Goal: Task Accomplishment & Management: Complete application form

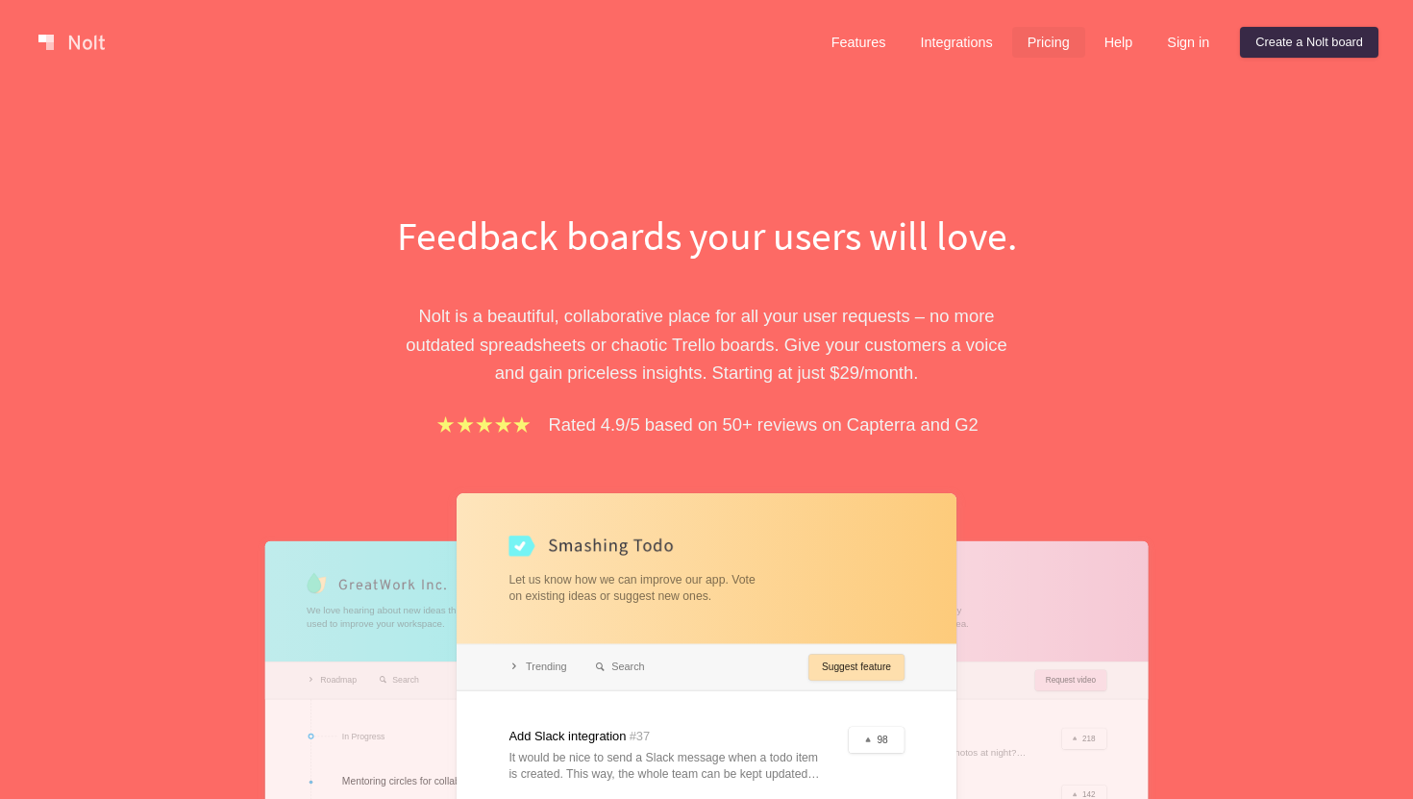
click at [1038, 40] on link "Pricing" at bounding box center [1048, 42] width 73 height 31
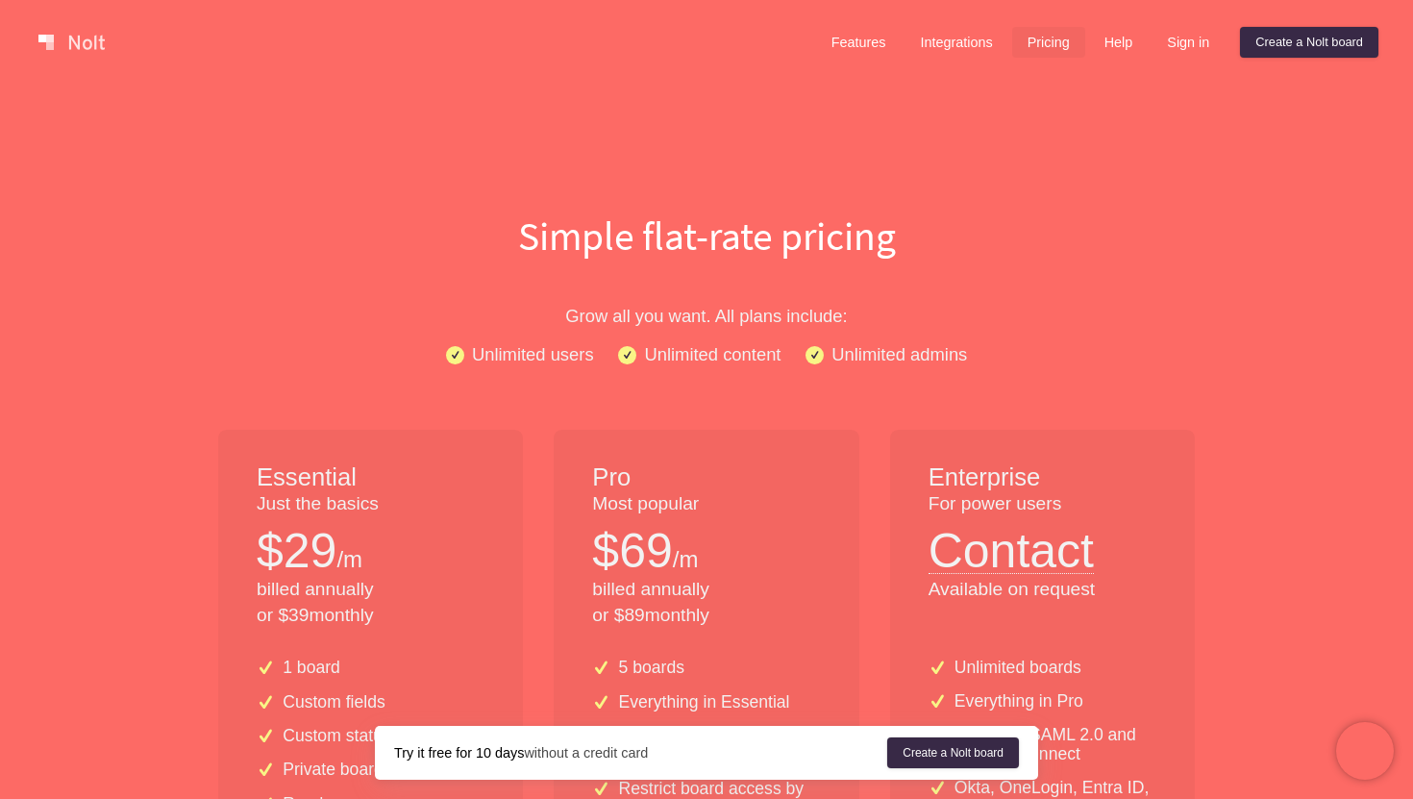
click at [513, 328] on p "Grow all you want. All plans include:" at bounding box center [706, 316] width 1230 height 28
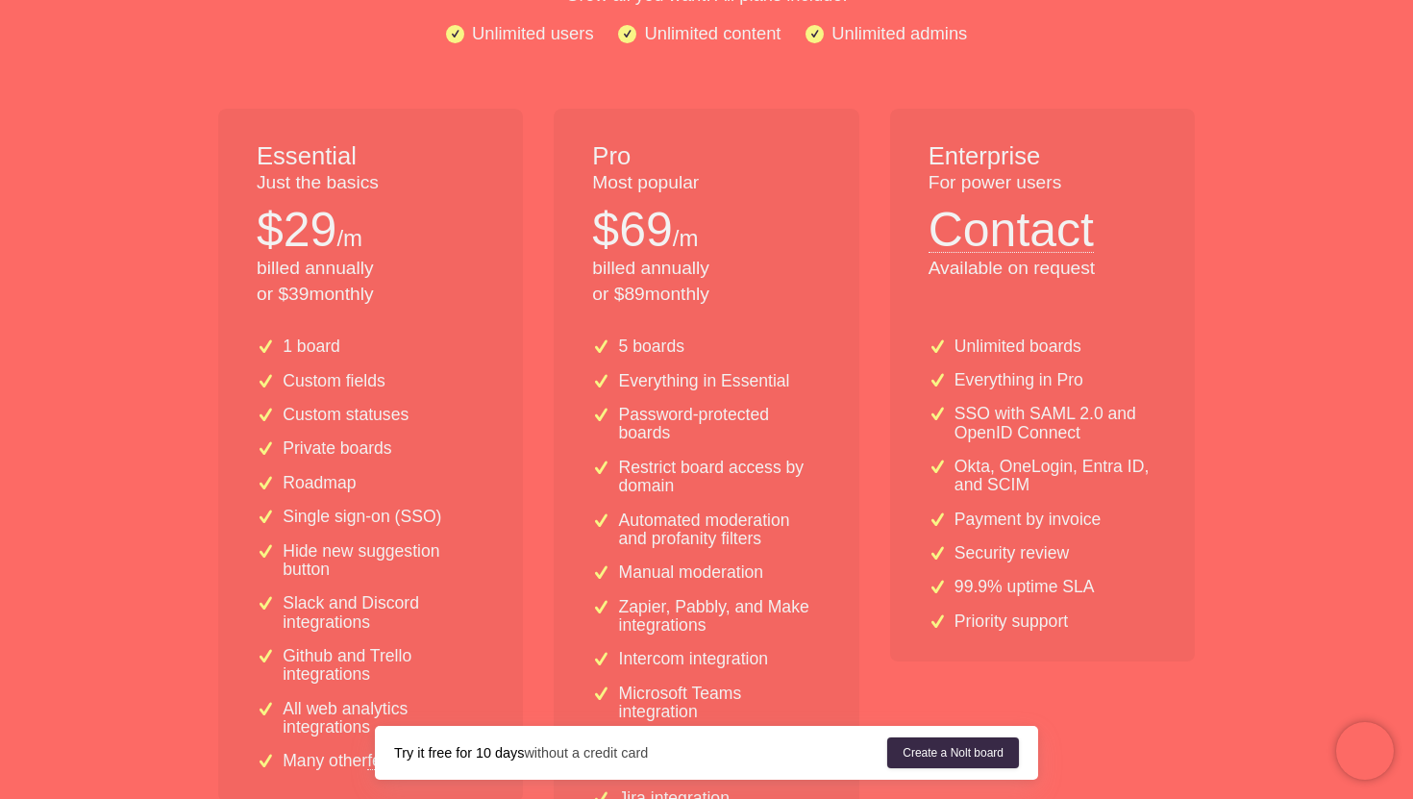
scroll to position [342, 0]
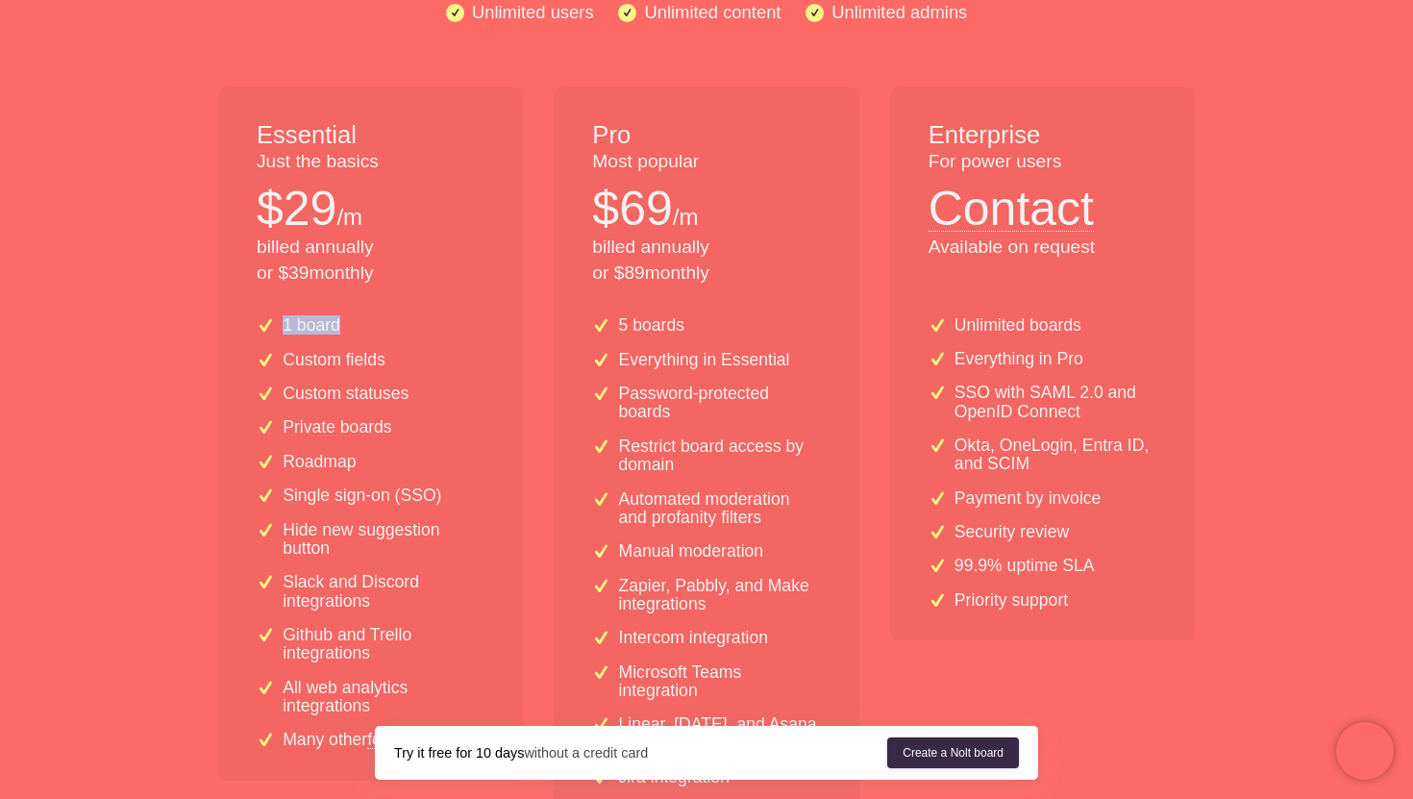
drag, startPoint x: 249, startPoint y: 333, endPoint x: 371, endPoint y: 330, distance: 122.1
click at [371, 330] on div "1 board Custom fields Custom statuses Private boards Roadmap Single sign-on (SS…" at bounding box center [370, 540] width 305 height 479
drag, startPoint x: 268, startPoint y: 365, endPoint x: 395, endPoint y: 360, distance: 127.0
click at [395, 360] on div "Custom fields" at bounding box center [371, 360] width 228 height 18
drag, startPoint x: 279, startPoint y: 396, endPoint x: 429, endPoint y: 397, distance: 150.0
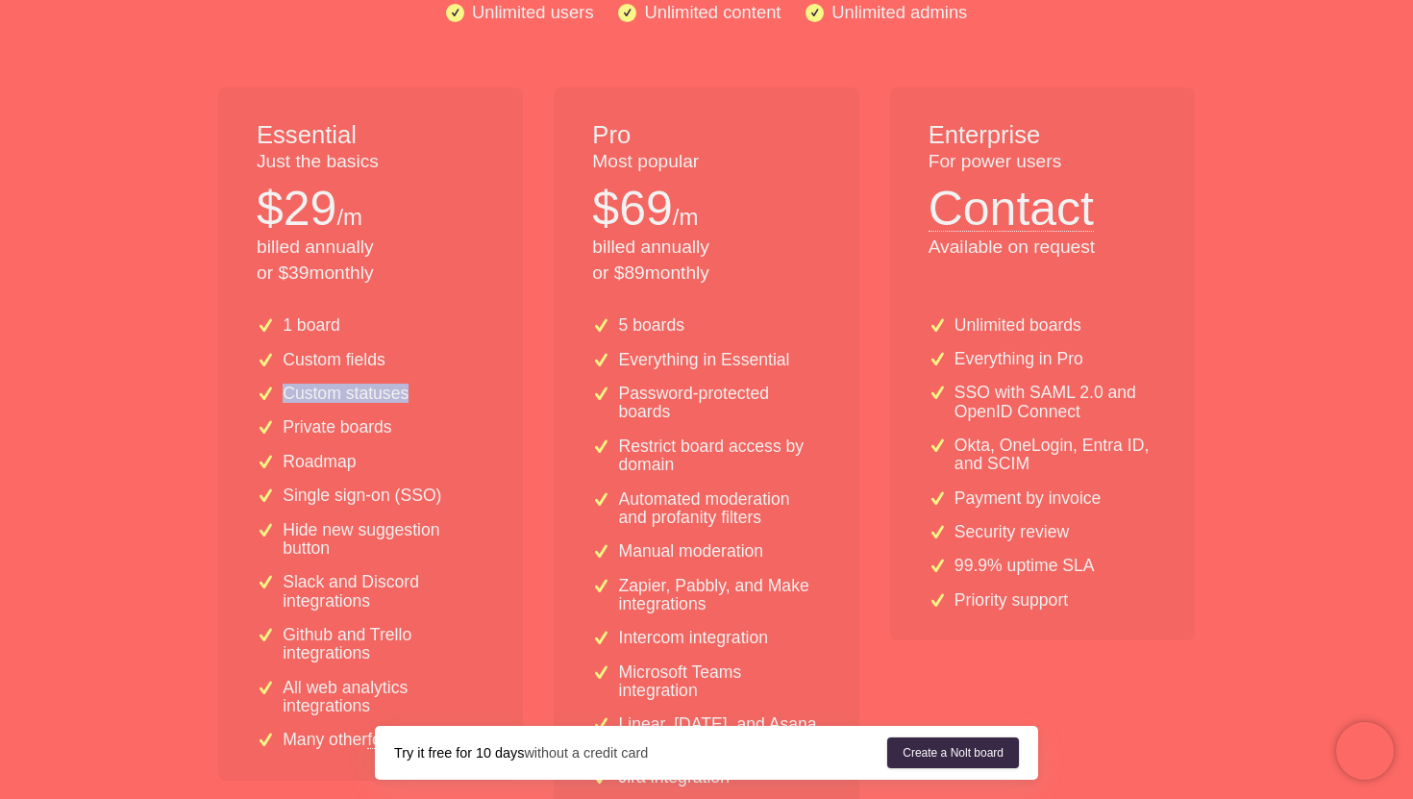
click at [429, 397] on div "Custom statuses" at bounding box center [371, 394] width 228 height 18
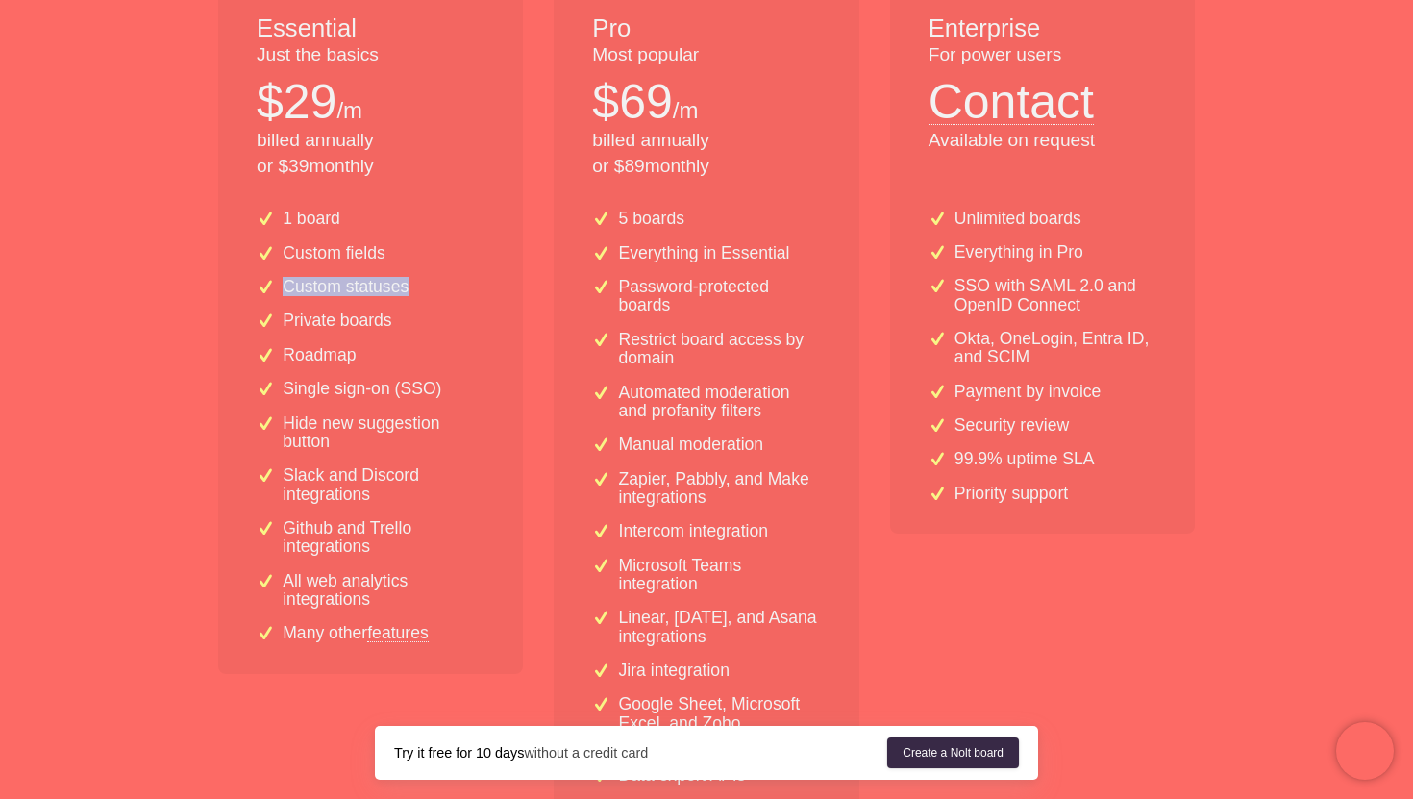
scroll to position [450, 0]
drag, startPoint x: 284, startPoint y: 219, endPoint x: 351, endPoint y: 219, distance: 67.3
click at [351, 219] on div "1 board" at bounding box center [371, 218] width 228 height 18
drag, startPoint x: 280, startPoint y: 260, endPoint x: 389, endPoint y: 260, distance: 109.6
click at [389, 260] on div "Custom fields" at bounding box center [371, 252] width 228 height 18
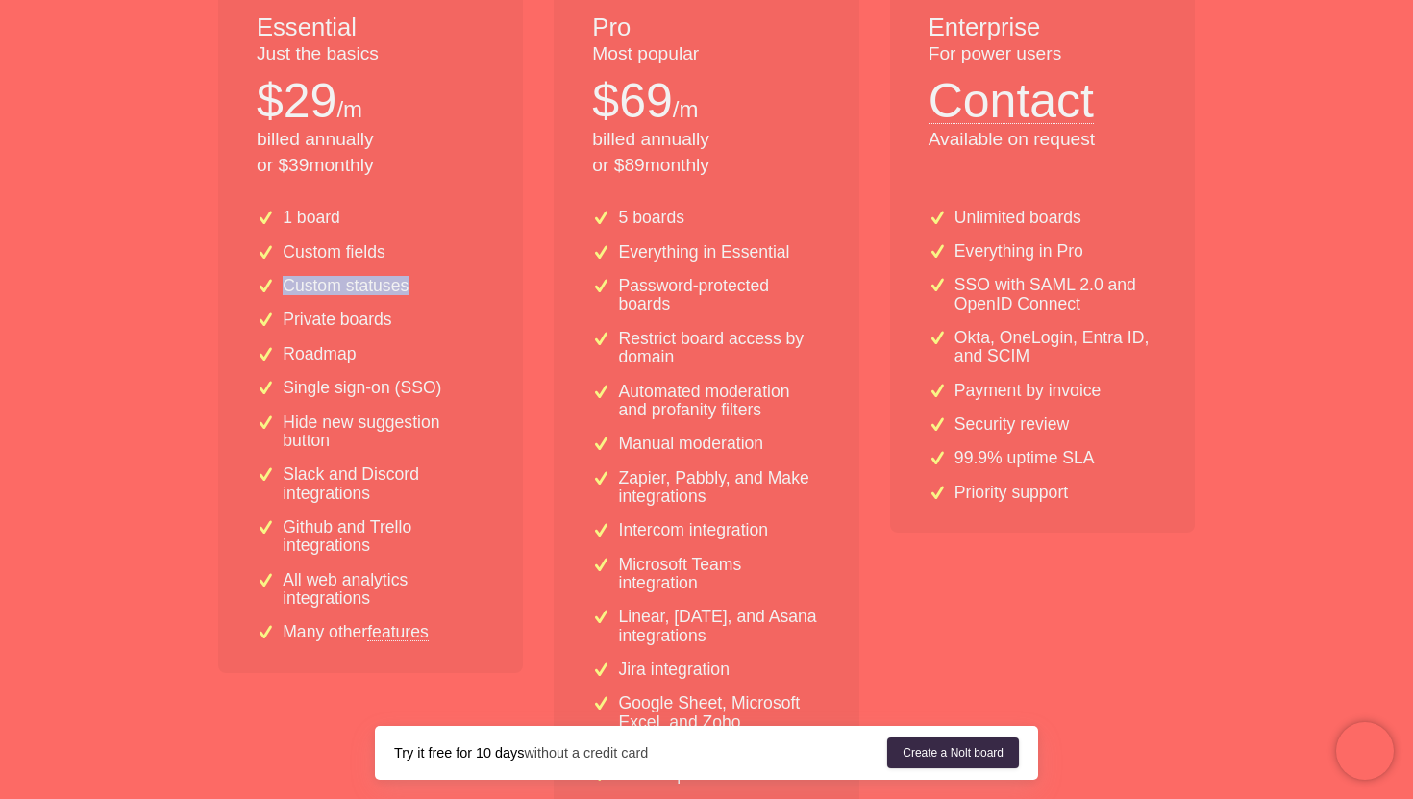
drag, startPoint x: 282, startPoint y: 292, endPoint x: 428, endPoint y: 292, distance: 146.1
click at [428, 292] on div "Custom statuses" at bounding box center [371, 286] width 228 height 18
drag, startPoint x: 282, startPoint y: 328, endPoint x: 420, endPoint y: 327, distance: 138.4
click at [420, 327] on div "Private boards" at bounding box center [371, 320] width 228 height 18
drag, startPoint x: 283, startPoint y: 365, endPoint x: 382, endPoint y: 366, distance: 99.0
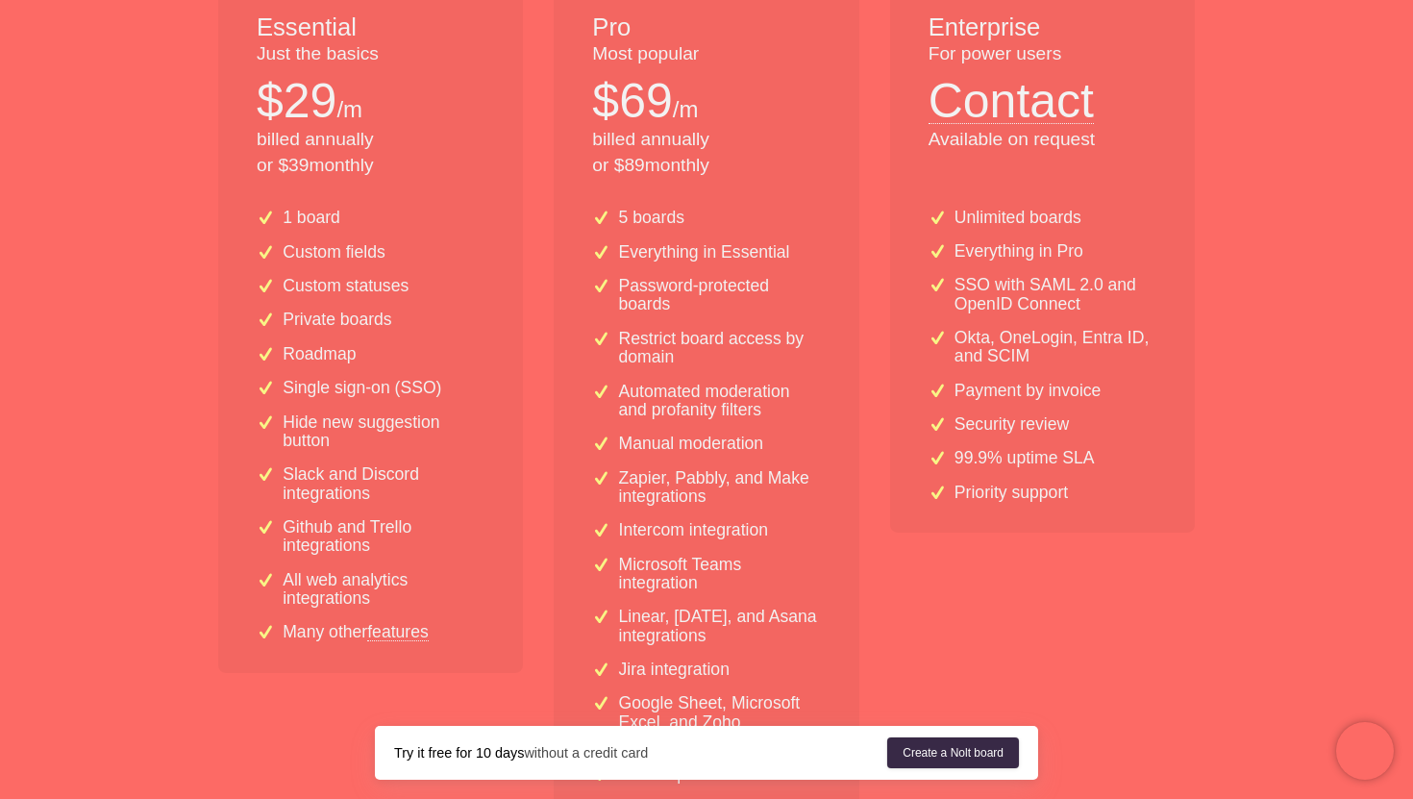
click at [382, 366] on div "1 board Custom fields Custom statuses Private boards Roadmap Single sign-on (SS…" at bounding box center [370, 432] width 305 height 479
drag, startPoint x: 286, startPoint y: 360, endPoint x: 357, endPoint y: 360, distance: 70.2
click at [357, 360] on div "Roadmap" at bounding box center [371, 354] width 228 height 18
drag, startPoint x: 285, startPoint y: 393, endPoint x: 448, endPoint y: 393, distance: 163.4
click at [448, 393] on div "Single sign-on (SSO)" at bounding box center [371, 388] width 228 height 18
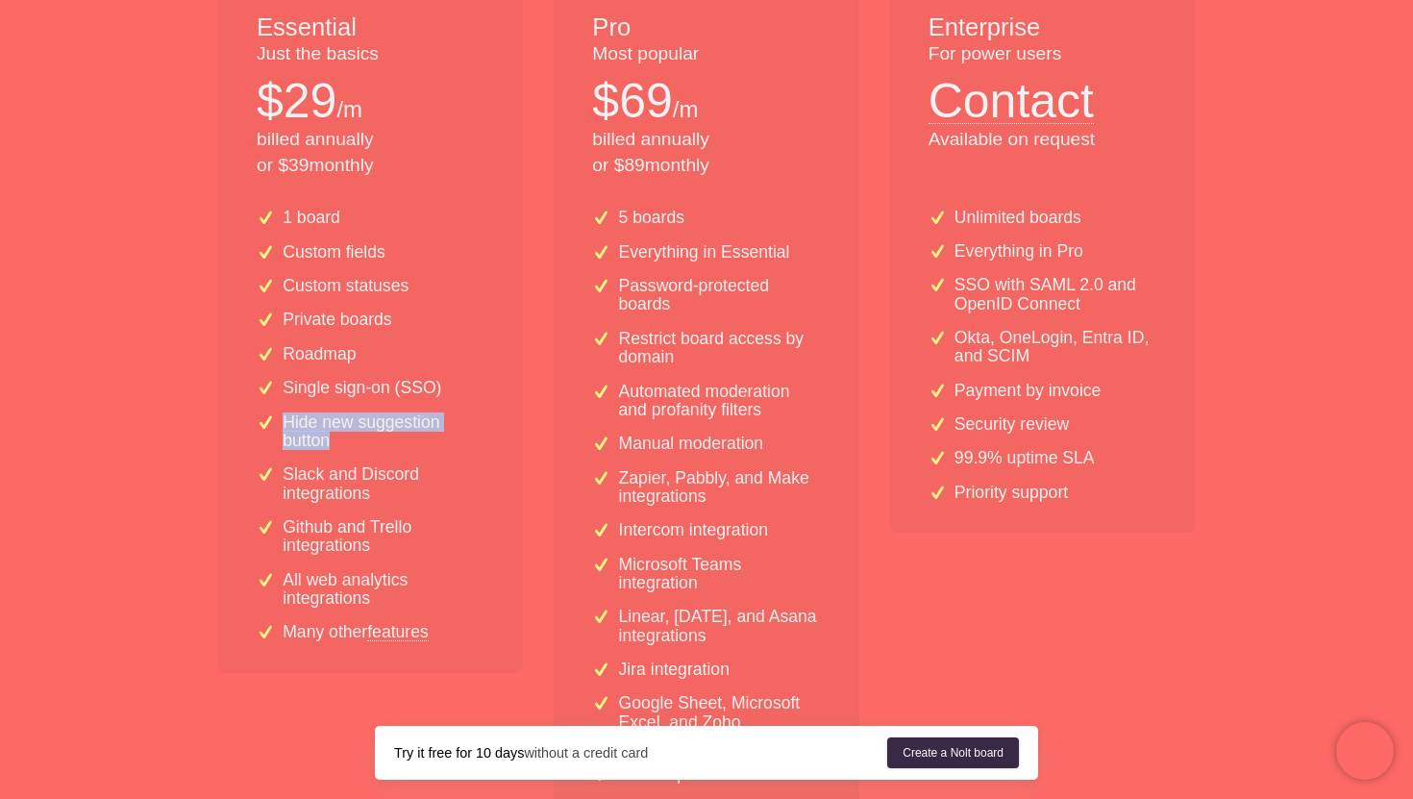
drag, startPoint x: 283, startPoint y: 426, endPoint x: 446, endPoint y: 438, distance: 163.9
click at [446, 438] on p "Hide new suggestion button" at bounding box center [384, 431] width 202 height 37
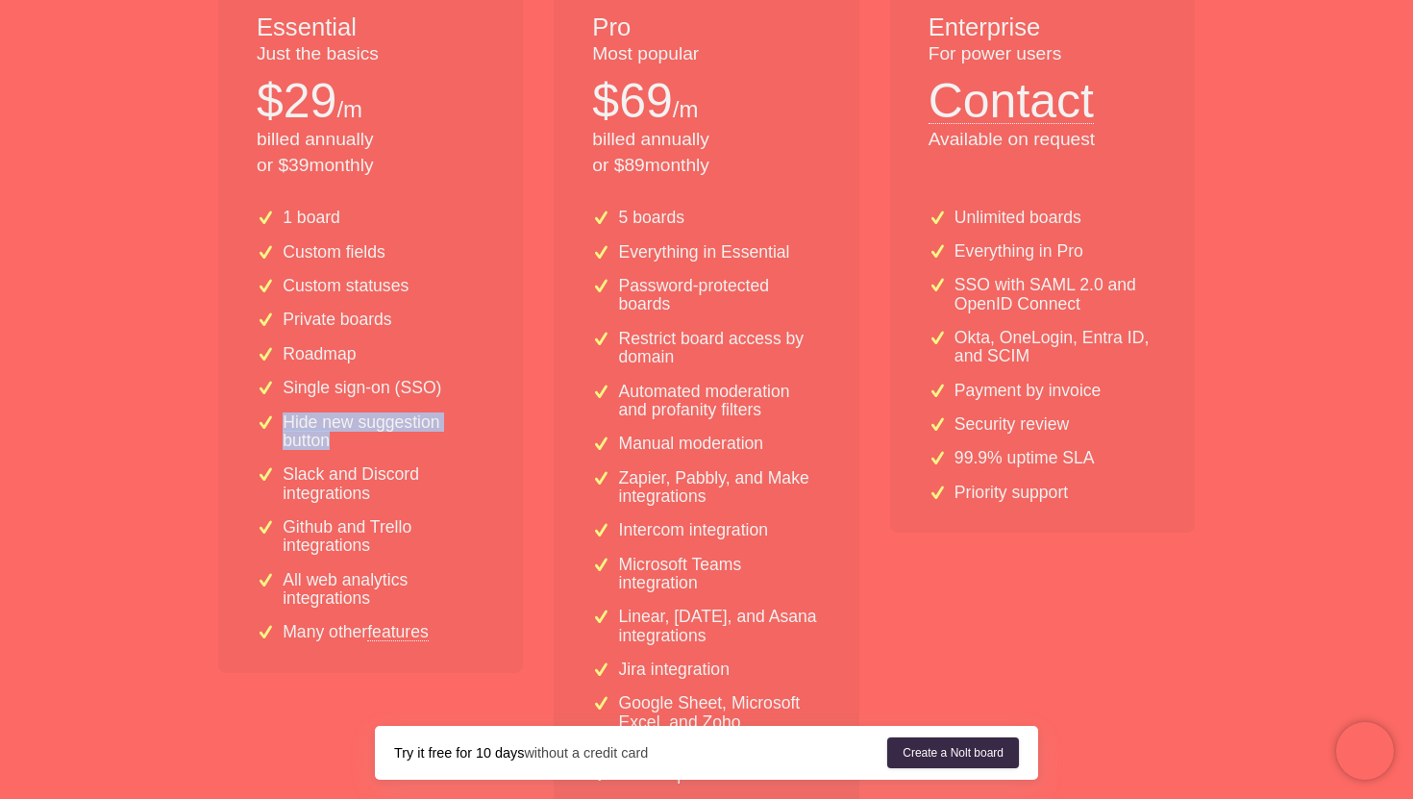
click at [294, 481] on p "Slack and Discord integrations" at bounding box center [384, 483] width 202 height 37
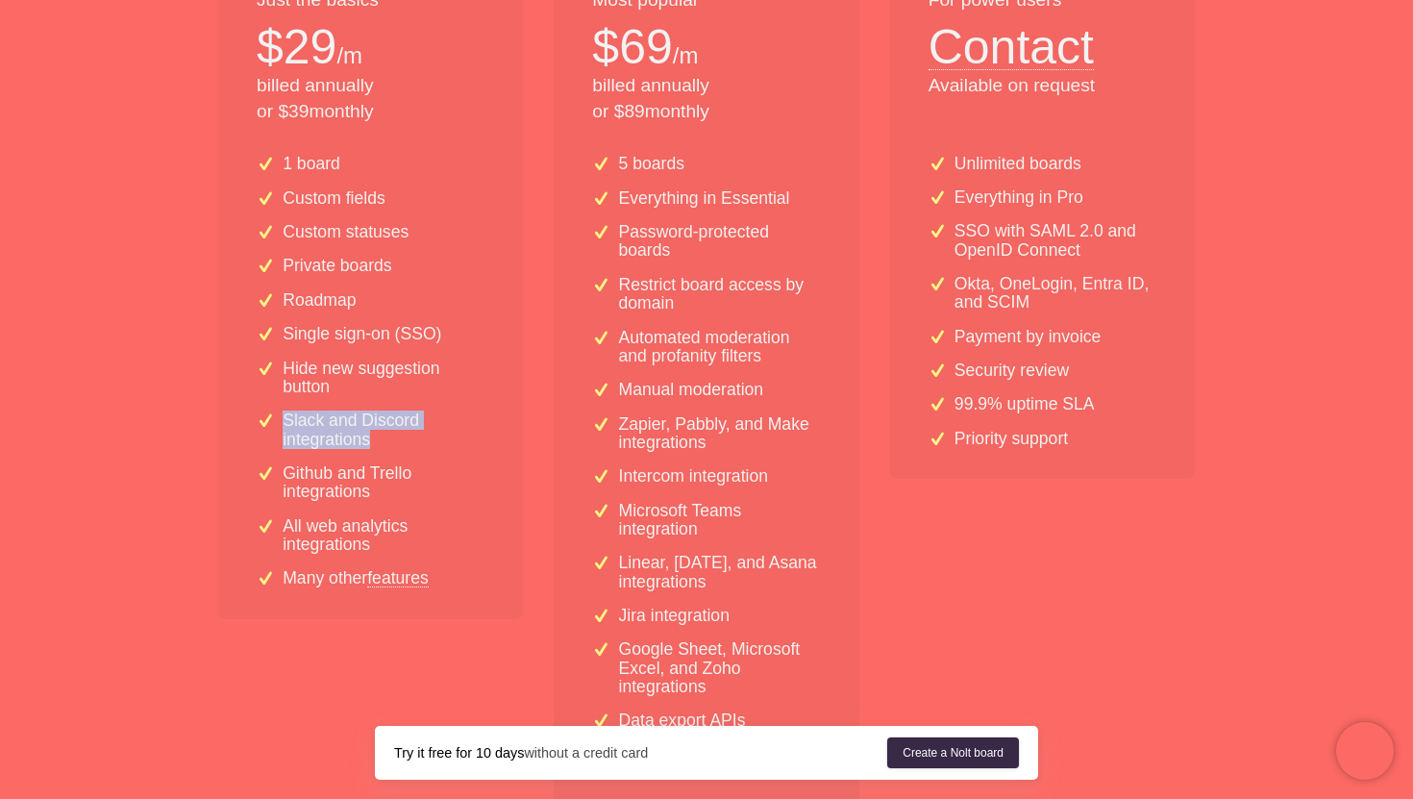
scroll to position [505, 0]
click at [294, 481] on p "Github and Trello integrations" at bounding box center [384, 481] width 202 height 37
click at [323, 486] on p "Github and Trello integrations" at bounding box center [384, 481] width 202 height 37
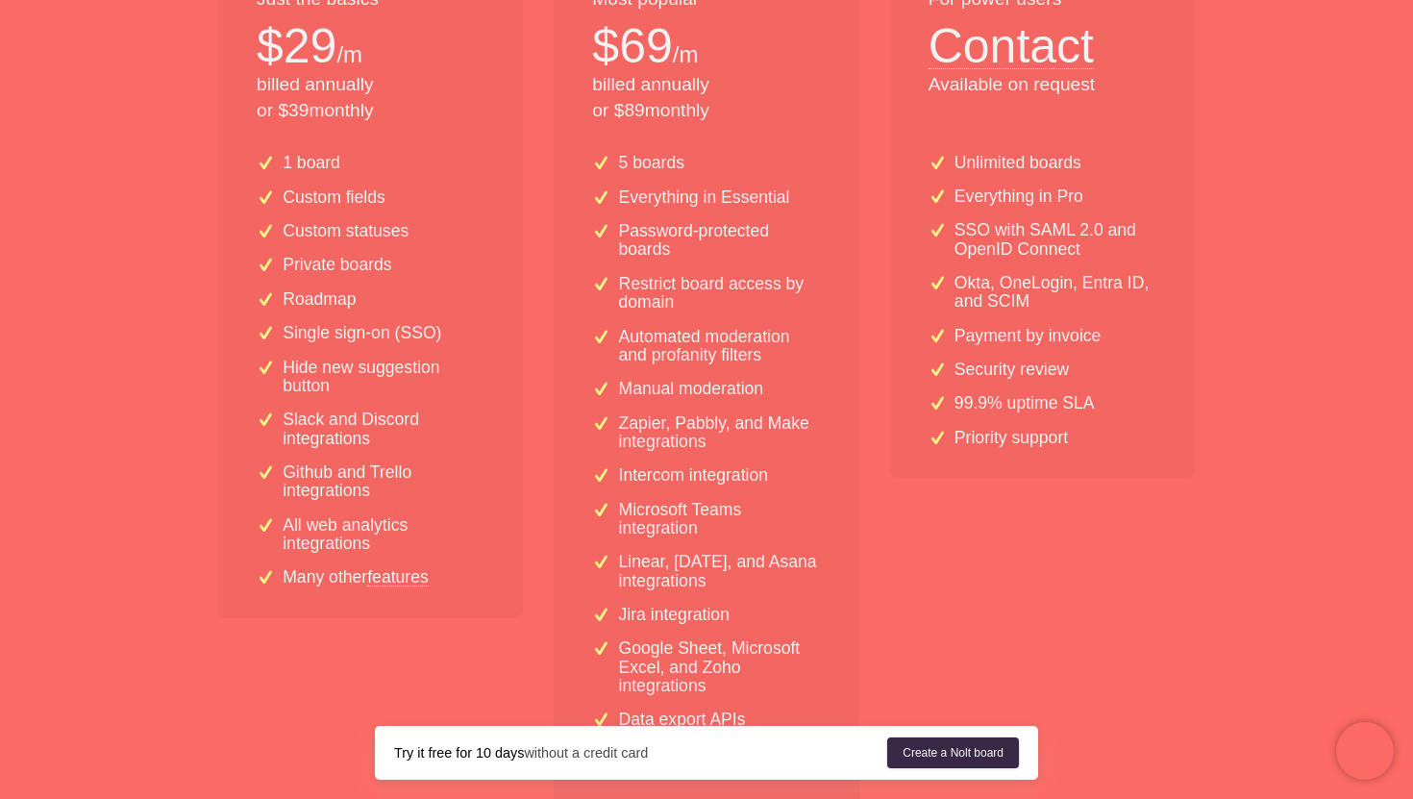
click at [323, 486] on p "Github and Trello integrations" at bounding box center [384, 481] width 202 height 37
click at [310, 541] on p "All web analytics integrations" at bounding box center [384, 534] width 202 height 37
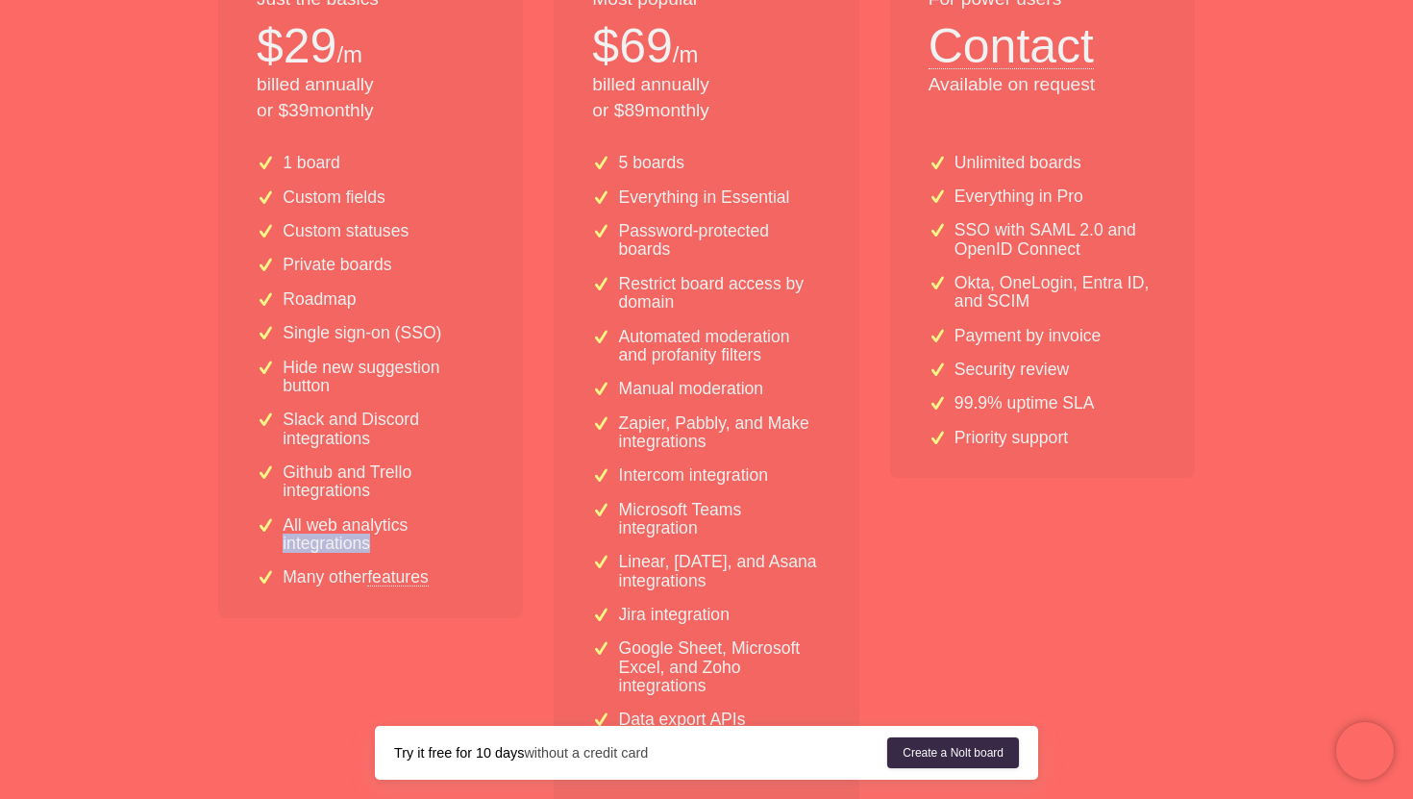
drag, startPoint x: 284, startPoint y: 581, endPoint x: 371, endPoint y: 583, distance: 87.5
click at [371, 583] on p "Many other features" at bounding box center [356, 577] width 146 height 18
click at [404, 582] on link "features" at bounding box center [398, 576] width 62 height 17
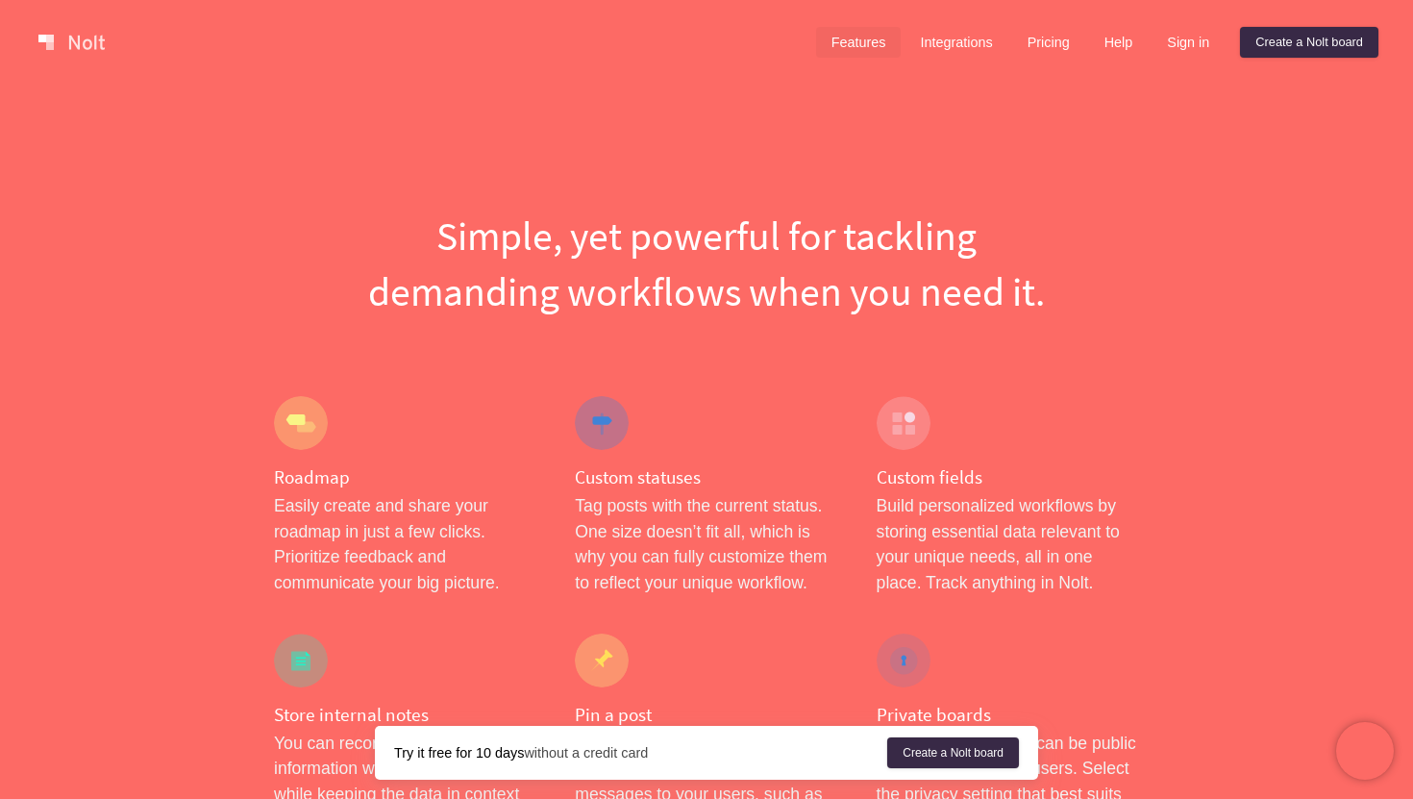
click at [708, 257] on h1 "Simple, yet powerful for tackling demanding workflows when you need it." at bounding box center [706, 264] width 865 height 112
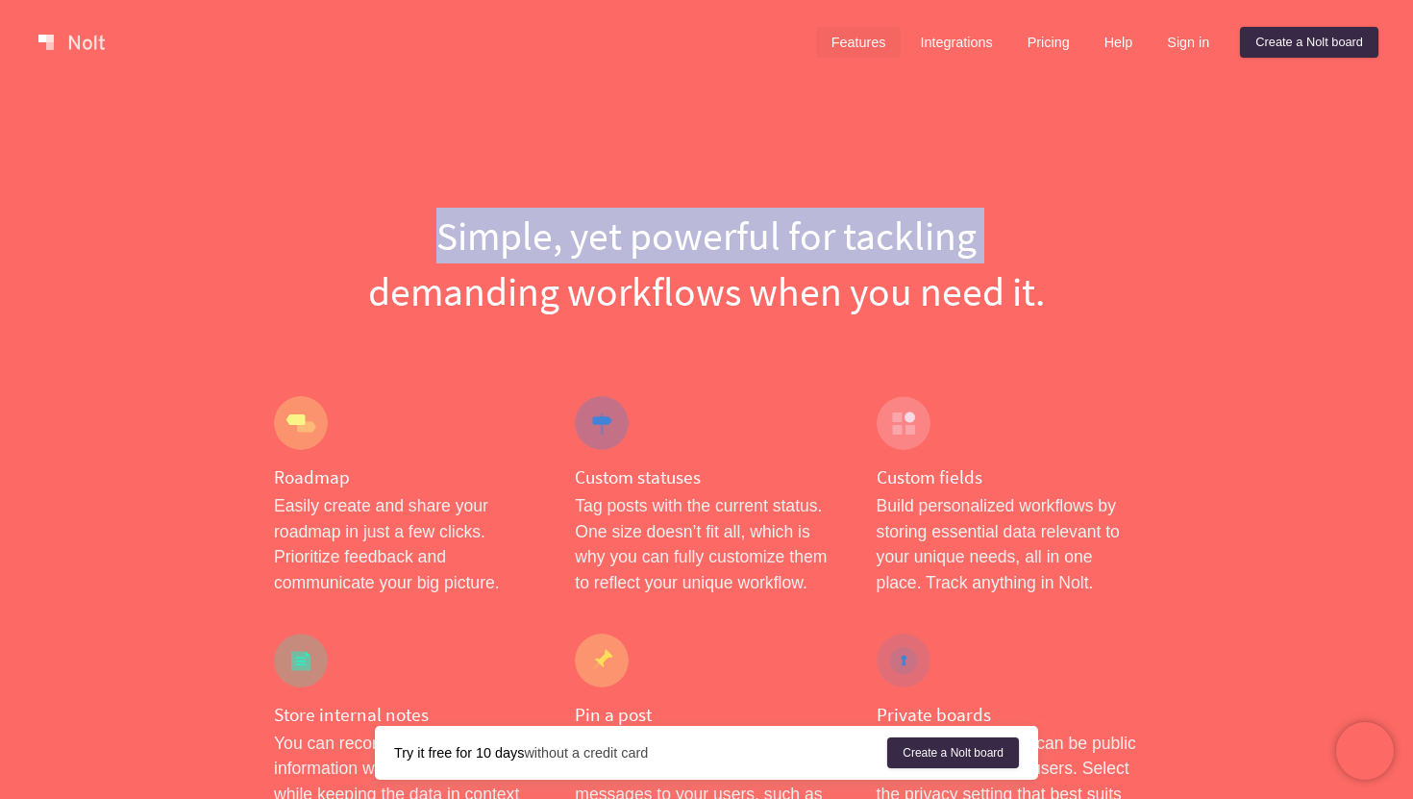
click at [722, 289] on h1 "Simple, yet powerful for tackling demanding workflows when you need it." at bounding box center [706, 264] width 865 height 112
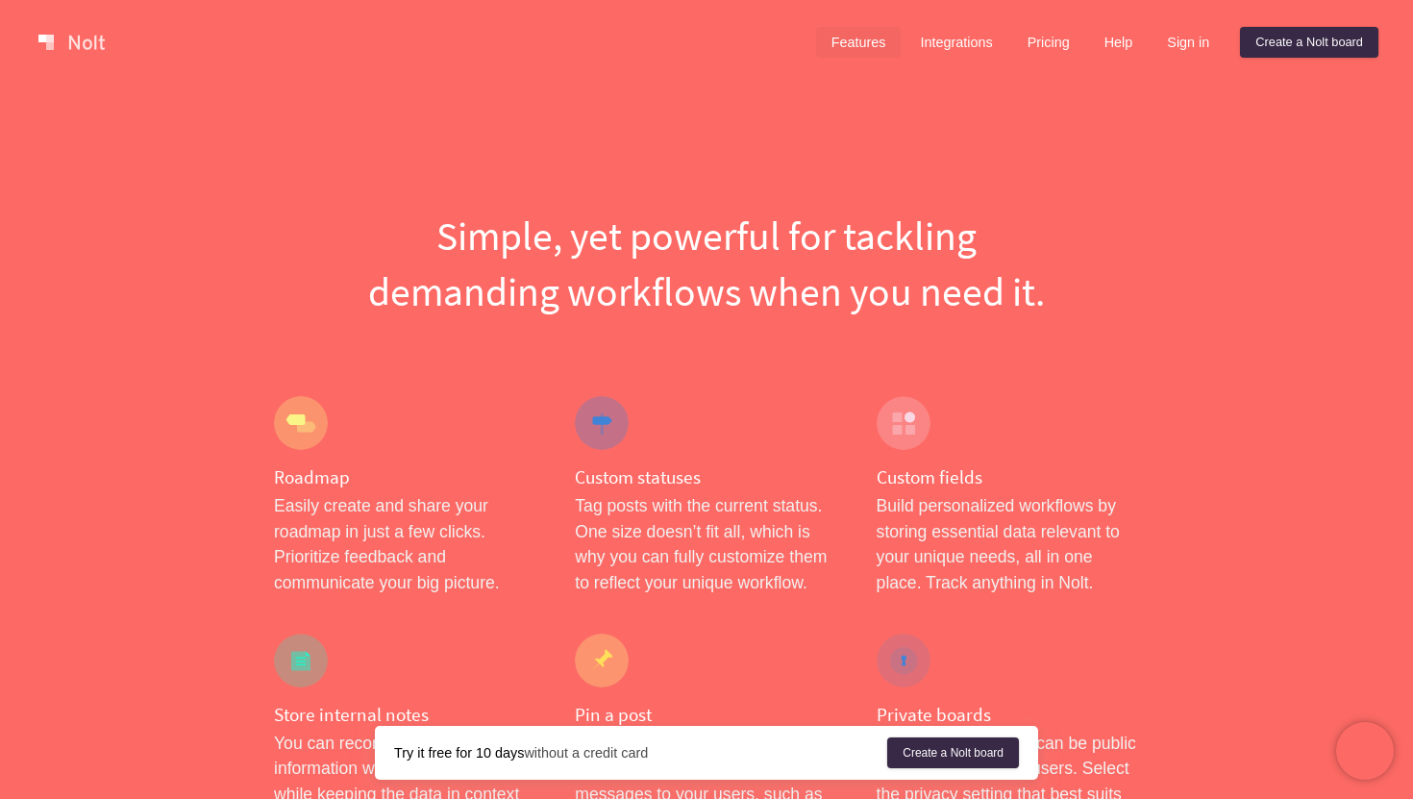
click at [722, 289] on h1 "Simple, yet powerful for tackling demanding workflows when you need it." at bounding box center [706, 264] width 865 height 112
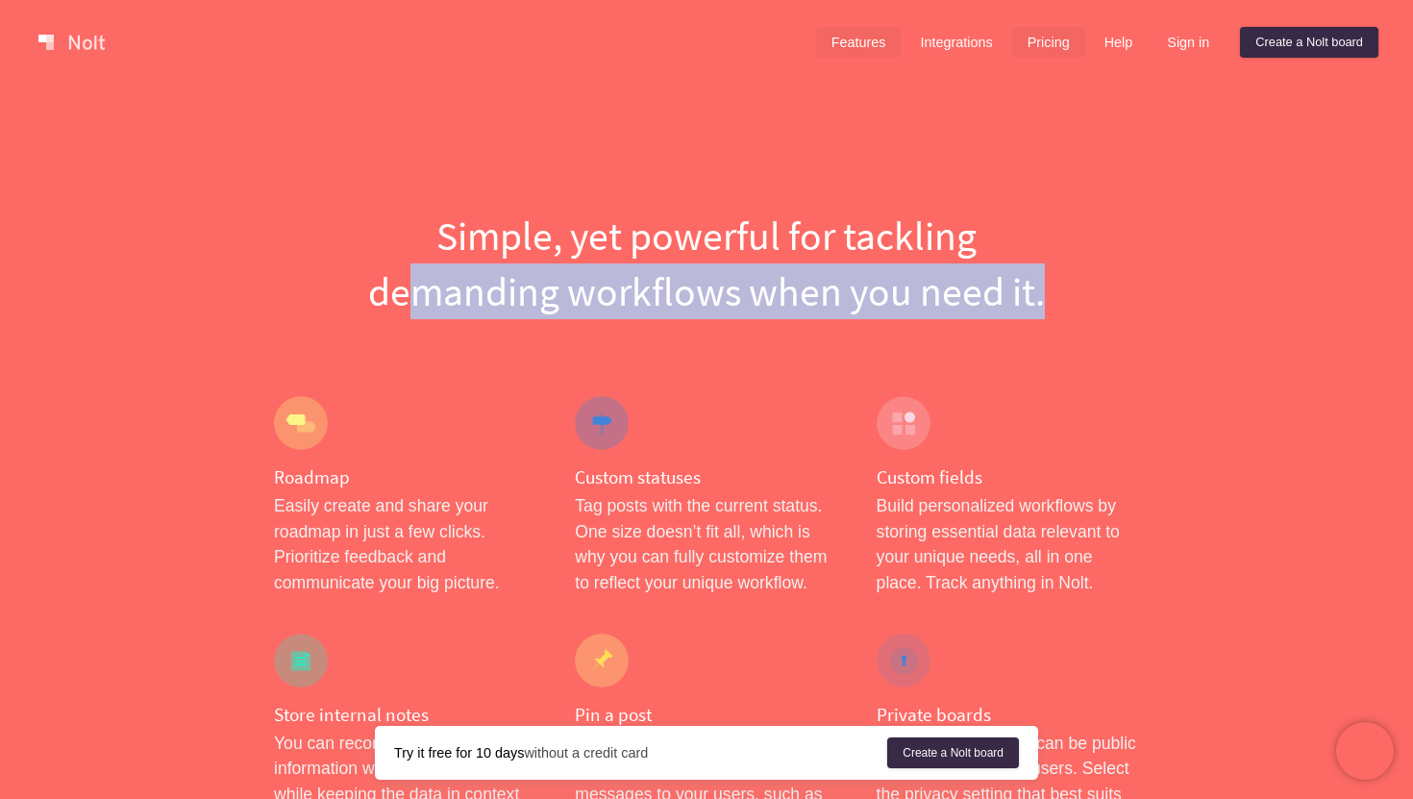
click at [1056, 32] on link "Pricing" at bounding box center [1048, 42] width 73 height 31
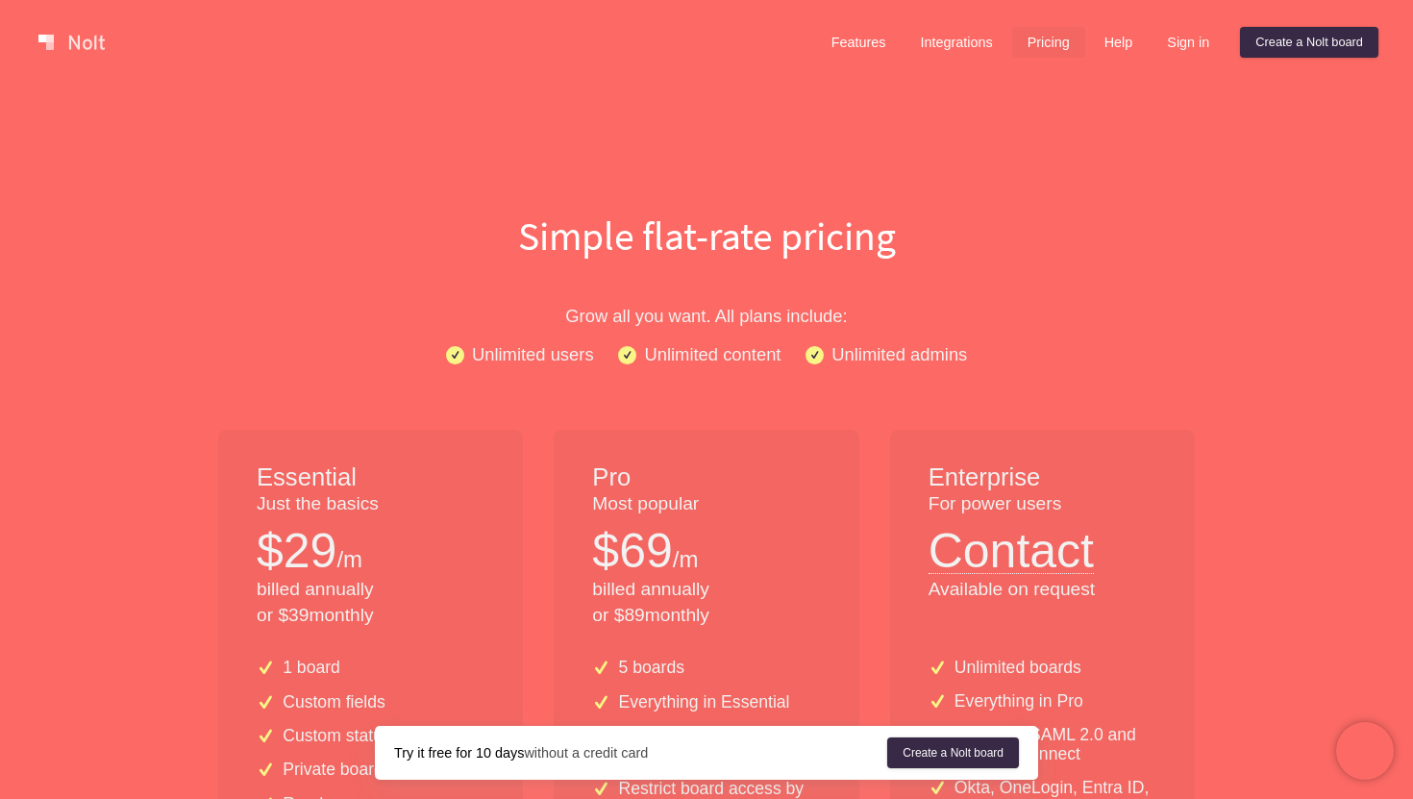
drag, startPoint x: 473, startPoint y: 351, endPoint x: 588, endPoint y: 353, distance: 115.4
click at [588, 353] on p "Unlimited users" at bounding box center [533, 354] width 122 height 28
drag, startPoint x: 645, startPoint y: 357, endPoint x: 791, endPoint y: 353, distance: 146.2
click at [791, 353] on div "Unlimited users Unlimited content Unlimited admins" at bounding box center [706, 354] width 1230 height 28
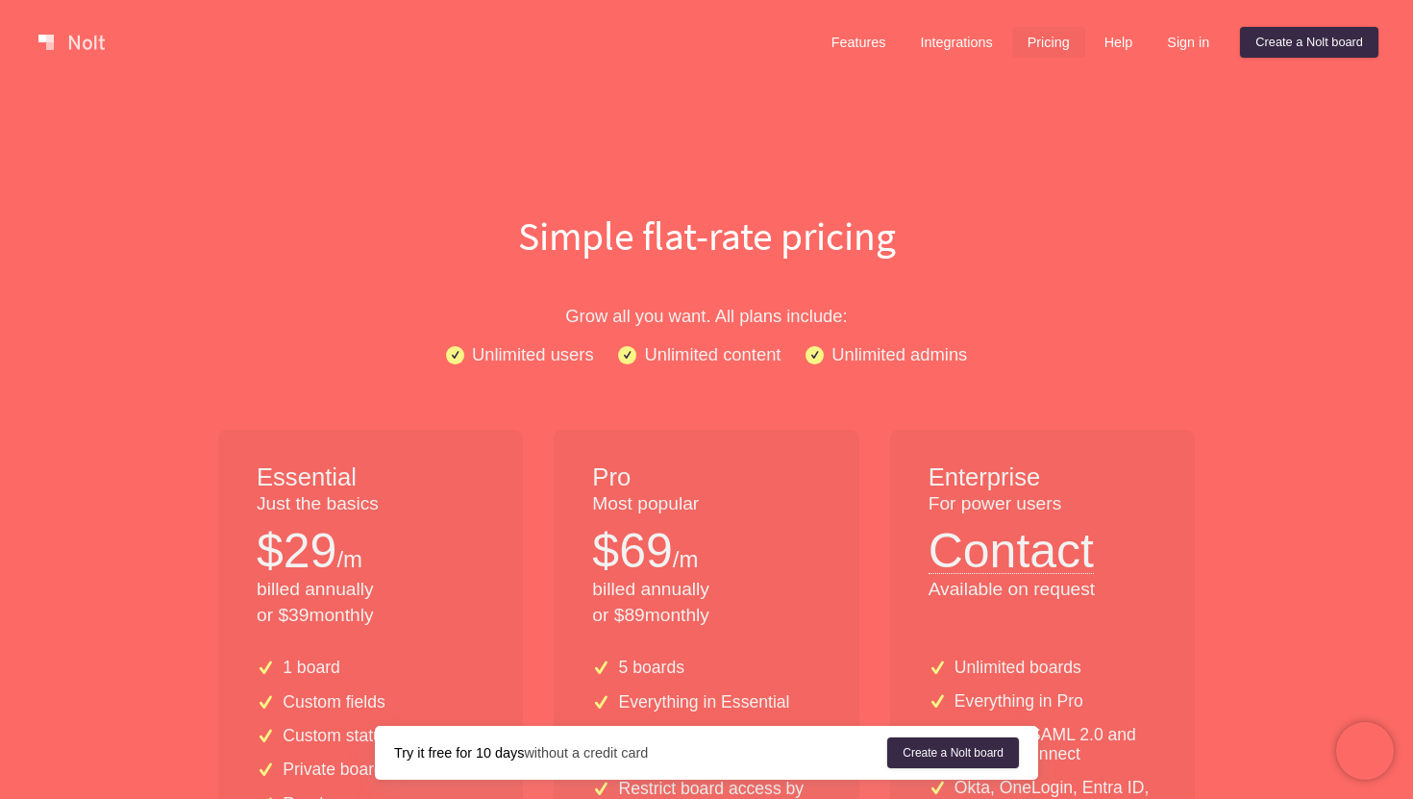
click at [839, 358] on p "Unlimited admins" at bounding box center [900, 354] width 136 height 28
drag, startPoint x: 839, startPoint y: 358, endPoint x: 948, endPoint y: 356, distance: 108.6
click at [948, 356] on p "Unlimited admins" at bounding box center [900, 354] width 136 height 28
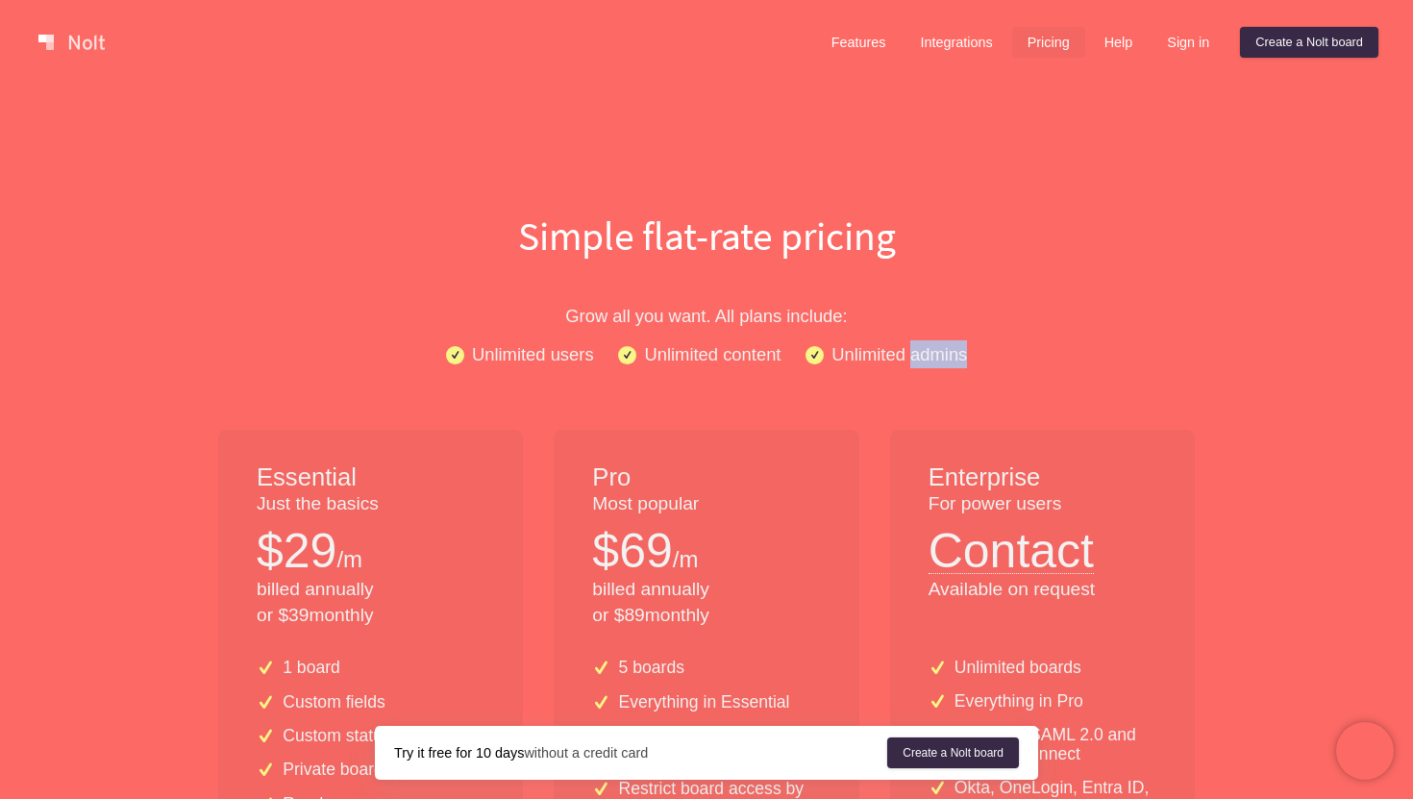
click at [948, 356] on p "Unlimited admins" at bounding box center [900, 354] width 136 height 28
click at [75, 42] on link at bounding box center [72, 42] width 82 height 31
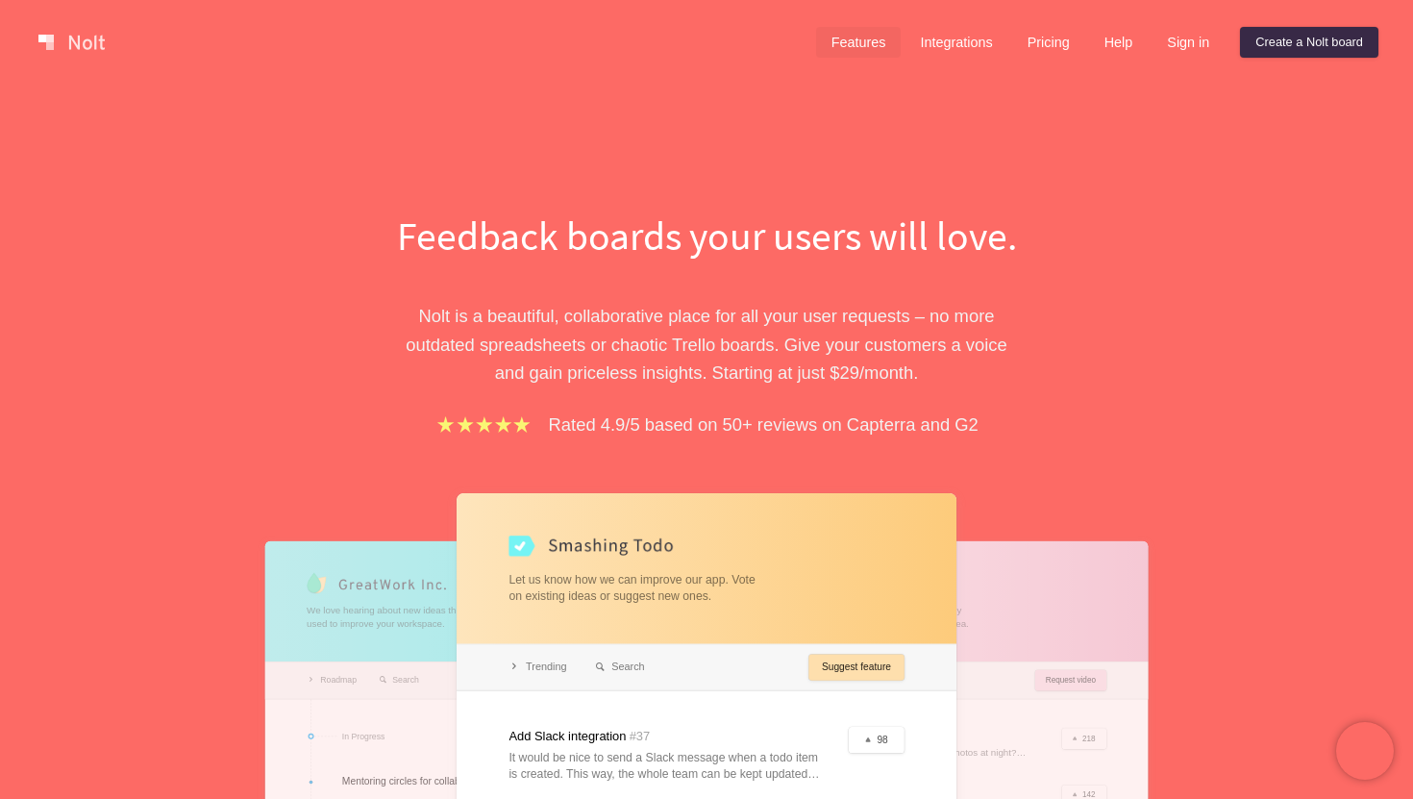
click at [848, 41] on link "Features" at bounding box center [859, 42] width 86 height 31
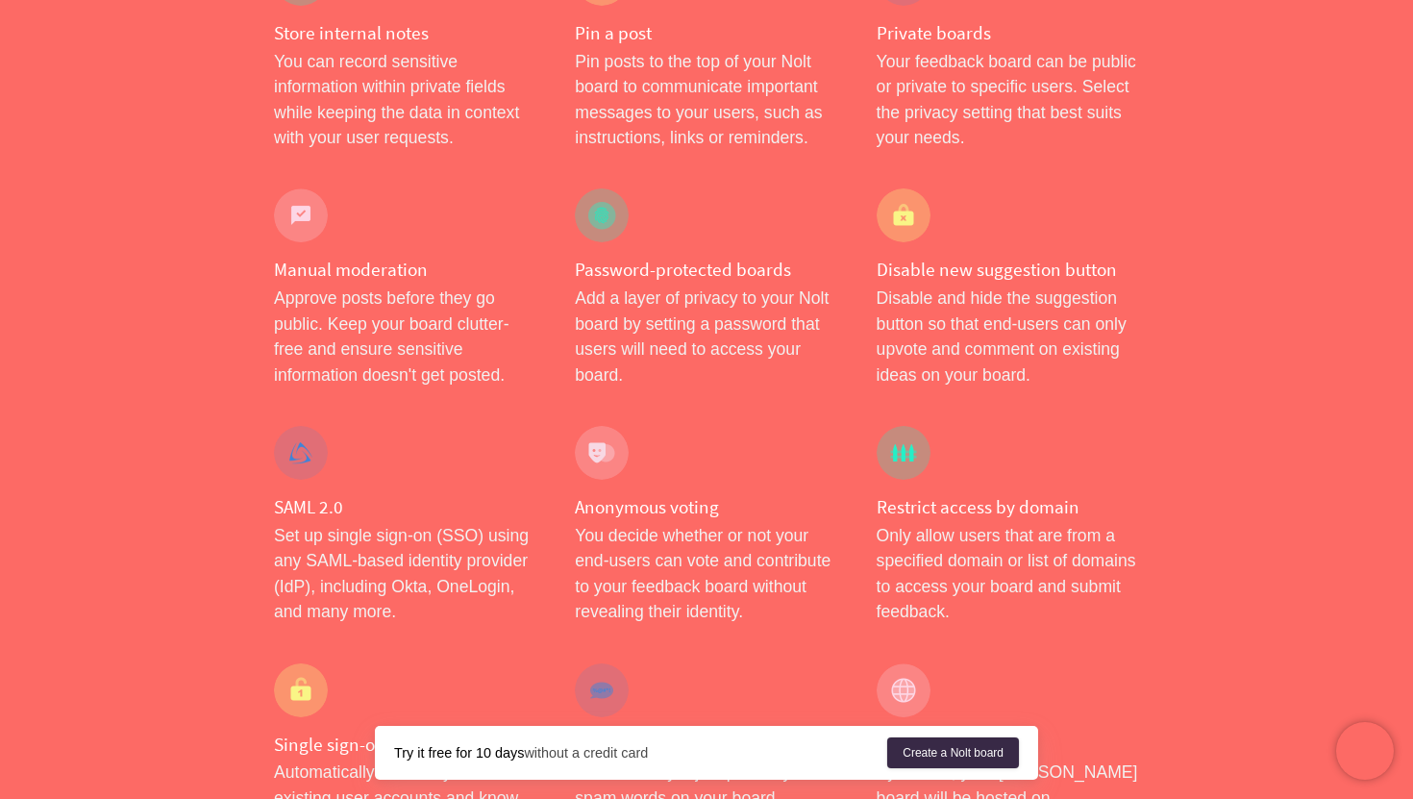
scroll to position [693, 0]
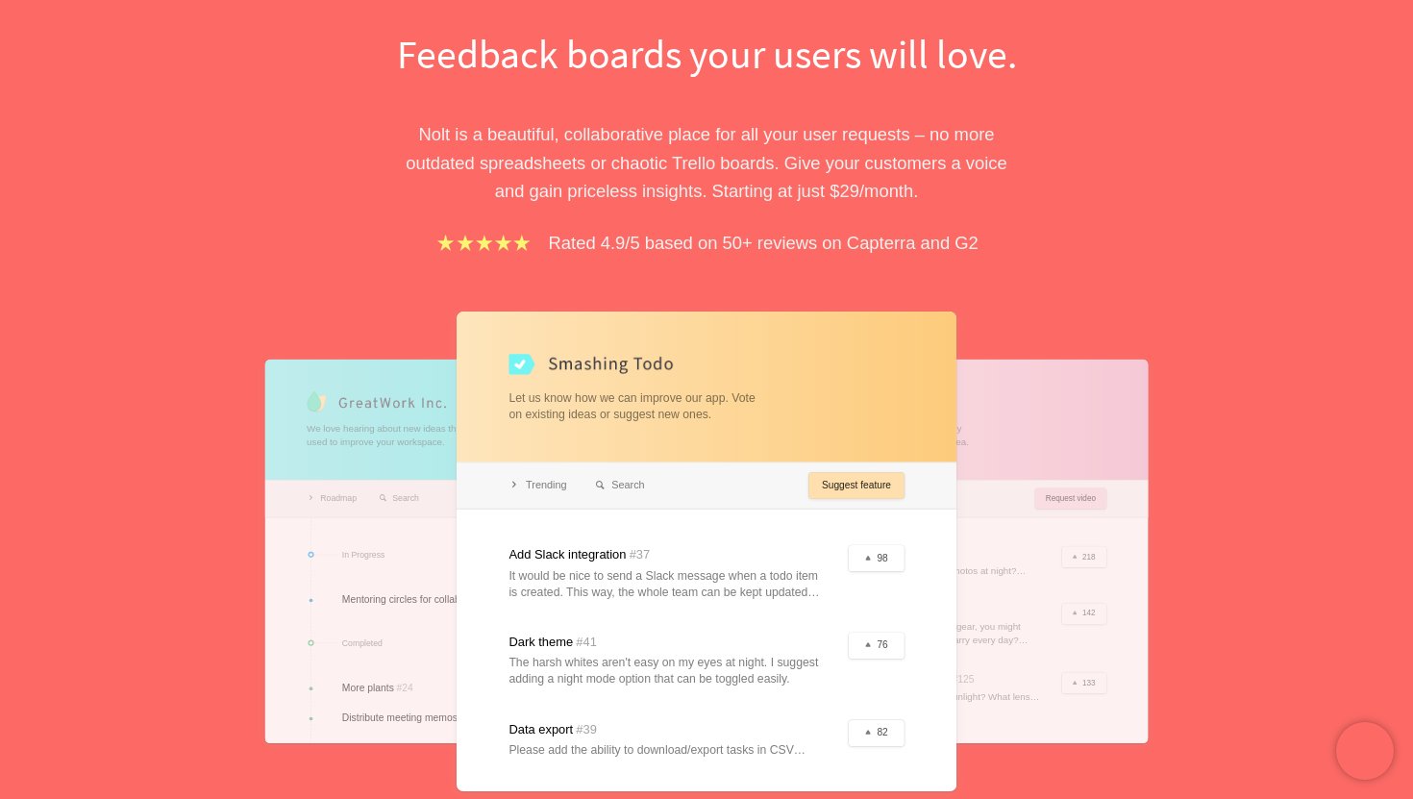
scroll to position [99, 0]
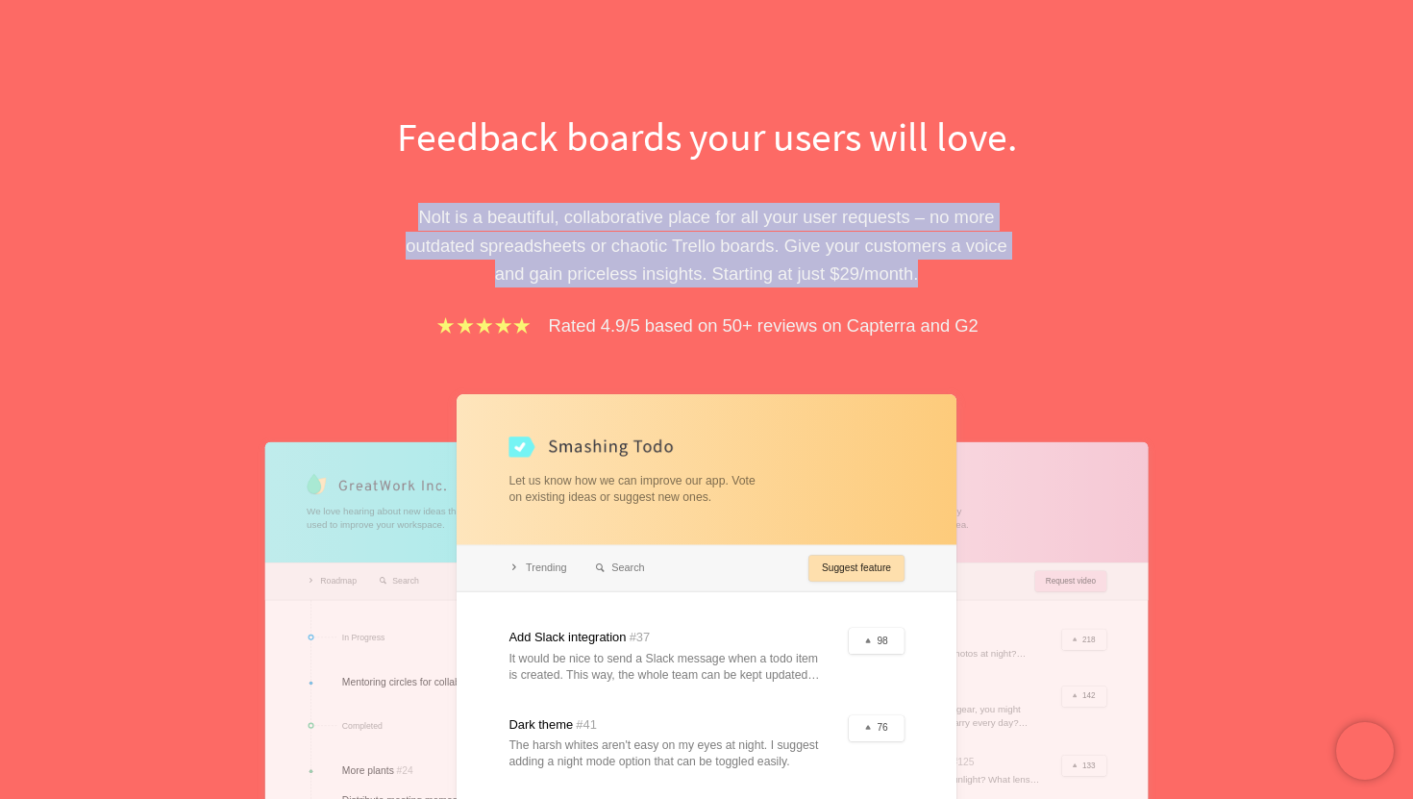
drag, startPoint x: 416, startPoint y: 223, endPoint x: 936, endPoint y: 282, distance: 523.4
click at [936, 282] on p "Nolt is a beautiful, collaborative place for all your user requests – no more o…" at bounding box center [706, 245] width 663 height 85
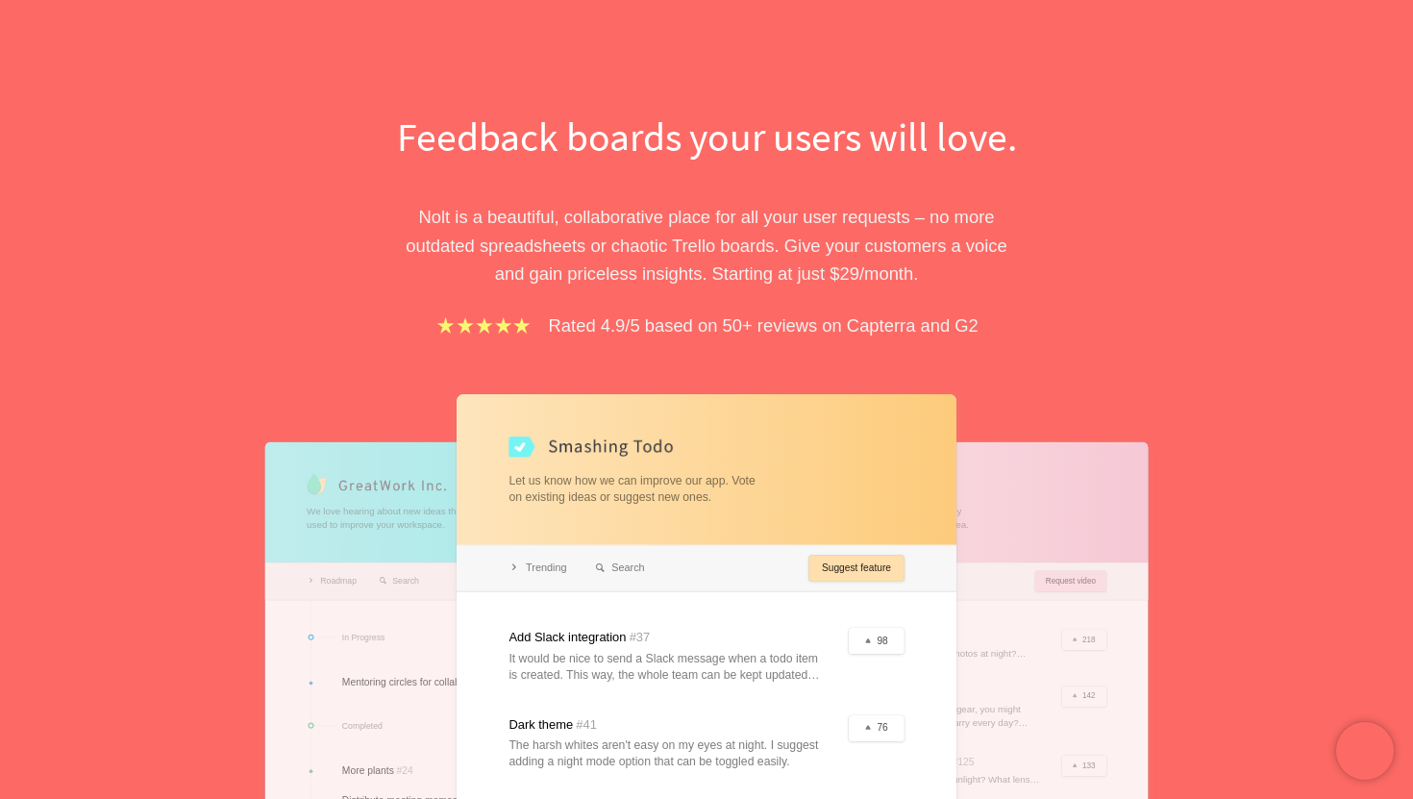
click at [936, 282] on p "Nolt is a beautiful, collaborative place for all your user requests – no more o…" at bounding box center [706, 245] width 663 height 85
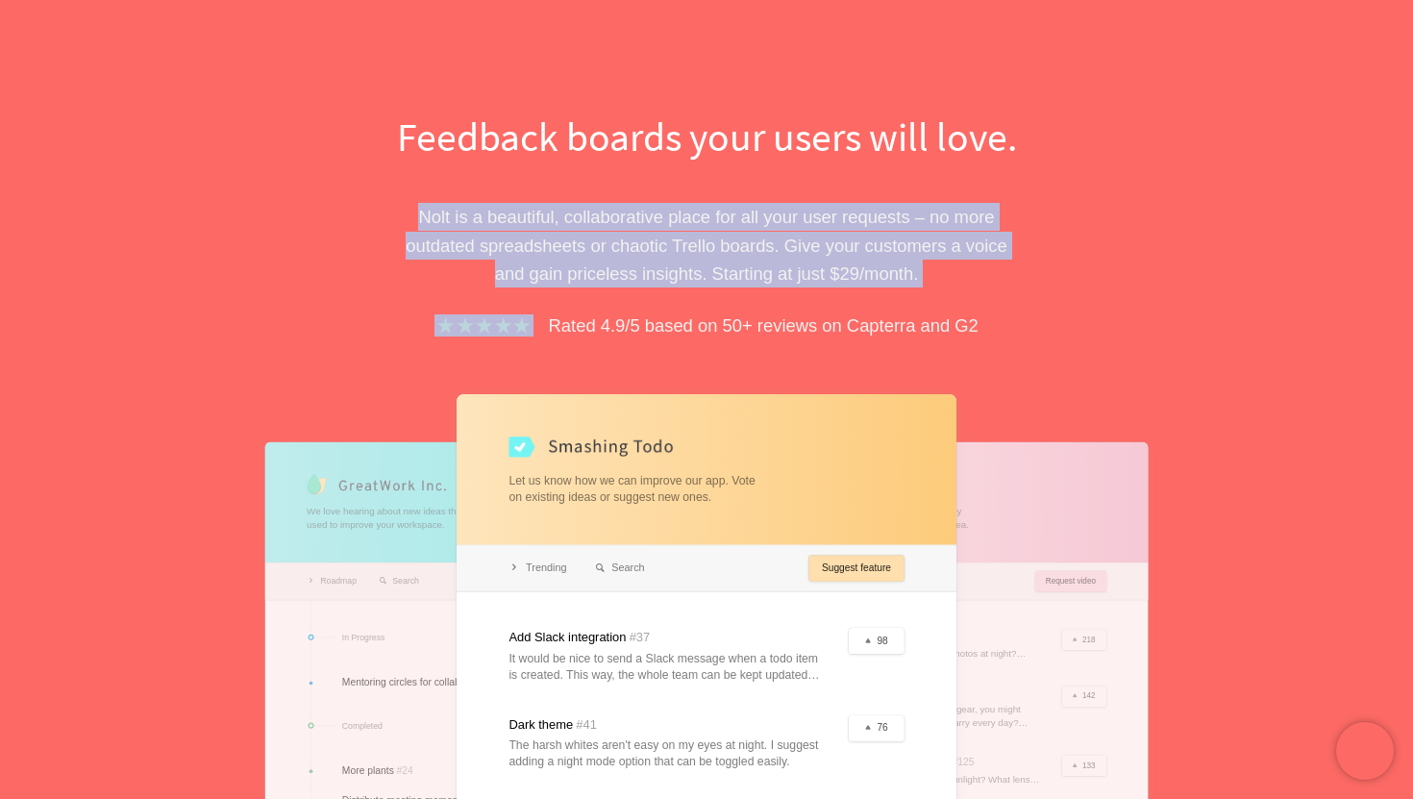
click at [956, 281] on p "Nolt is a beautiful, collaborative place for all your user requests – no more o…" at bounding box center [706, 245] width 663 height 85
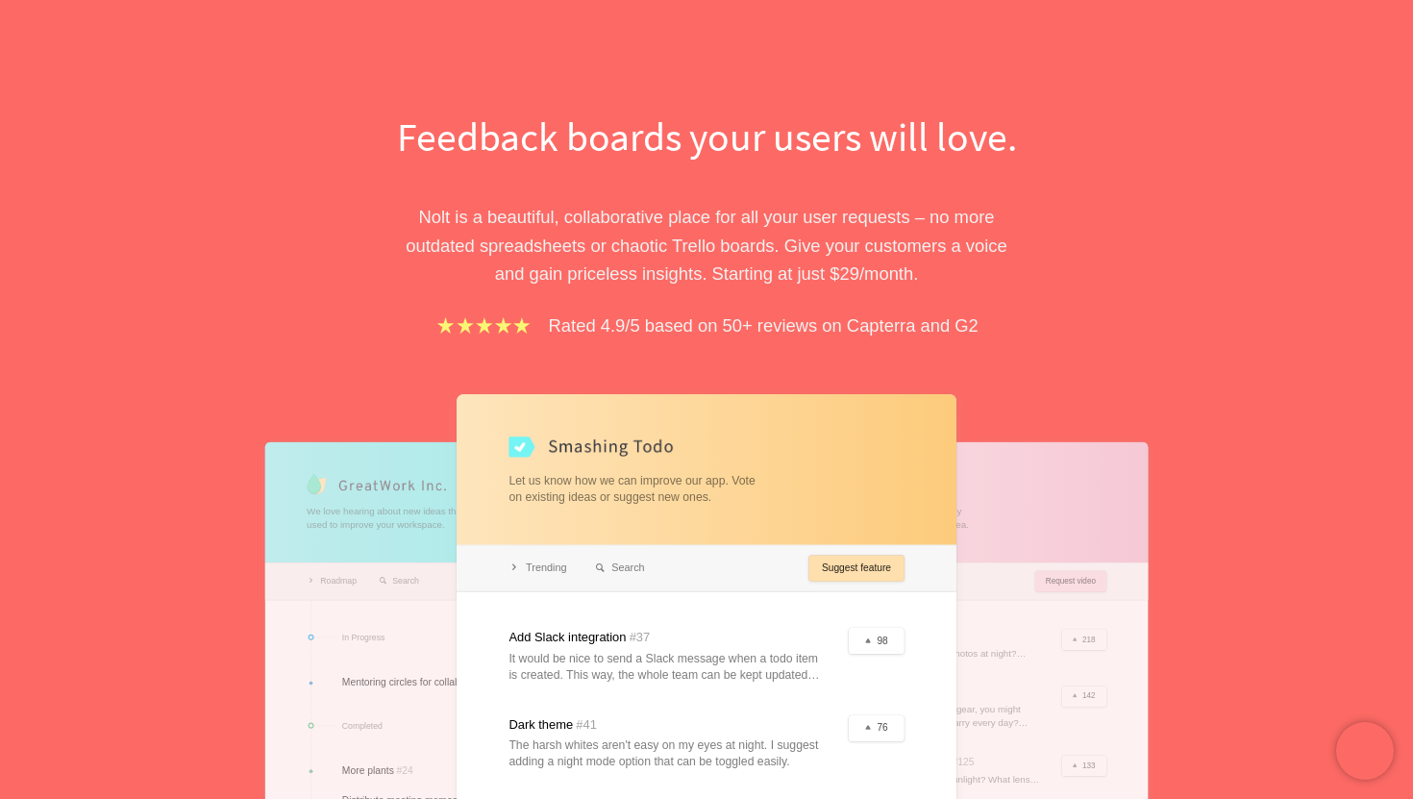
click at [956, 281] on p "Nolt is a beautiful, collaborative place for all your user requests – no more o…" at bounding box center [706, 245] width 663 height 85
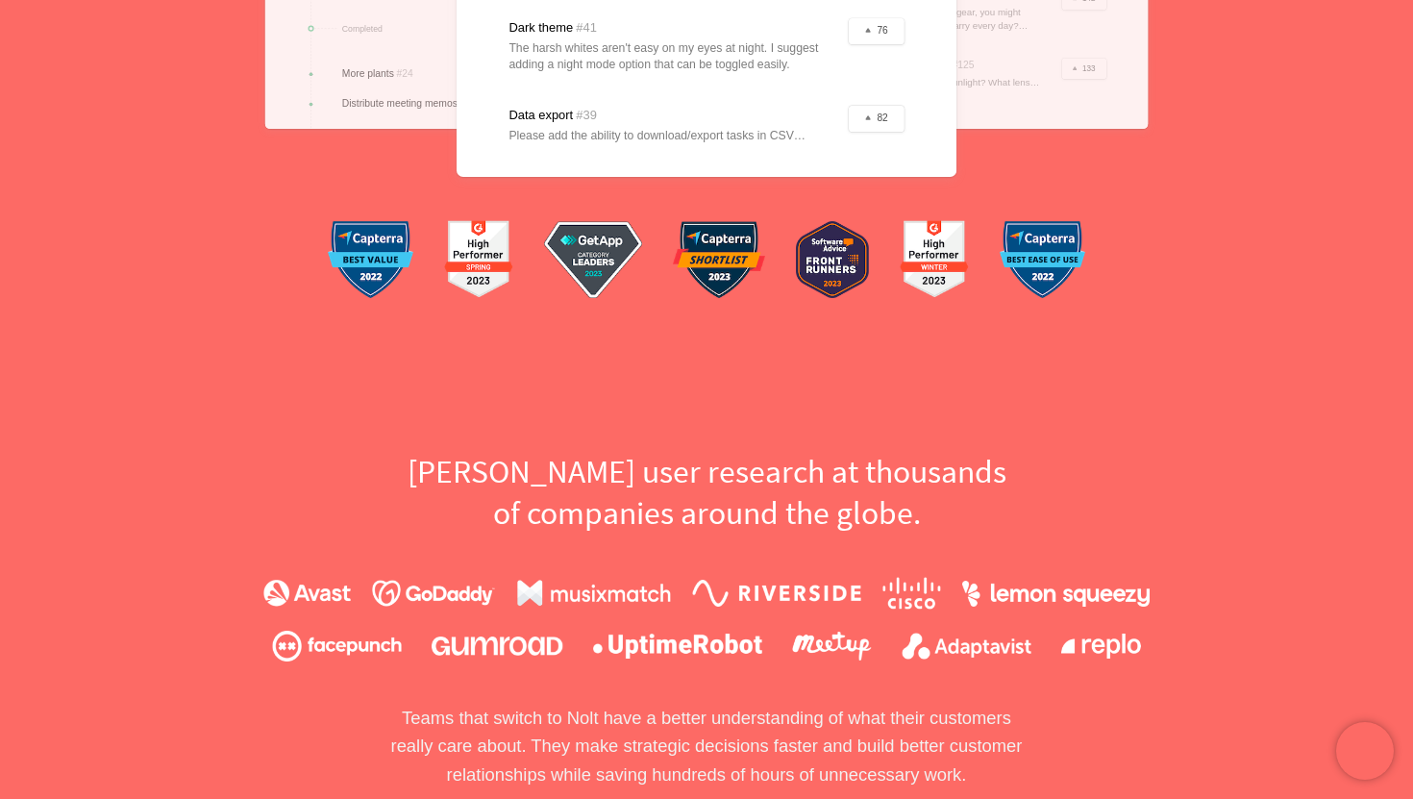
scroll to position [804, 0]
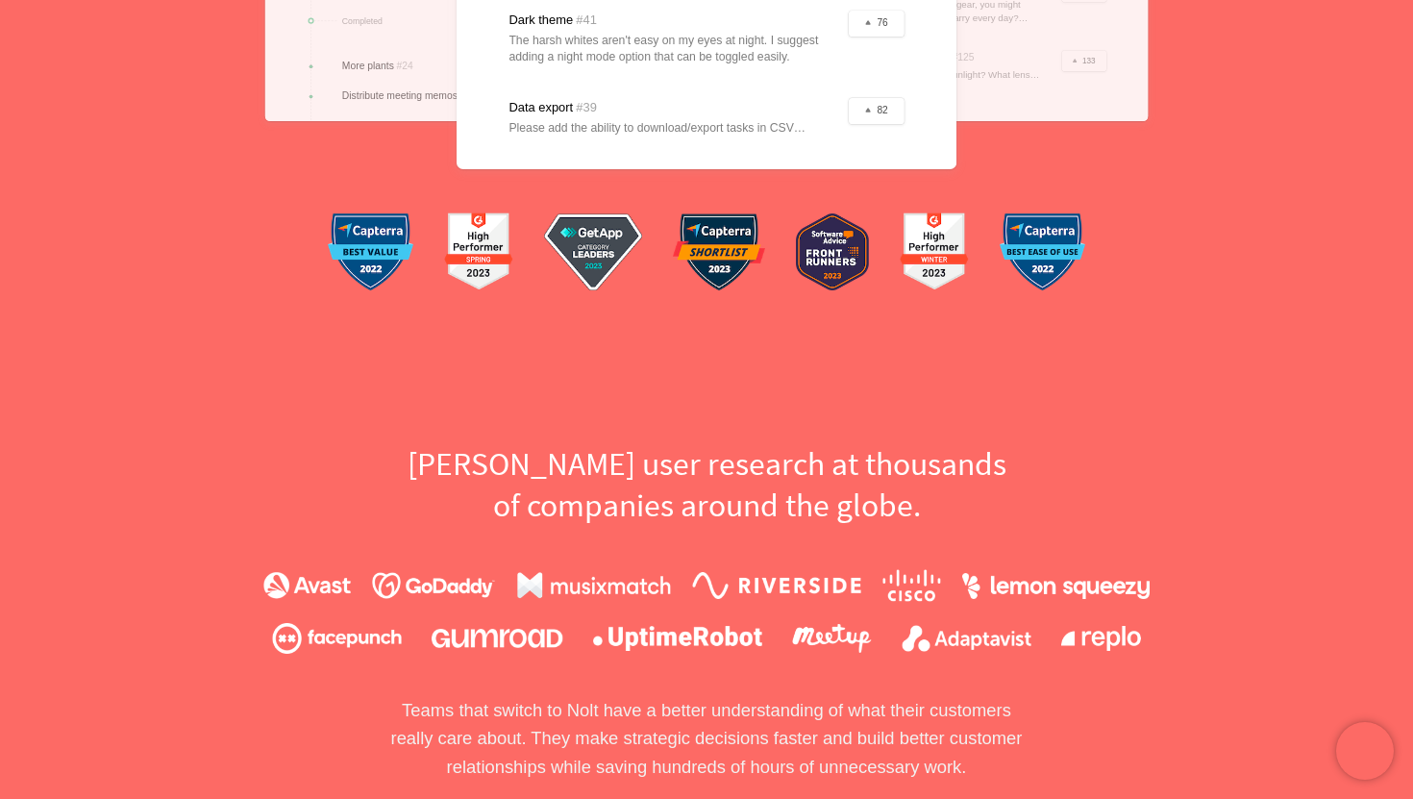
drag, startPoint x: 415, startPoint y: 463, endPoint x: 928, endPoint y: 511, distance: 514.6
click at [928, 511] on h2 "[PERSON_NAME] user research at thousands of companies around the globe." at bounding box center [706, 485] width 663 height 84
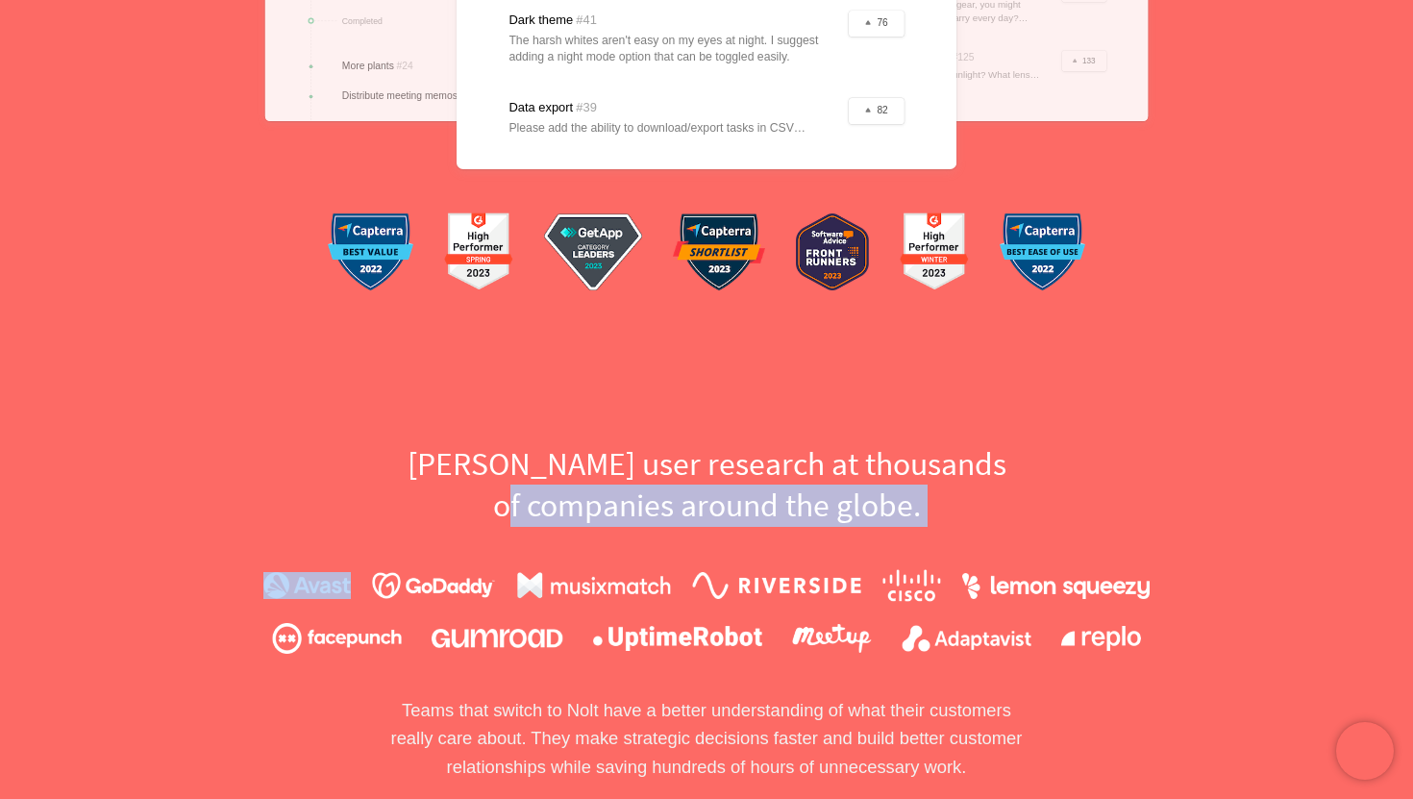
click at [928, 511] on h2 "[PERSON_NAME] user research at thousands of companies around the globe." at bounding box center [706, 485] width 663 height 84
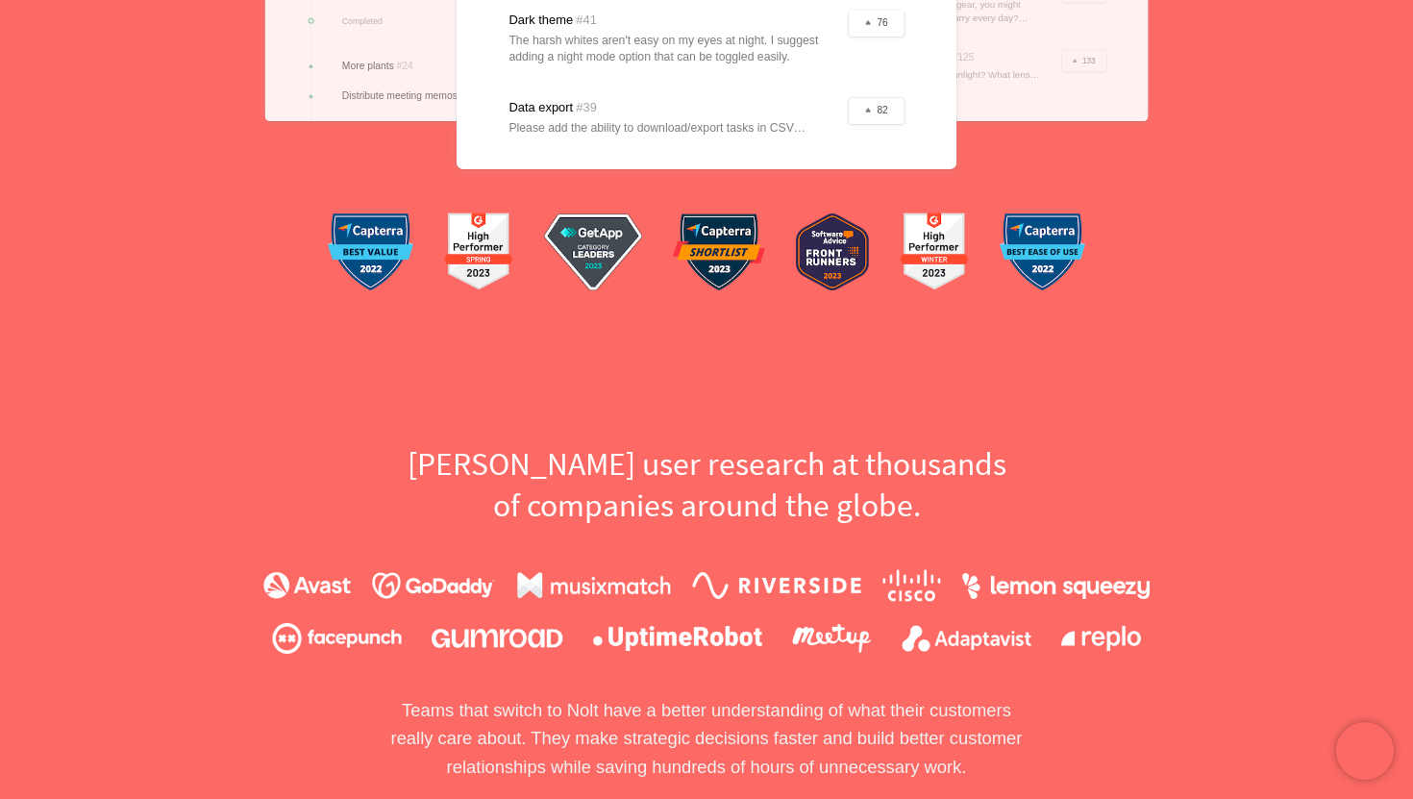
click at [986, 516] on h2 "[PERSON_NAME] user research at thousands of companies around the globe." at bounding box center [706, 485] width 663 height 84
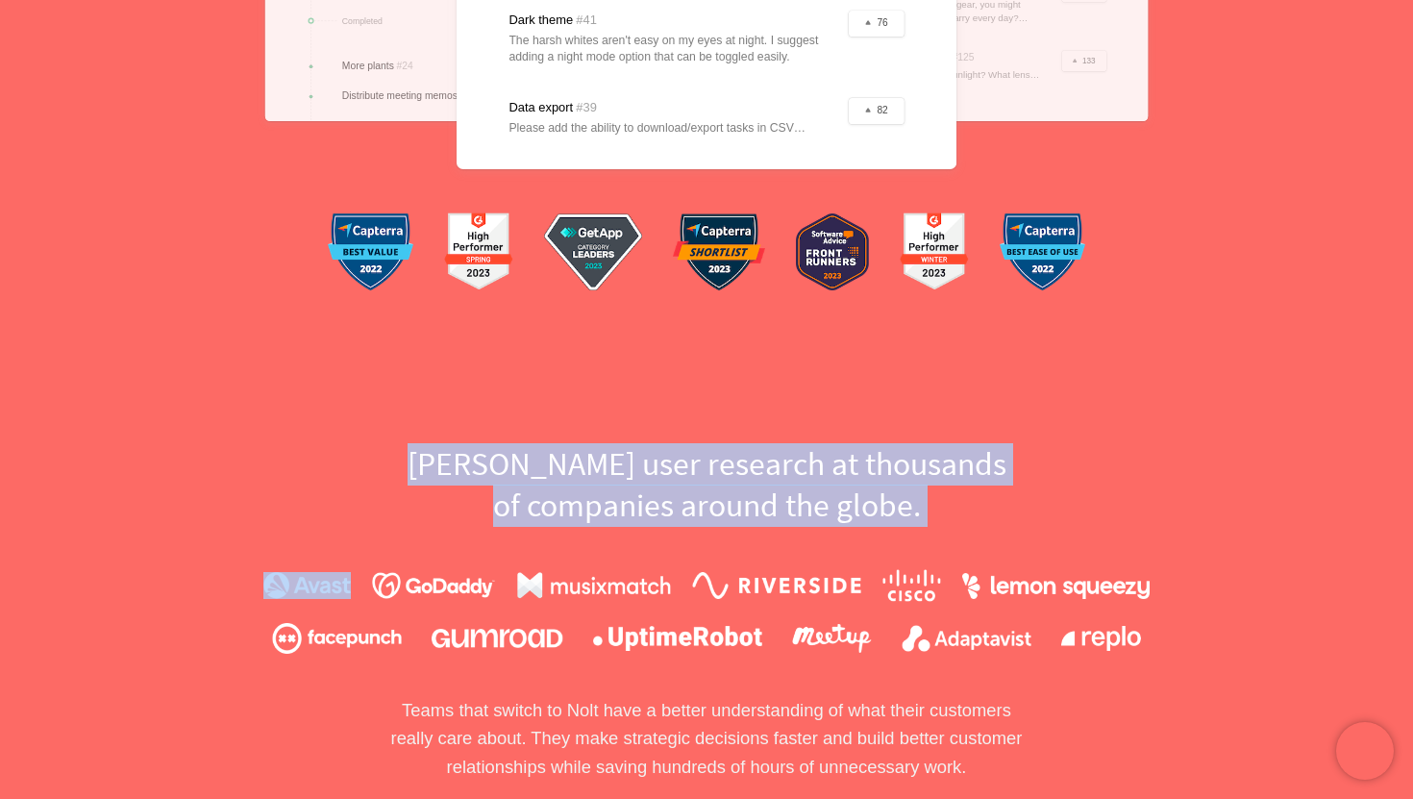
drag, startPoint x: 1022, startPoint y: 516, endPoint x: 463, endPoint y: 451, distance: 562.3
click at [463, 451] on h2 "[PERSON_NAME] user research at thousands of companies around the globe." at bounding box center [706, 485] width 663 height 84
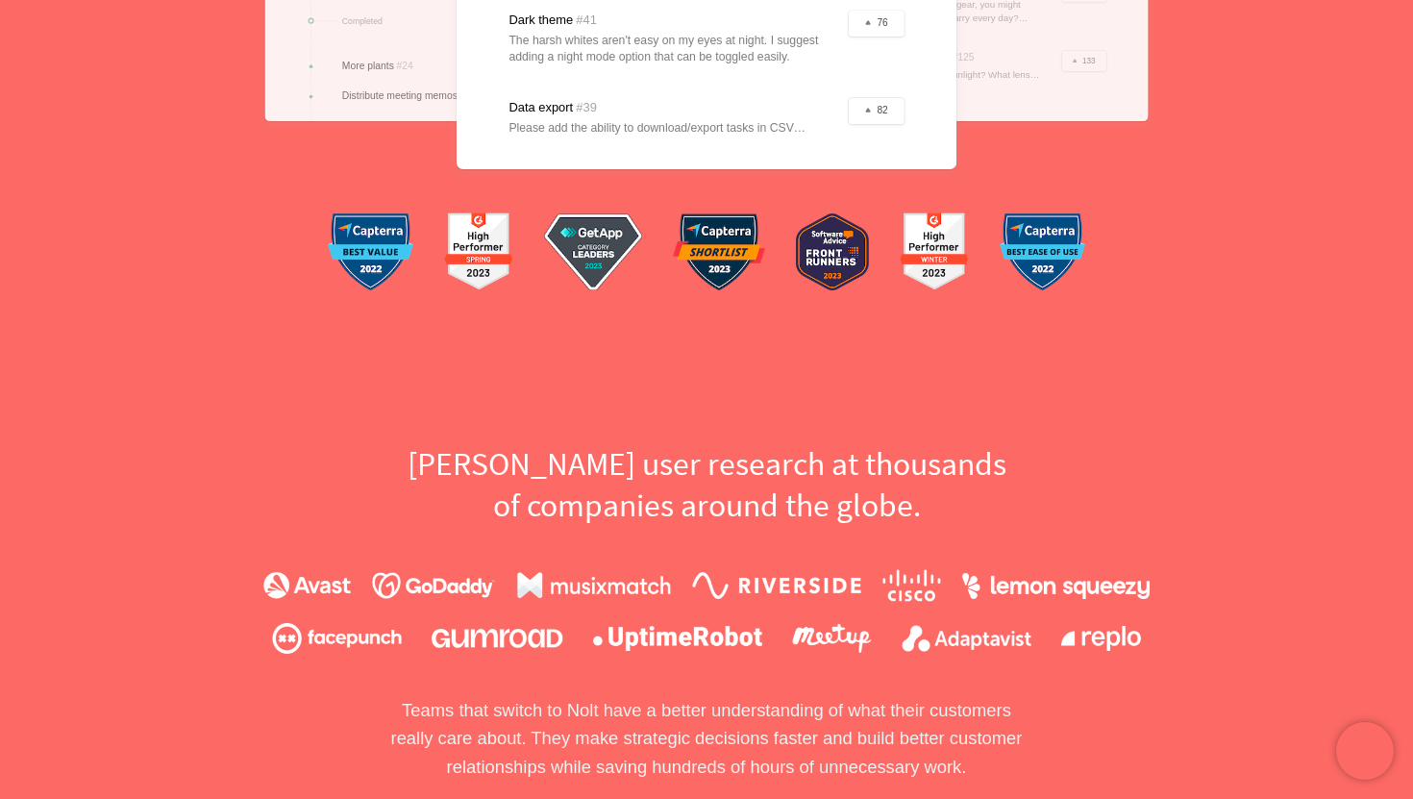
click at [463, 451] on h2 "[PERSON_NAME] user research at thousands of companies around the globe." at bounding box center [706, 485] width 663 height 84
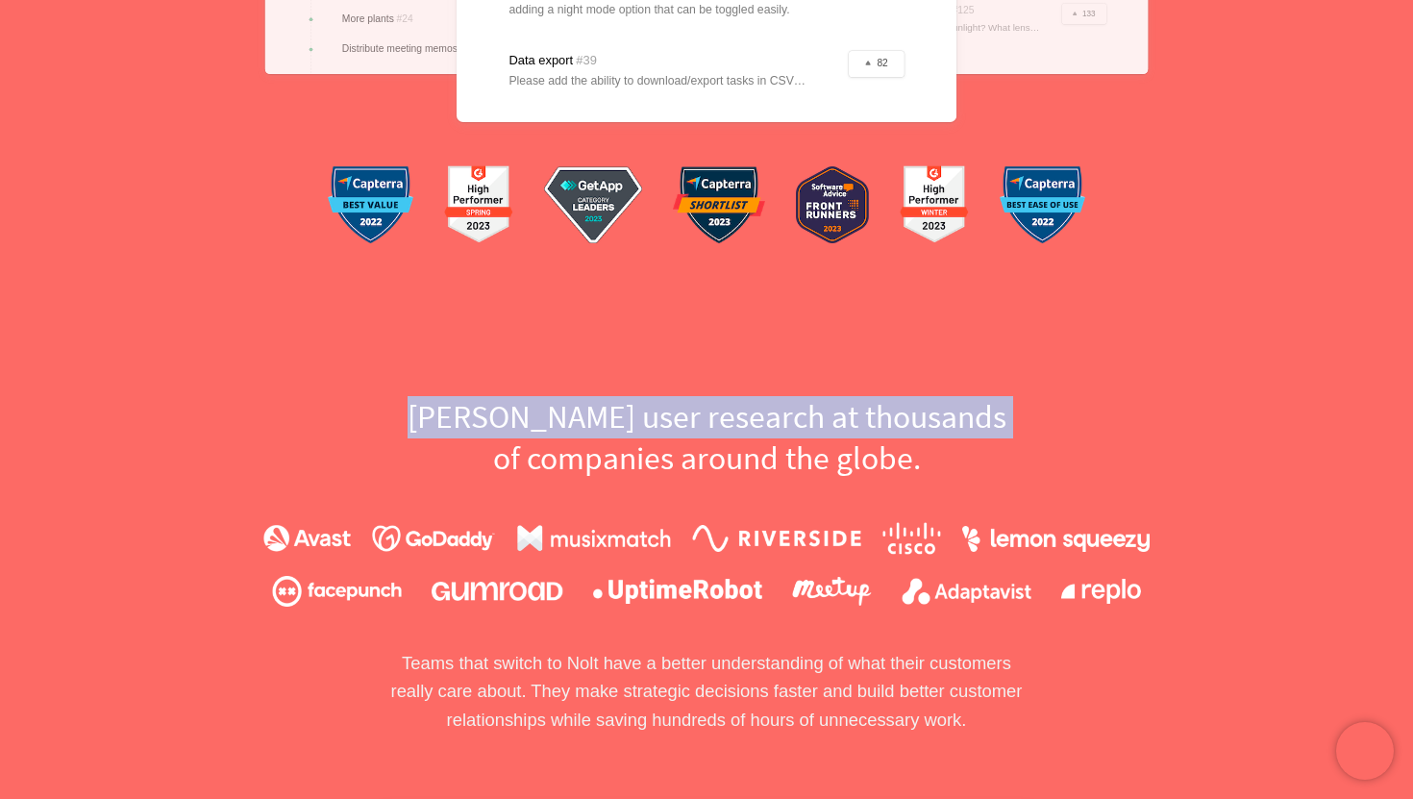
scroll to position [896, 0]
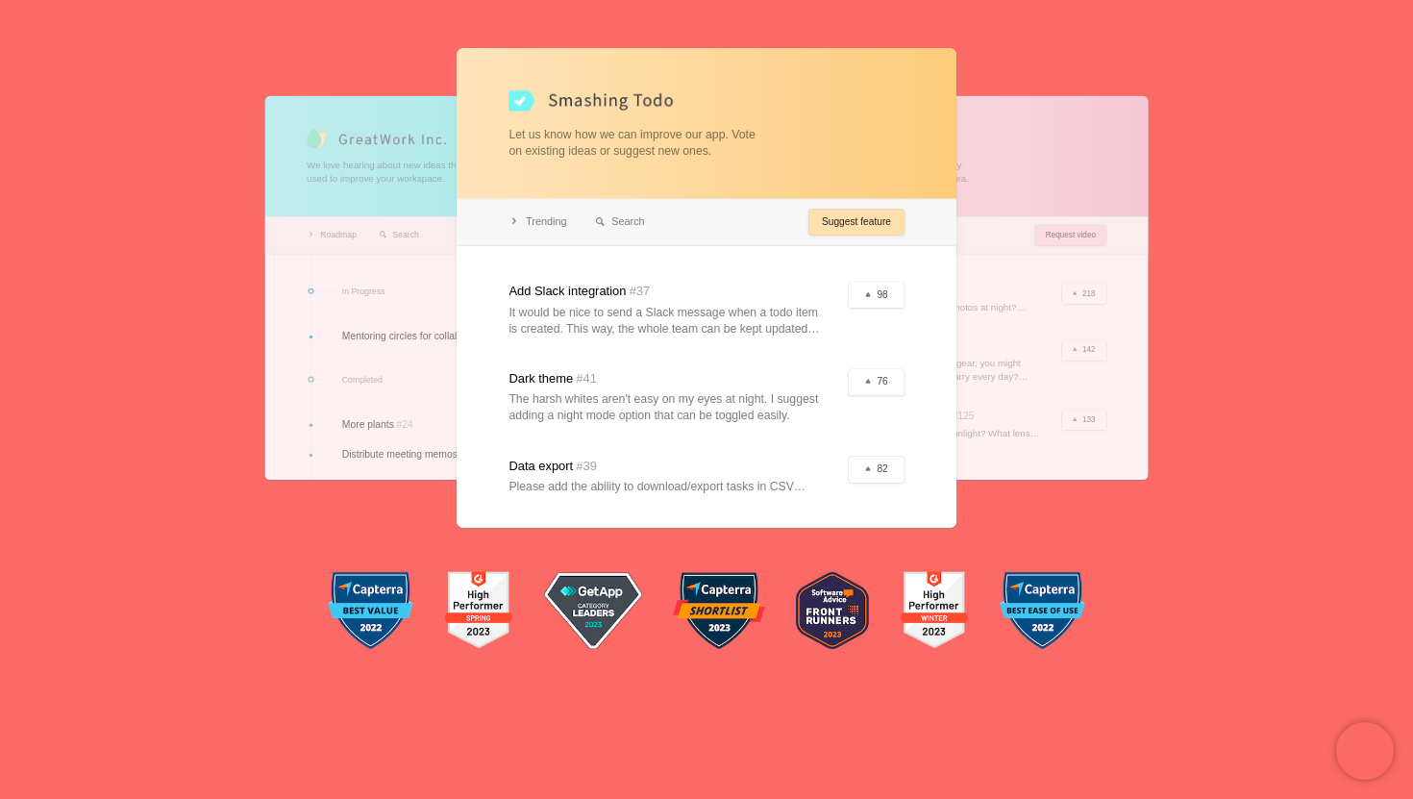
scroll to position [451, 0]
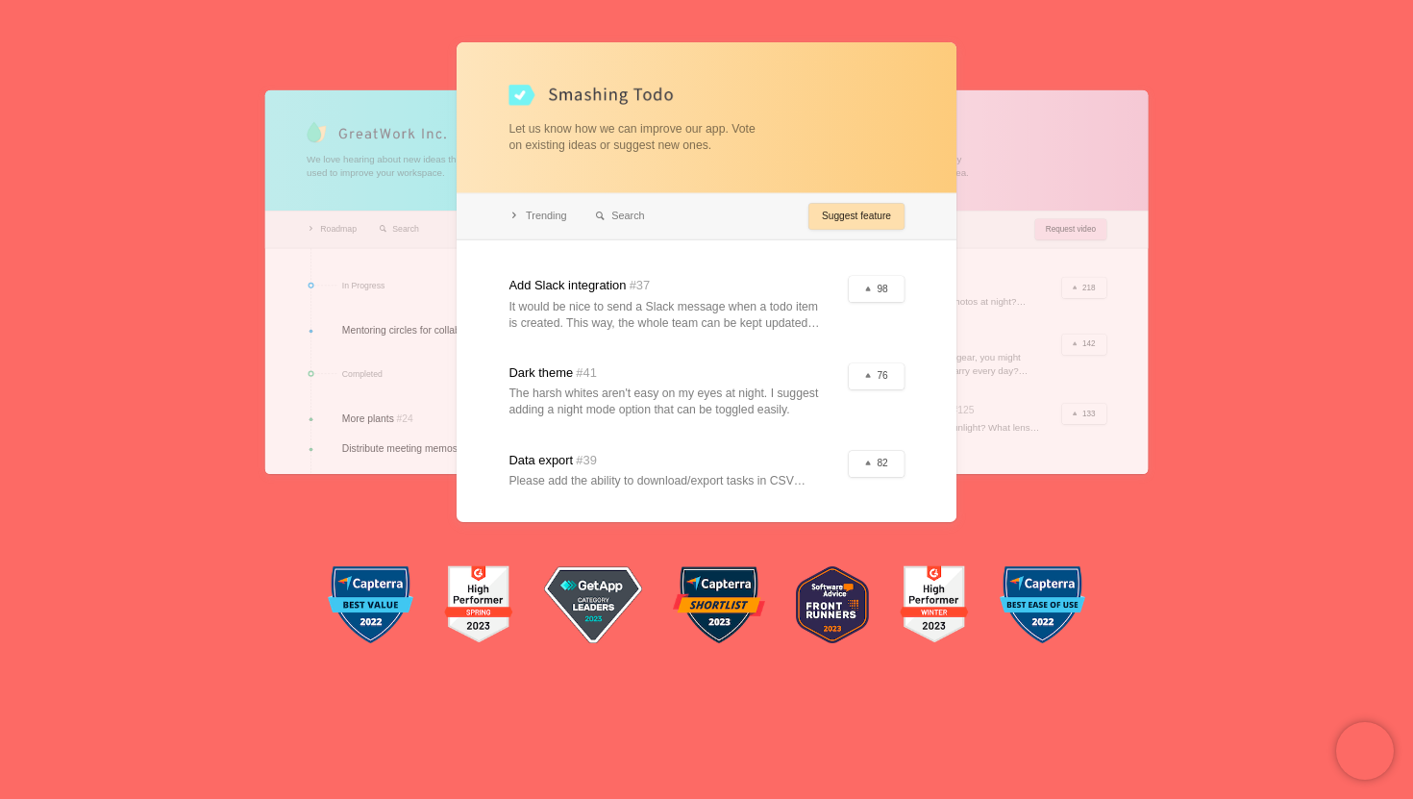
click at [892, 285] on div at bounding box center [707, 282] width 500 height 480
drag, startPoint x: 884, startPoint y: 354, endPoint x: 962, endPoint y: 372, distance: 80.0
click at [961, 372] on div "We love hearing about new ideas that can be used to improve your workspace. Roa…" at bounding box center [706, 282] width 663 height 480
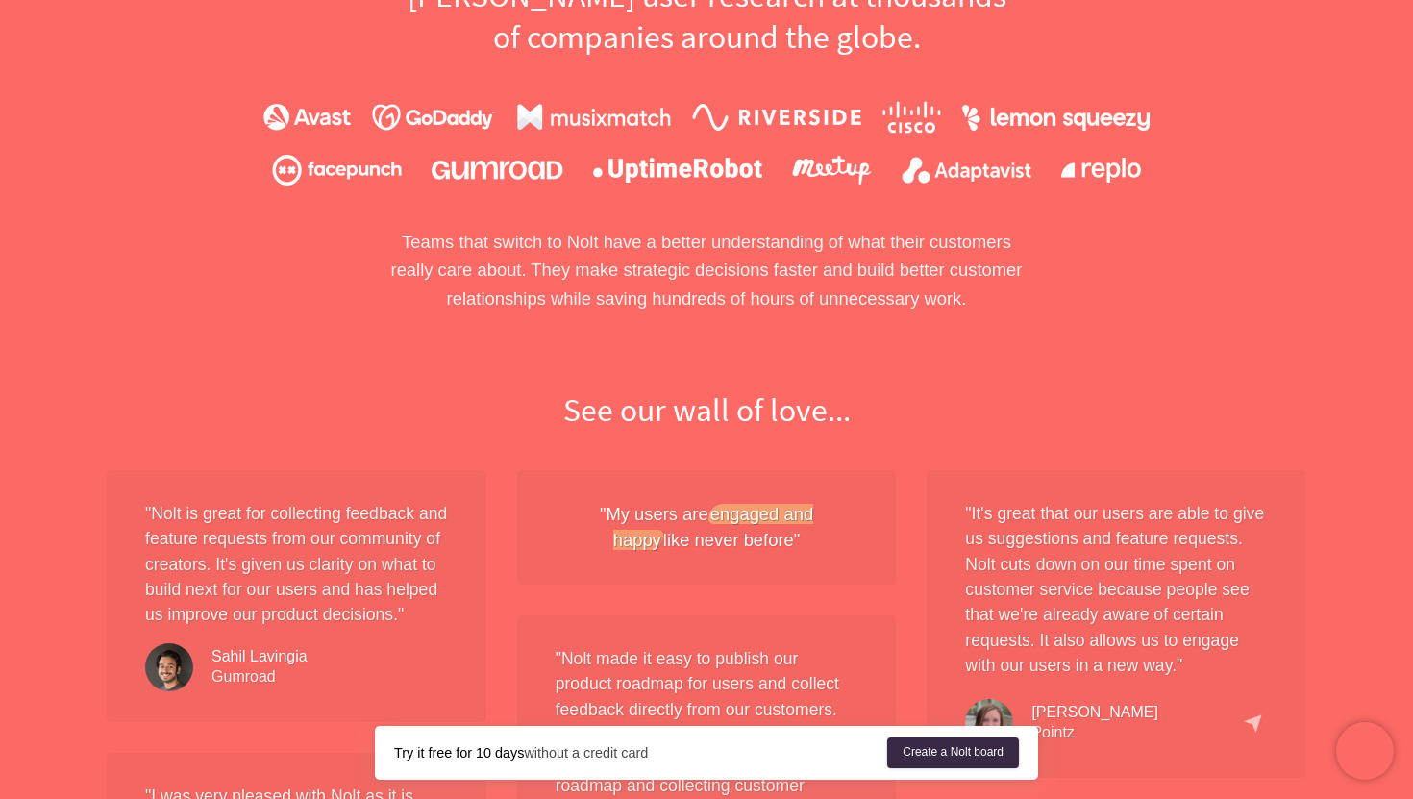
scroll to position [1289, 0]
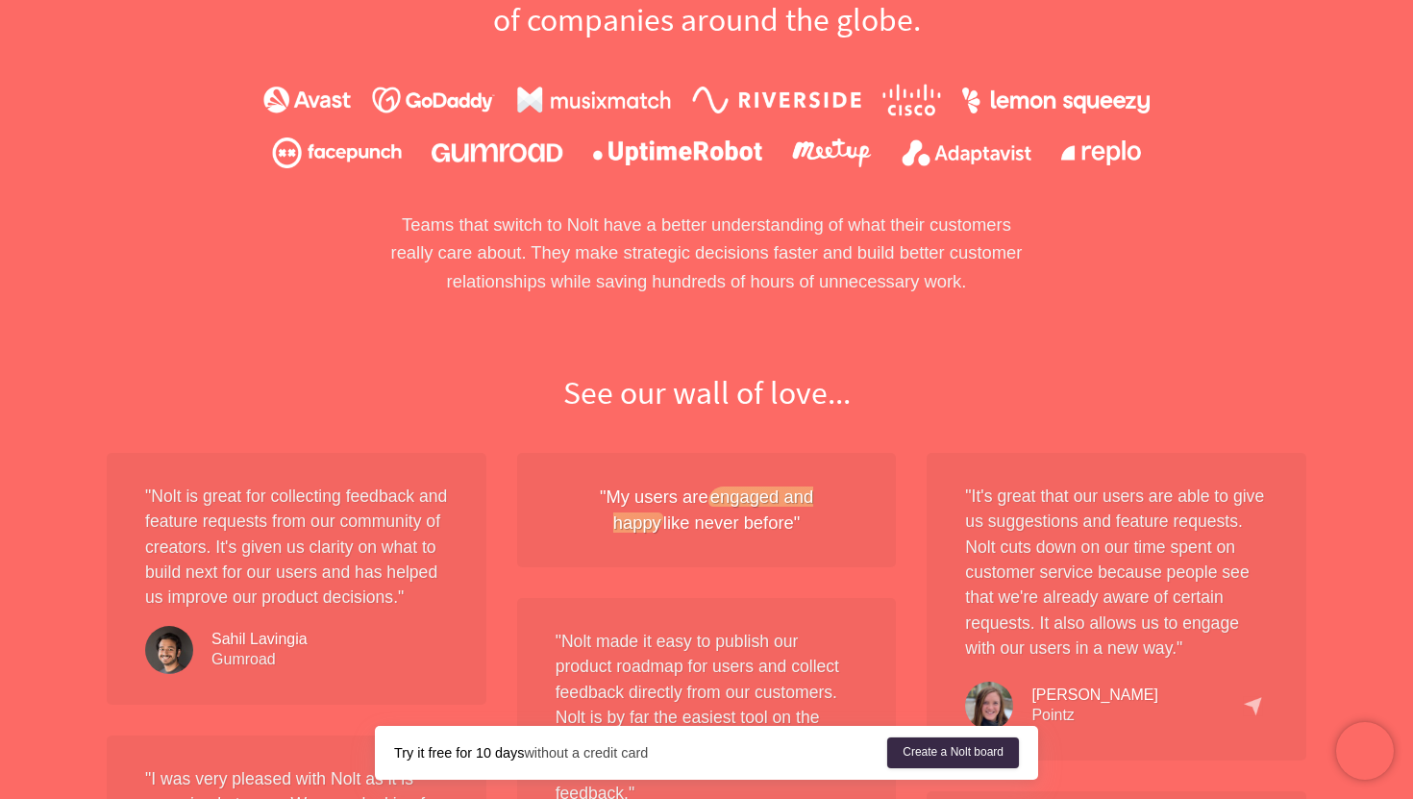
click at [977, 271] on p "Teams that switch to Nolt have a better understanding of what their customers r…" at bounding box center [706, 253] width 663 height 85
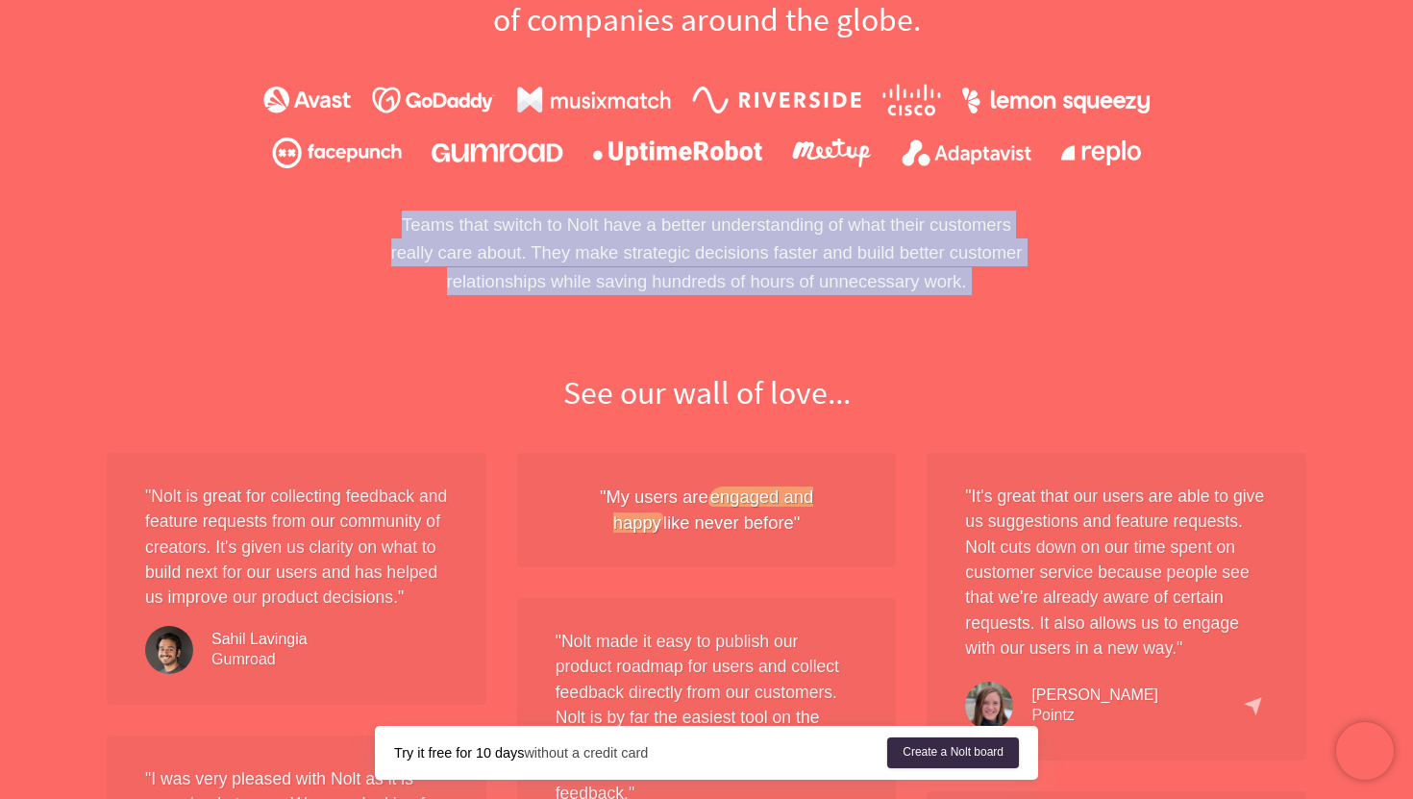
click at [977, 271] on p "Teams that switch to Nolt have a better understanding of what their customers r…" at bounding box center [706, 253] width 663 height 85
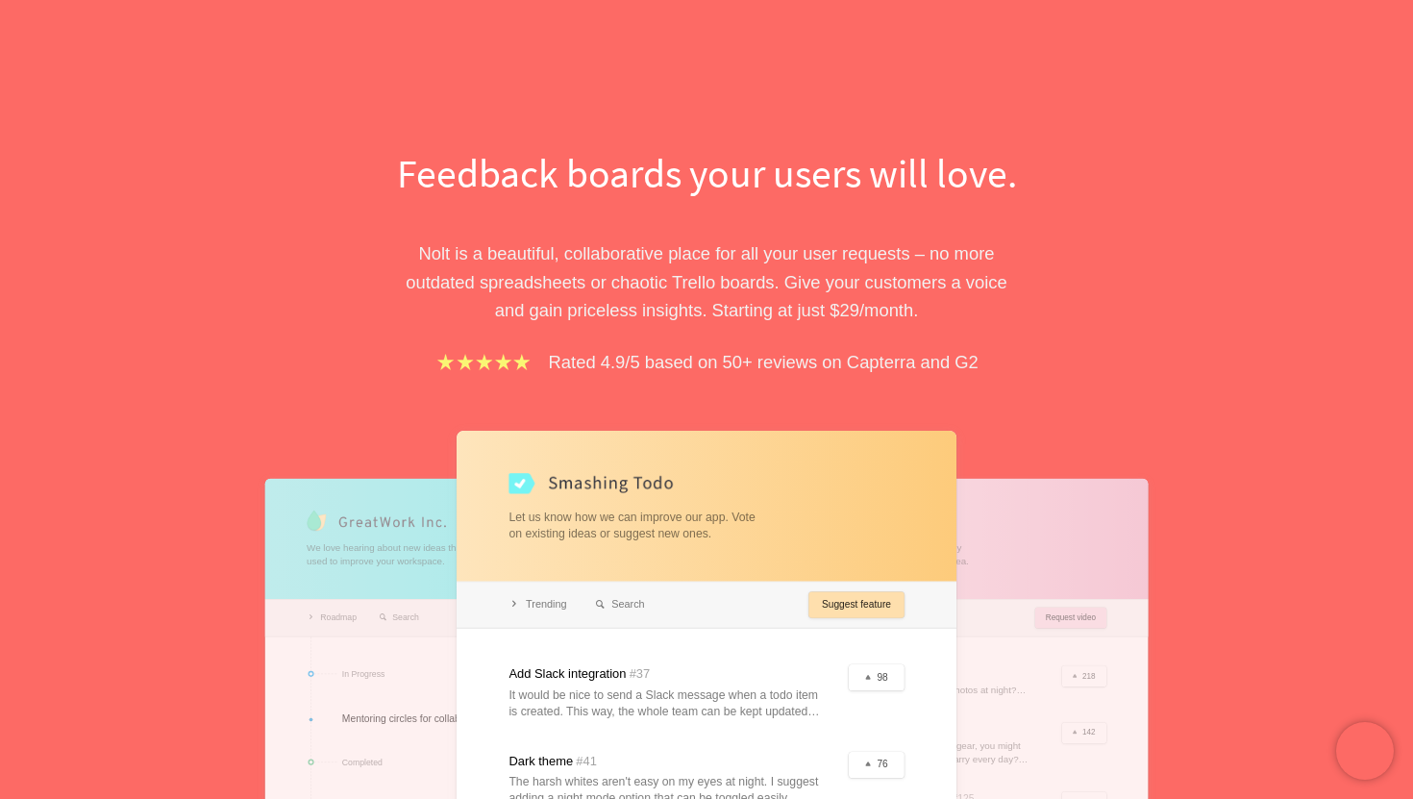
scroll to position [0, 0]
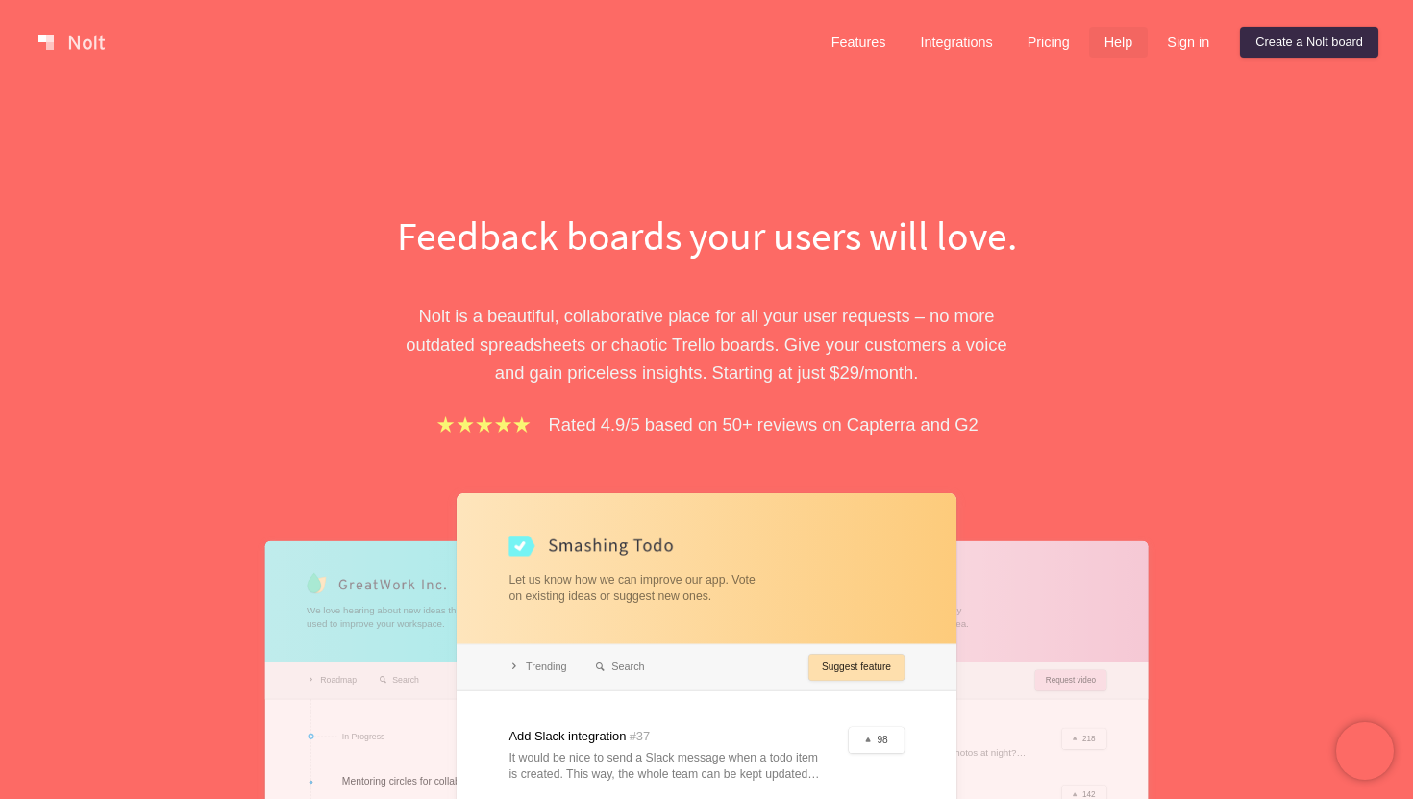
click at [1106, 39] on link "Help" at bounding box center [1119, 42] width 60 height 31
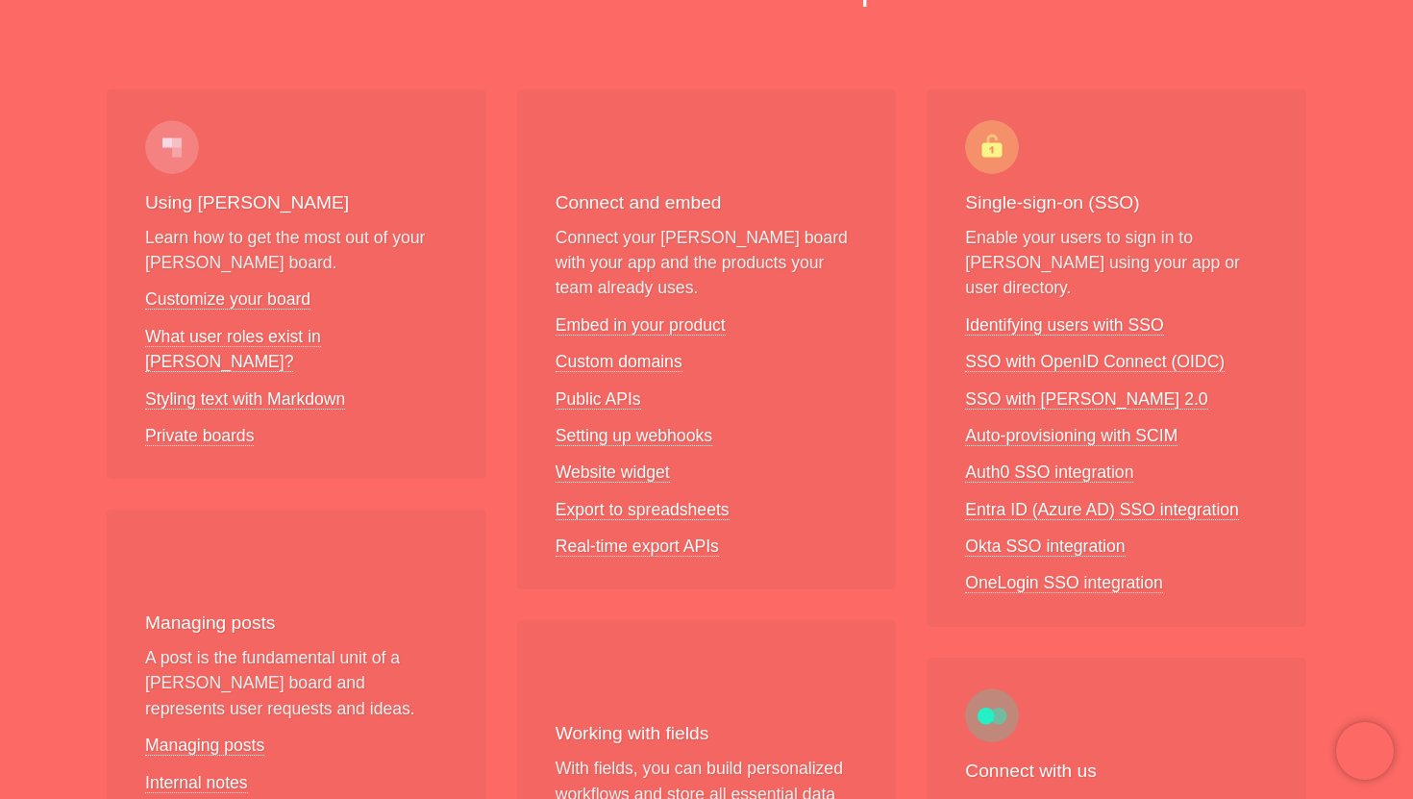
scroll to position [268, 0]
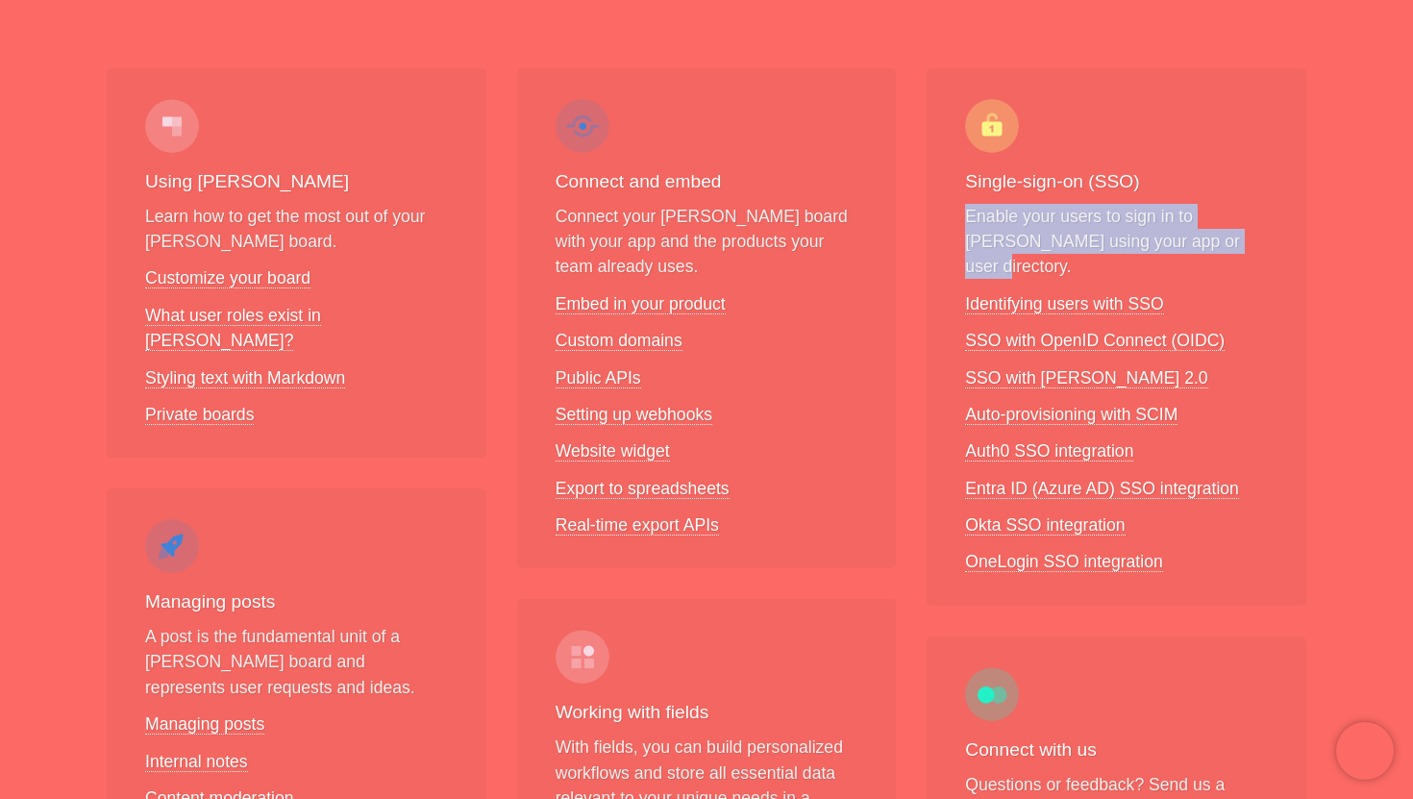
drag, startPoint x: 967, startPoint y: 218, endPoint x: 1229, endPoint y: 239, distance: 262.3
click at [1229, 239] on p "Enable your users to sign in to [PERSON_NAME] using your app or user directory." at bounding box center [1116, 242] width 303 height 76
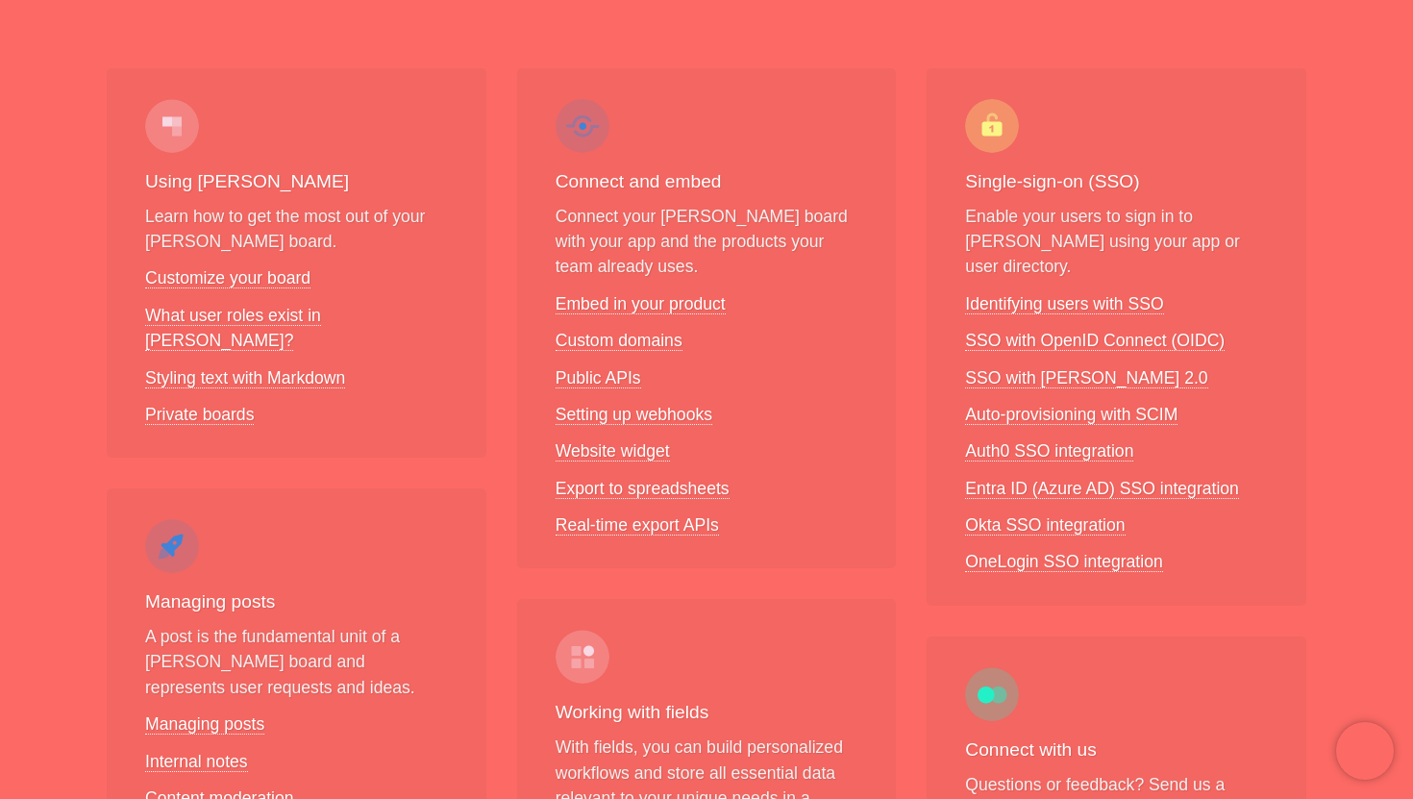
click at [1229, 239] on p "Enable your users to sign in to [PERSON_NAME] using your app or user directory." at bounding box center [1116, 242] width 303 height 76
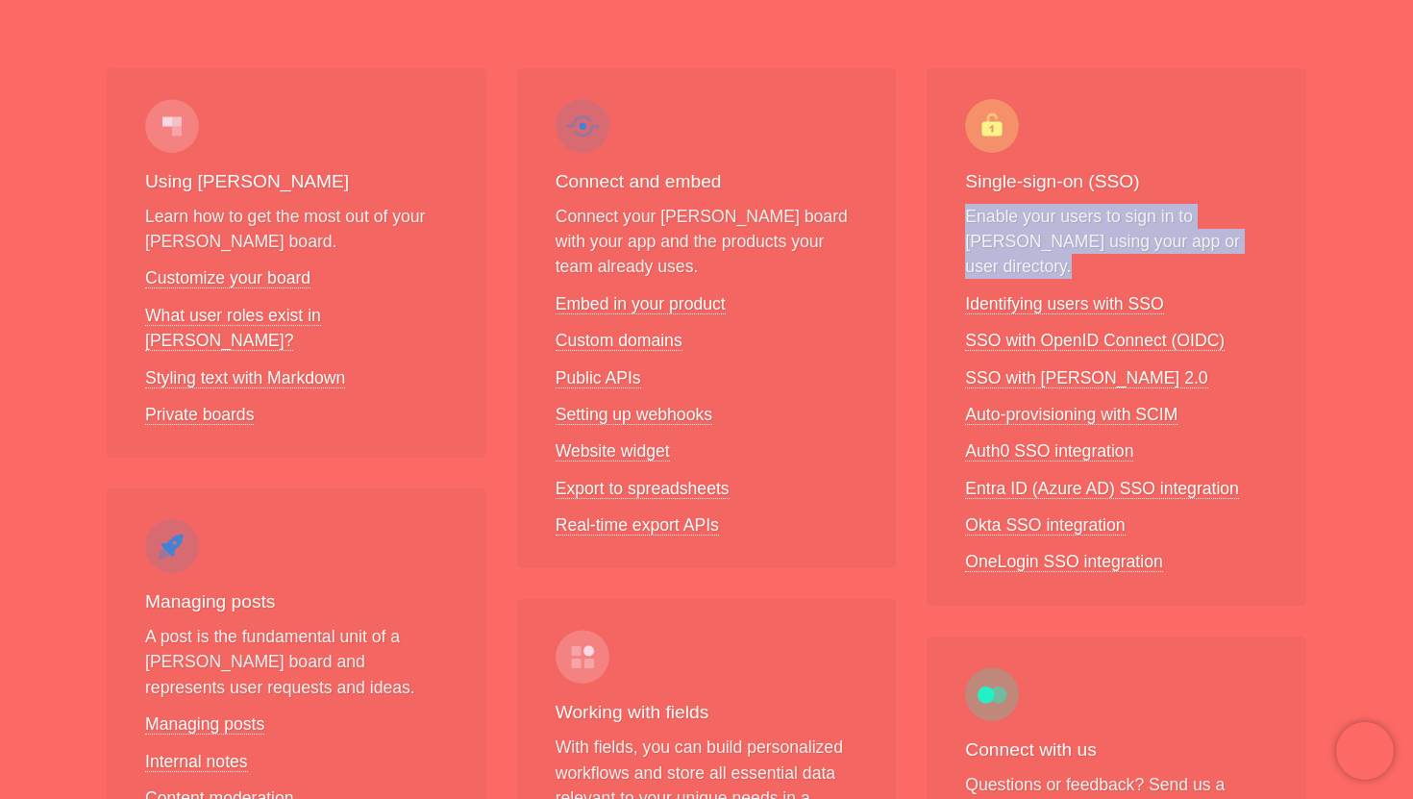
click at [1106, 242] on p "Enable your users to sign in to [PERSON_NAME] using your app or user directory." at bounding box center [1116, 242] width 303 height 76
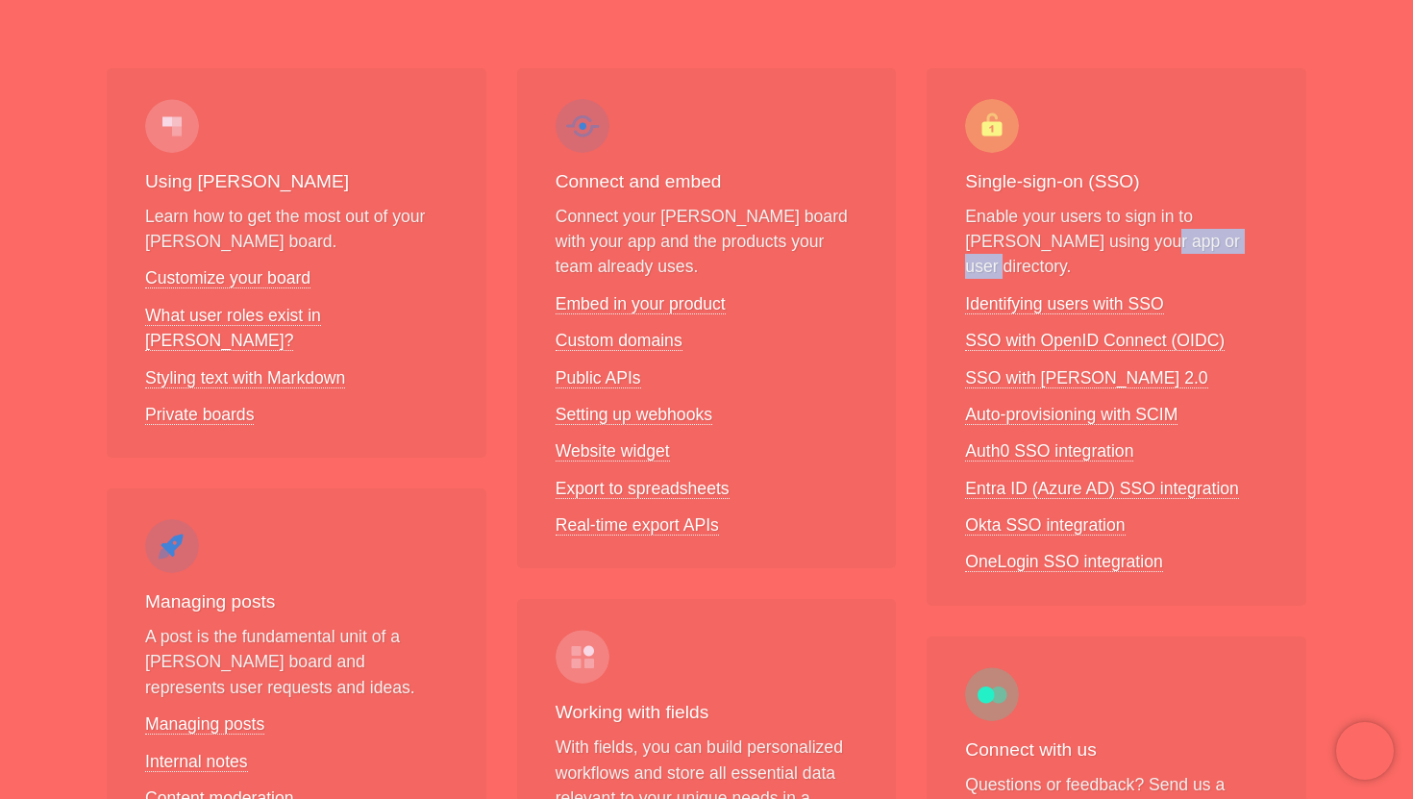
drag, startPoint x: 1106, startPoint y: 242, endPoint x: 1221, endPoint y: 241, distance: 114.4
click at [1221, 241] on p "Enable your users to sign in to [PERSON_NAME] using your app or user directory." at bounding box center [1116, 242] width 303 height 76
click at [972, 294] on link "Identifying users with SSO" at bounding box center [1064, 304] width 198 height 20
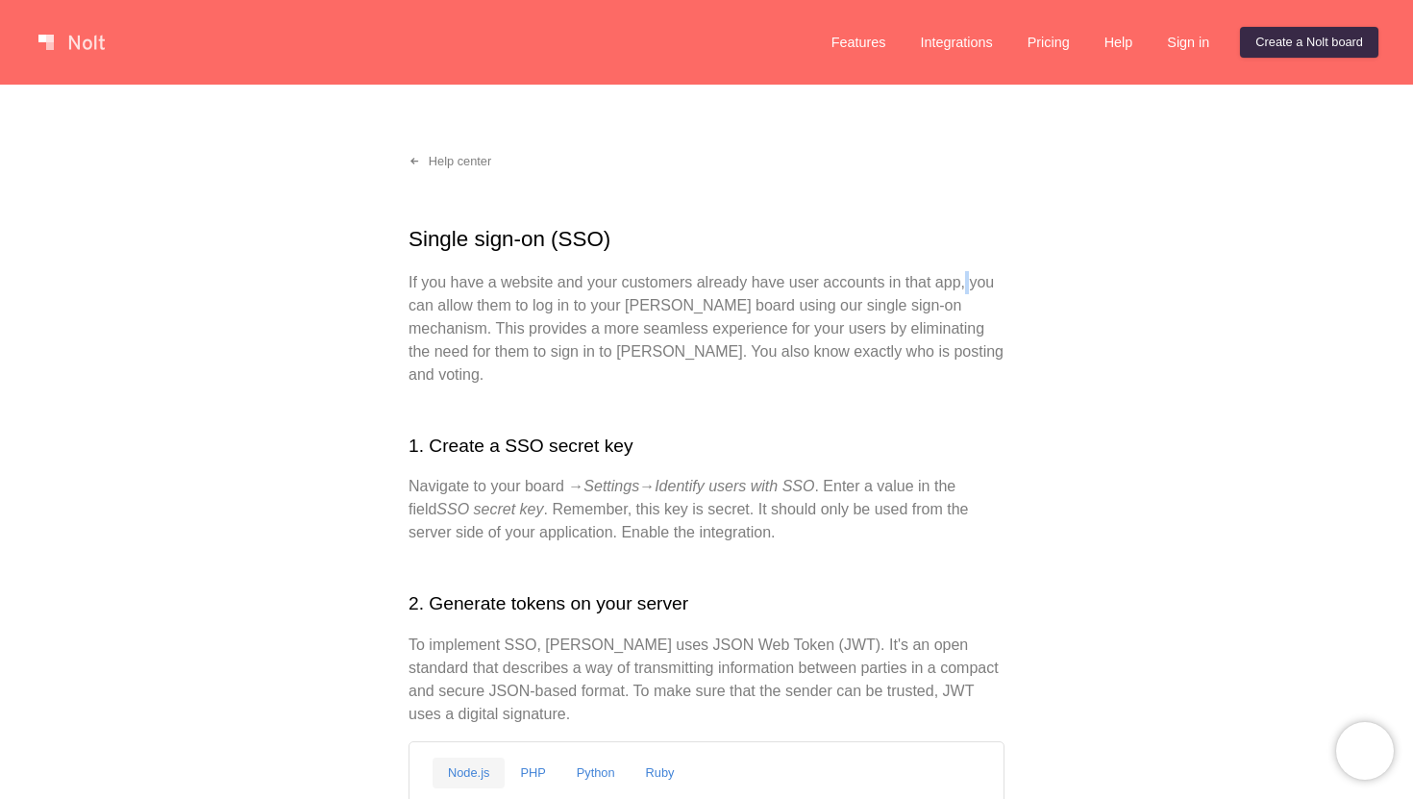
click at [972, 282] on p "If you have a website and your customers already have user accounts in that app…" at bounding box center [707, 328] width 596 height 115
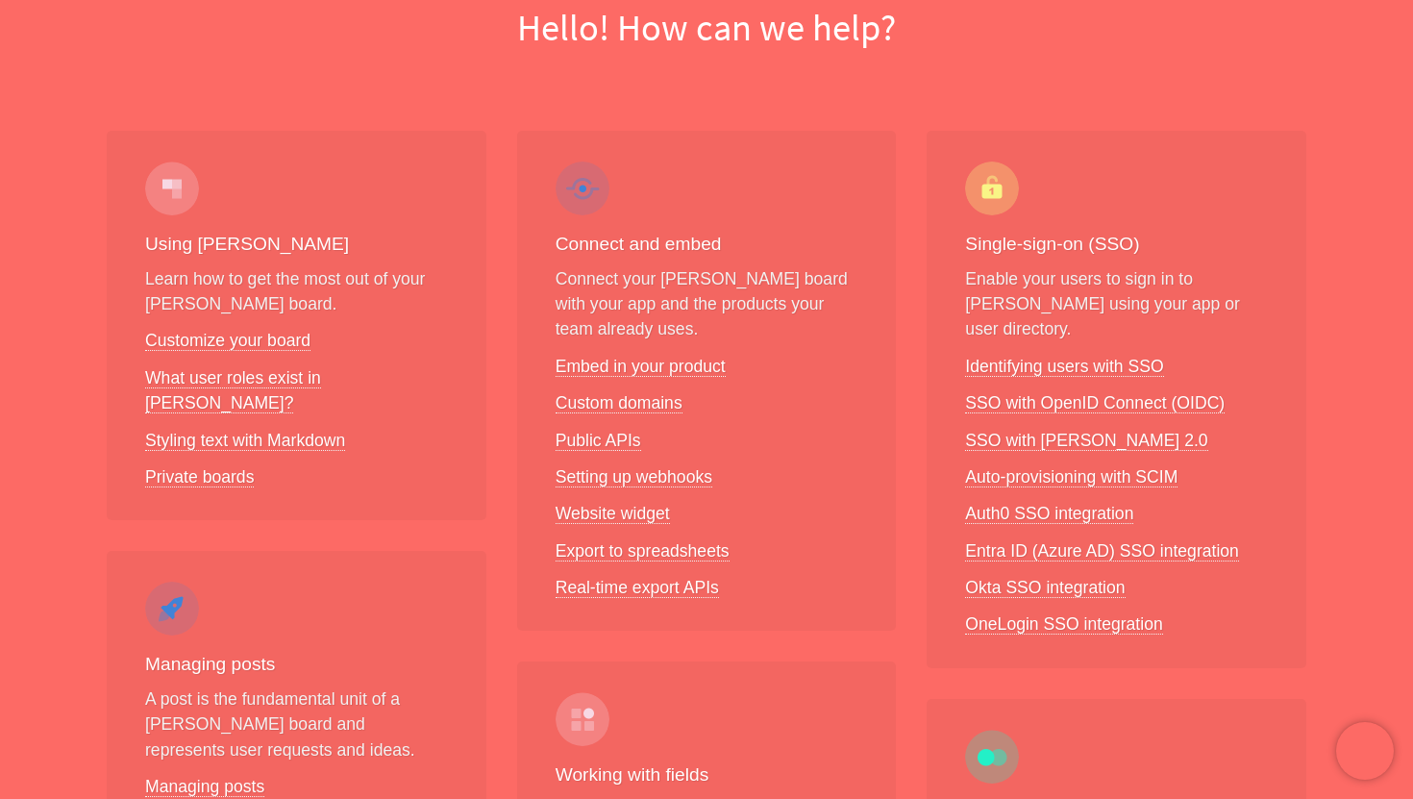
scroll to position [229, 0]
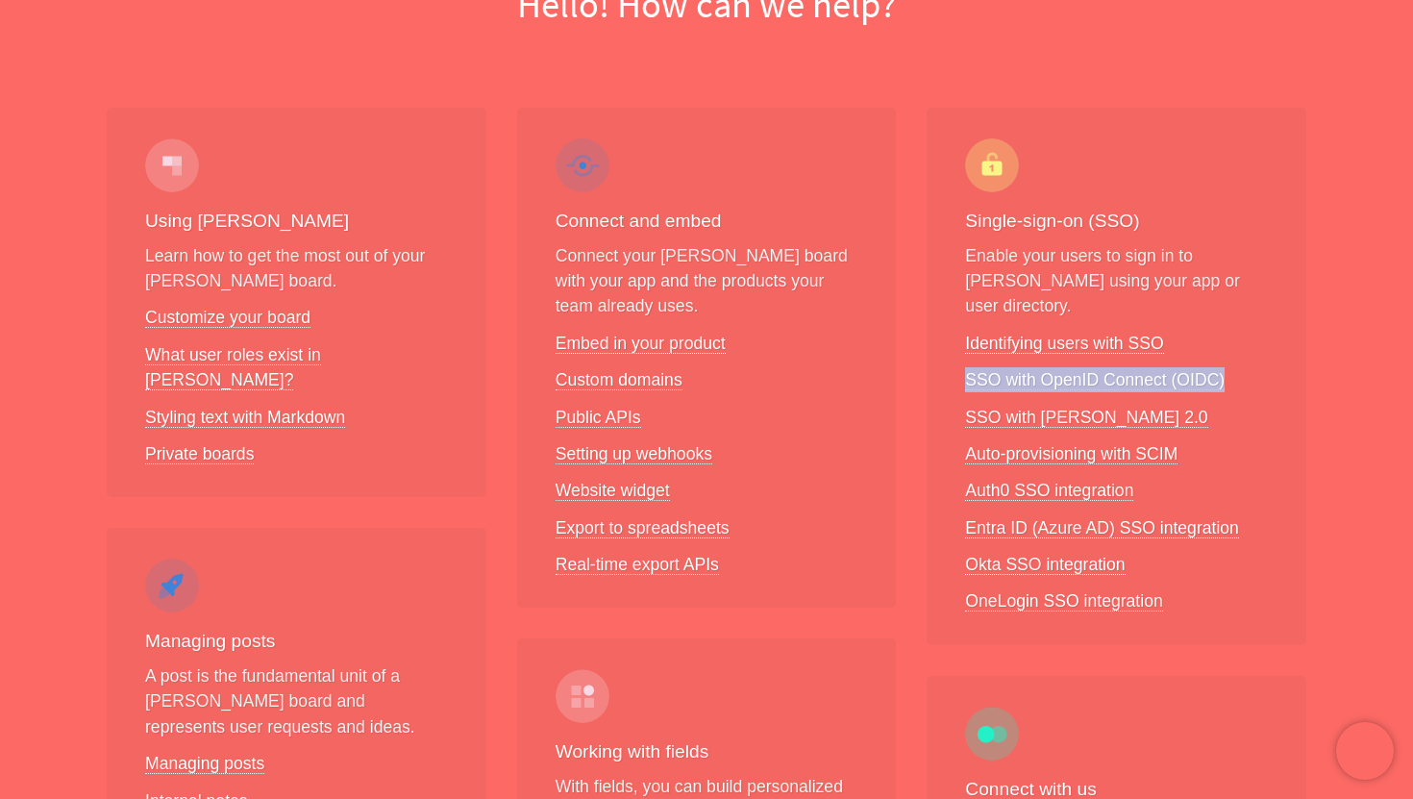
drag, startPoint x: 943, startPoint y: 355, endPoint x: 1231, endPoint y: 355, distance: 288.4
click at [1231, 355] on div "Single-sign-on (SSO) Enable your users to sign in to [PERSON_NAME] using your a…" at bounding box center [1117, 376] width 380 height 537
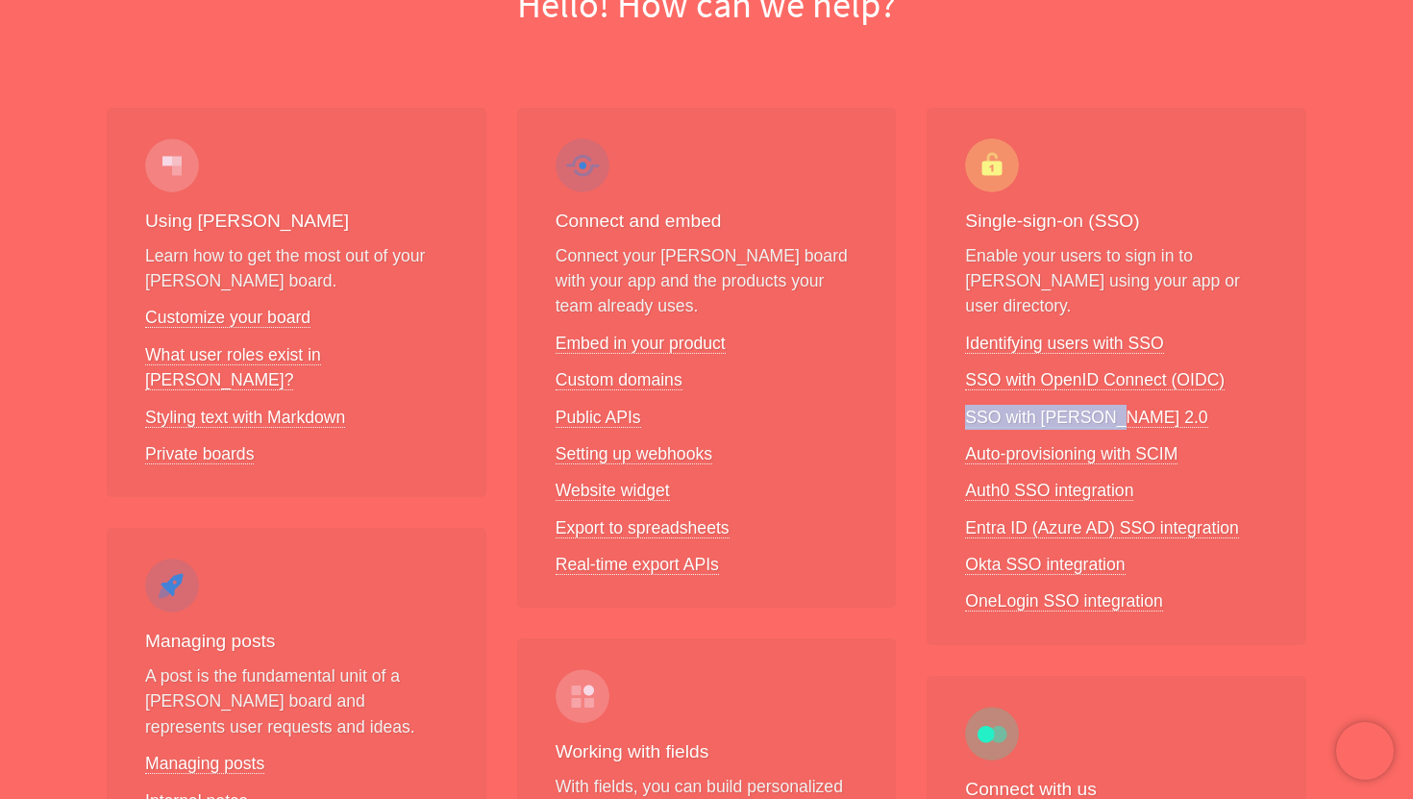
drag, startPoint x: 953, startPoint y: 394, endPoint x: 1123, endPoint y: 393, distance: 170.2
click at [1123, 393] on div "Single-sign-on (SSO) Enable your users to sign in to [PERSON_NAME] using your a…" at bounding box center [1117, 376] width 380 height 537
click at [1145, 405] on li "SSO with [PERSON_NAME] 2.0" at bounding box center [1116, 417] width 303 height 25
drag, startPoint x: 1162, startPoint y: 392, endPoint x: 963, endPoint y: 395, distance: 199.0
click at [963, 395] on div "Single-sign-on (SSO) Enable your users to sign in to [PERSON_NAME] using your a…" at bounding box center [1117, 376] width 380 height 537
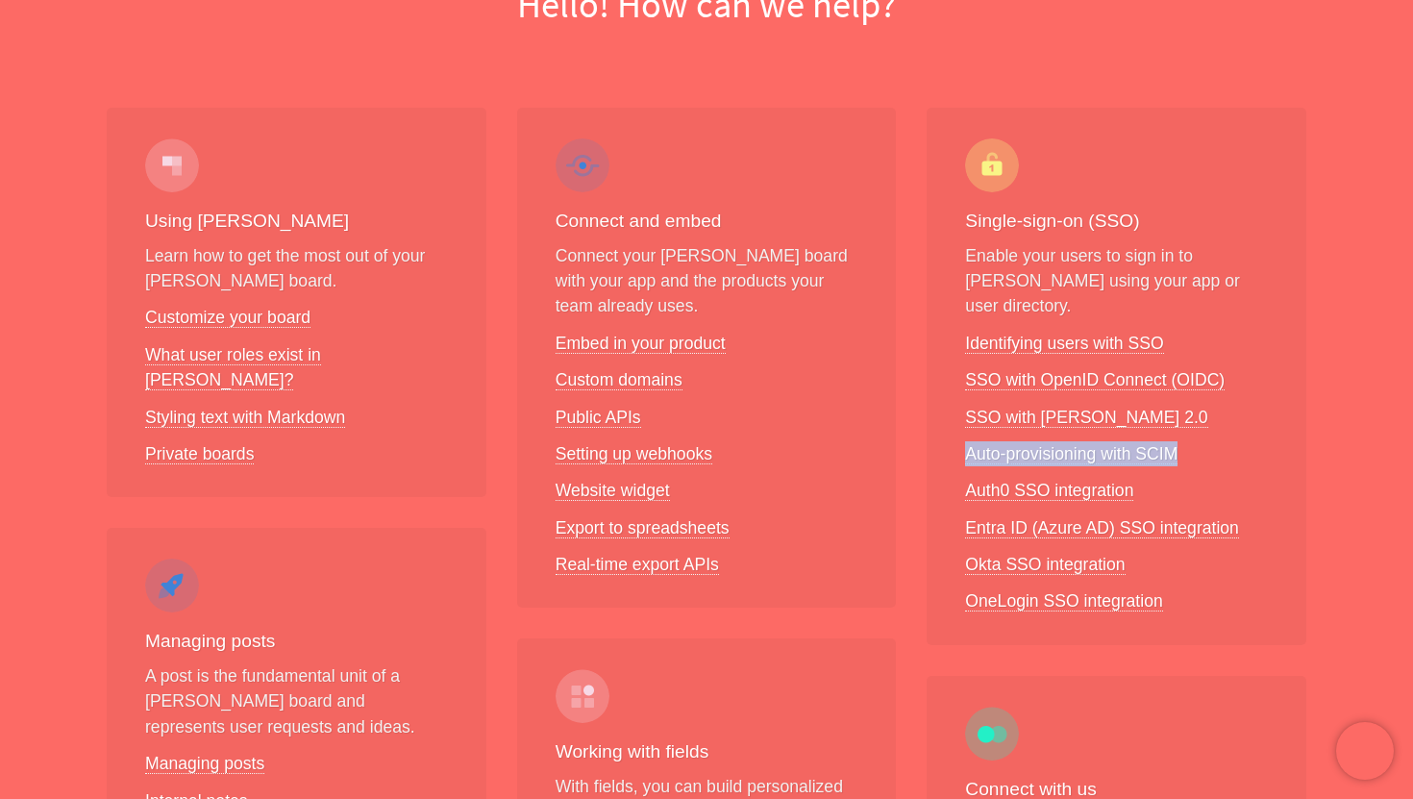
drag, startPoint x: 952, startPoint y: 435, endPoint x: 1189, endPoint y: 429, distance: 237.5
click at [1189, 429] on div "Single-sign-on (SSO) Enable your users to sign in to [PERSON_NAME] using your a…" at bounding box center [1117, 376] width 380 height 537
click at [1189, 441] on li "Auto-provisioning with SCIM" at bounding box center [1116, 453] width 303 height 25
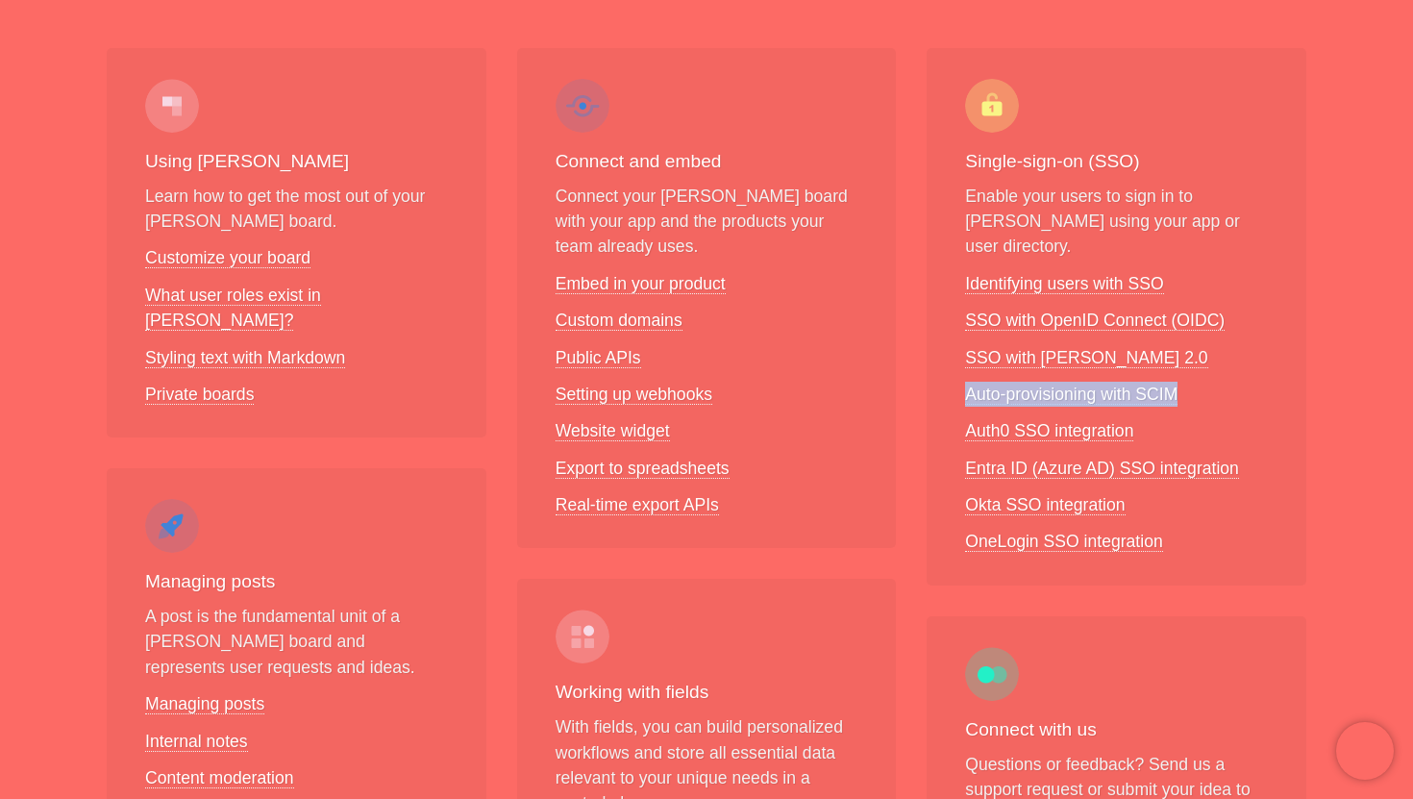
scroll to position [326, 0]
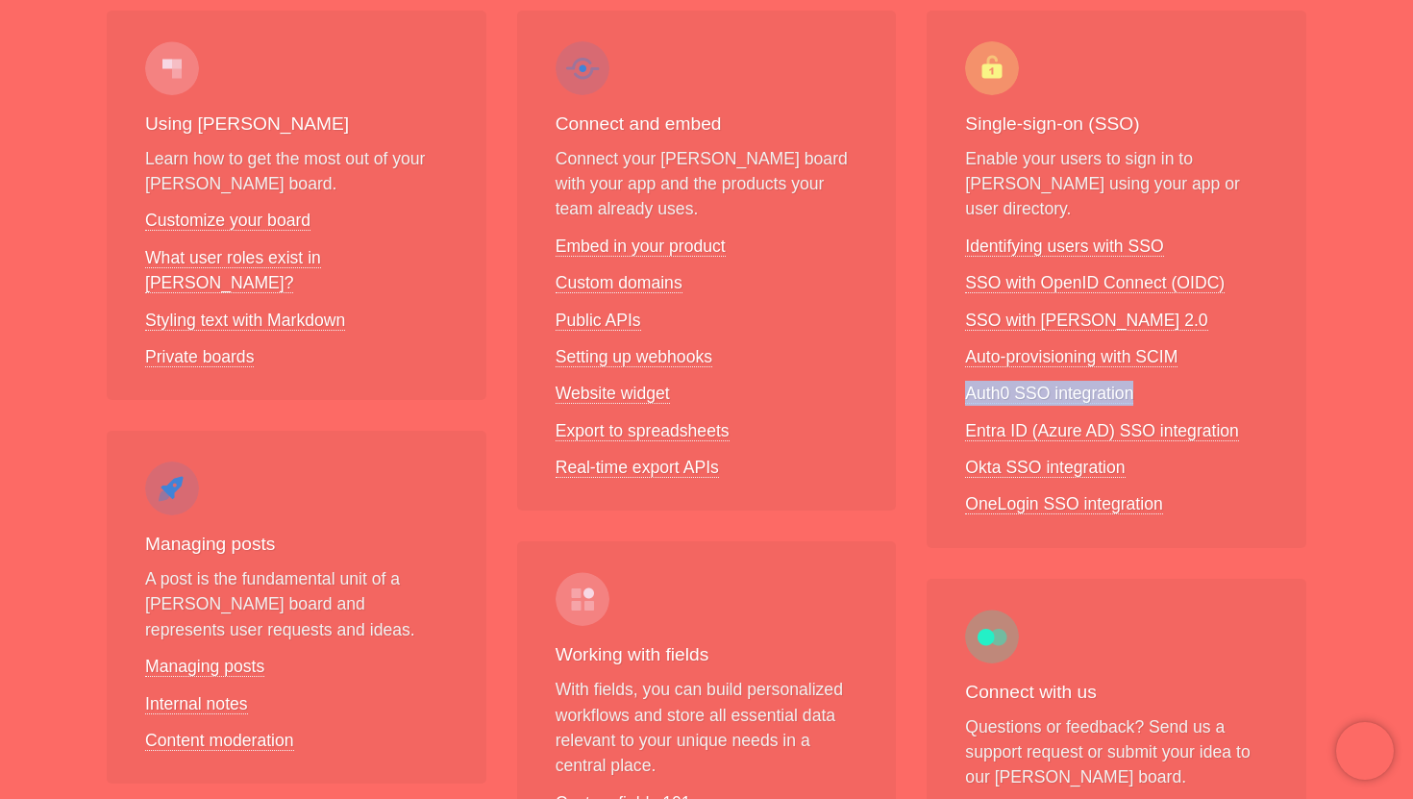
drag, startPoint x: 952, startPoint y: 372, endPoint x: 1134, endPoint y: 368, distance: 182.7
click at [1133, 368] on div "Single-sign-on (SSO) Enable your users to sign in to [PERSON_NAME] using your a…" at bounding box center [1117, 279] width 380 height 537
click at [1145, 381] on li "Auth0 SSO integration" at bounding box center [1116, 393] width 303 height 25
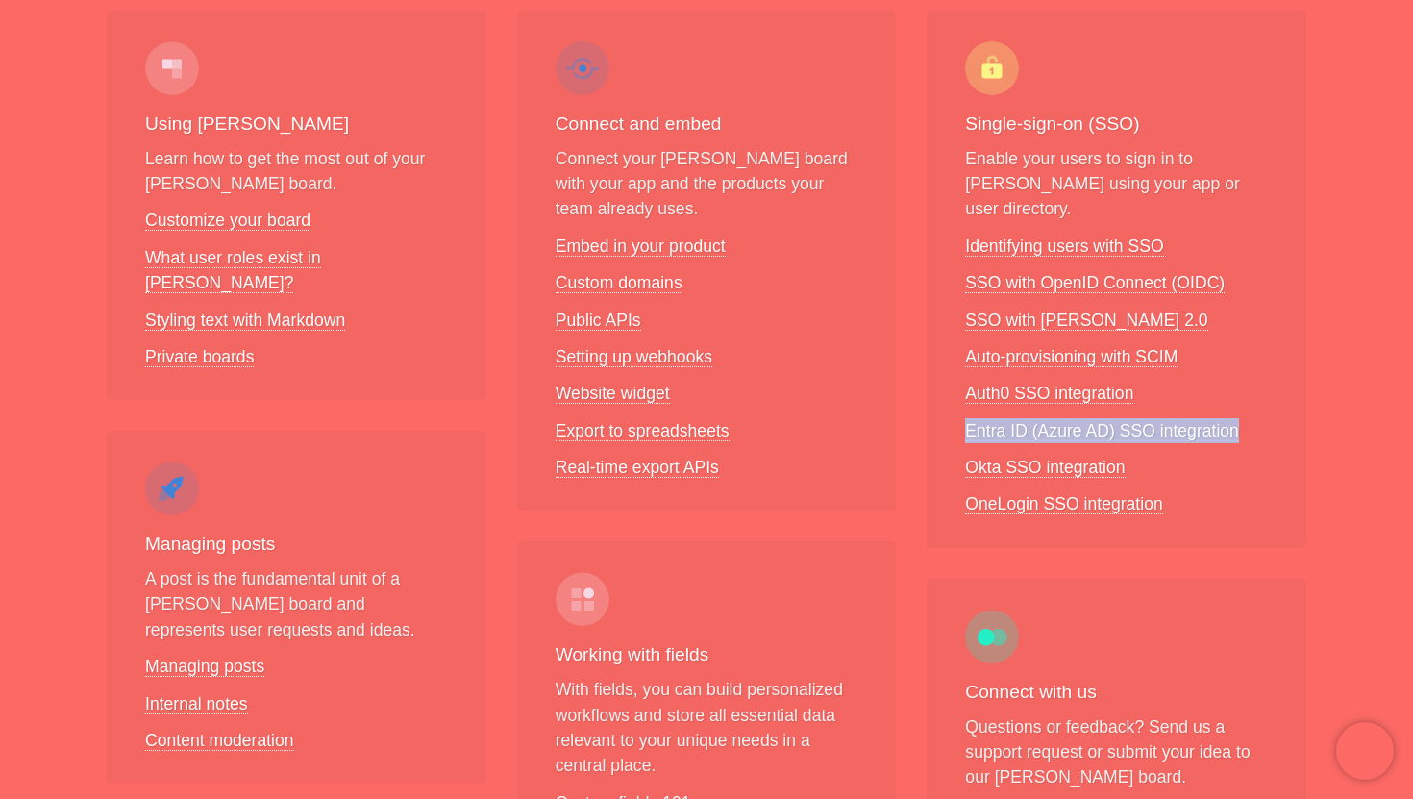
drag, startPoint x: 950, startPoint y: 416, endPoint x: 1252, endPoint y: 407, distance: 302.0
click at [1252, 407] on div "Single-sign-on (SSO) Enable your users to sign in to [PERSON_NAME] using your a…" at bounding box center [1117, 279] width 380 height 537
click at [1252, 418] on li "Entra ID (Azure AD) SSO integration" at bounding box center [1116, 430] width 303 height 25
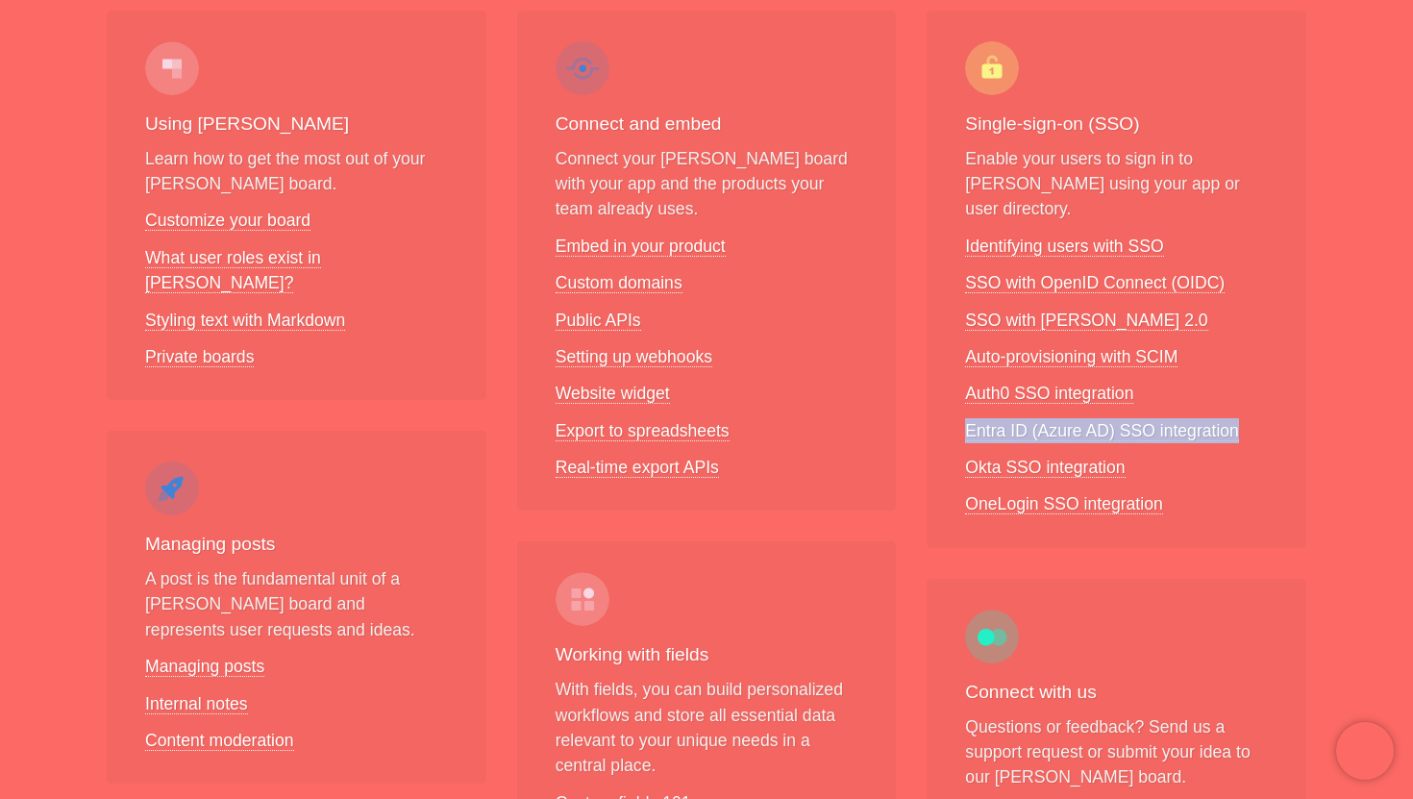
click at [1216, 455] on li "Okta SSO integration" at bounding box center [1116, 467] width 303 height 25
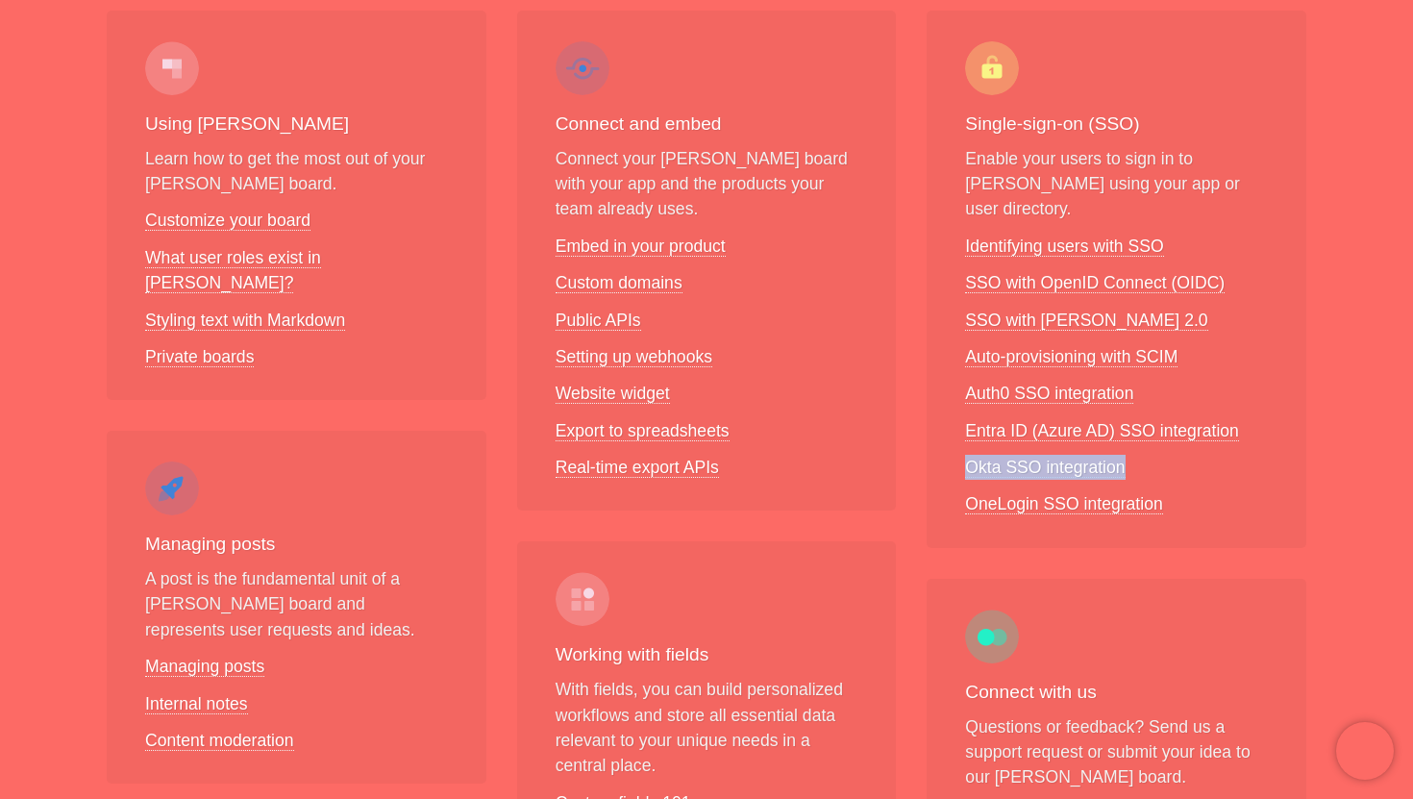
scroll to position [344, 0]
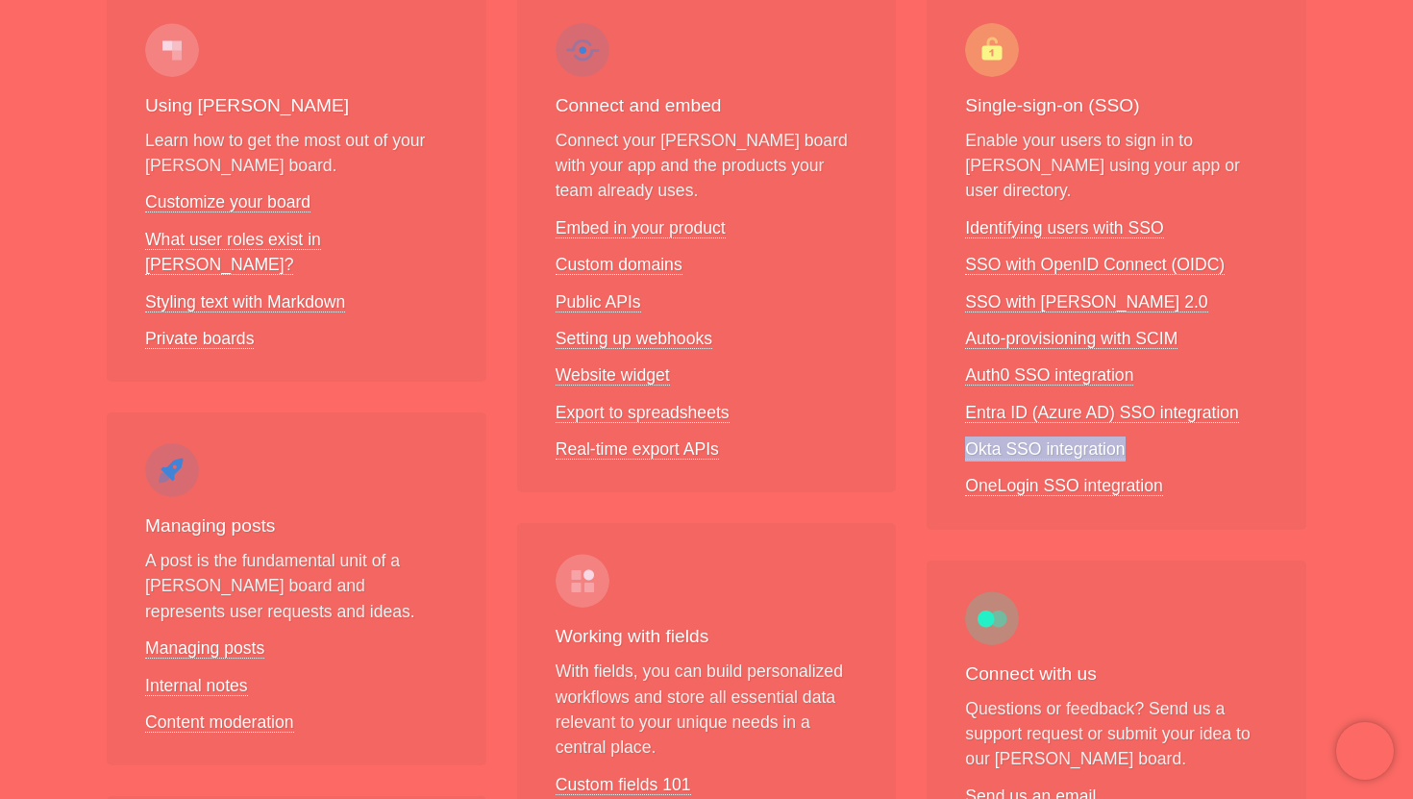
click at [1202, 473] on li "OneLogin SSO integration" at bounding box center [1116, 485] width 303 height 25
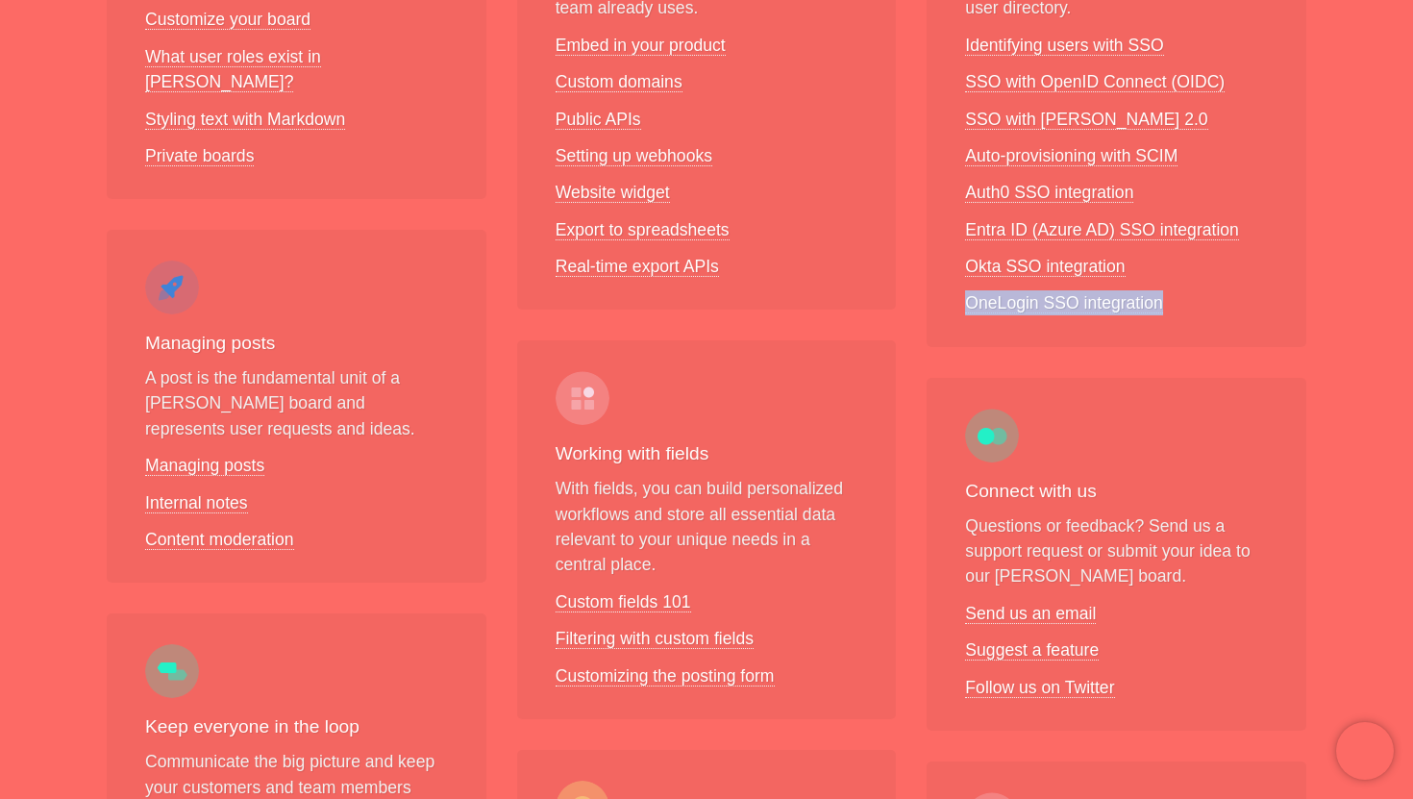
scroll to position [531, 0]
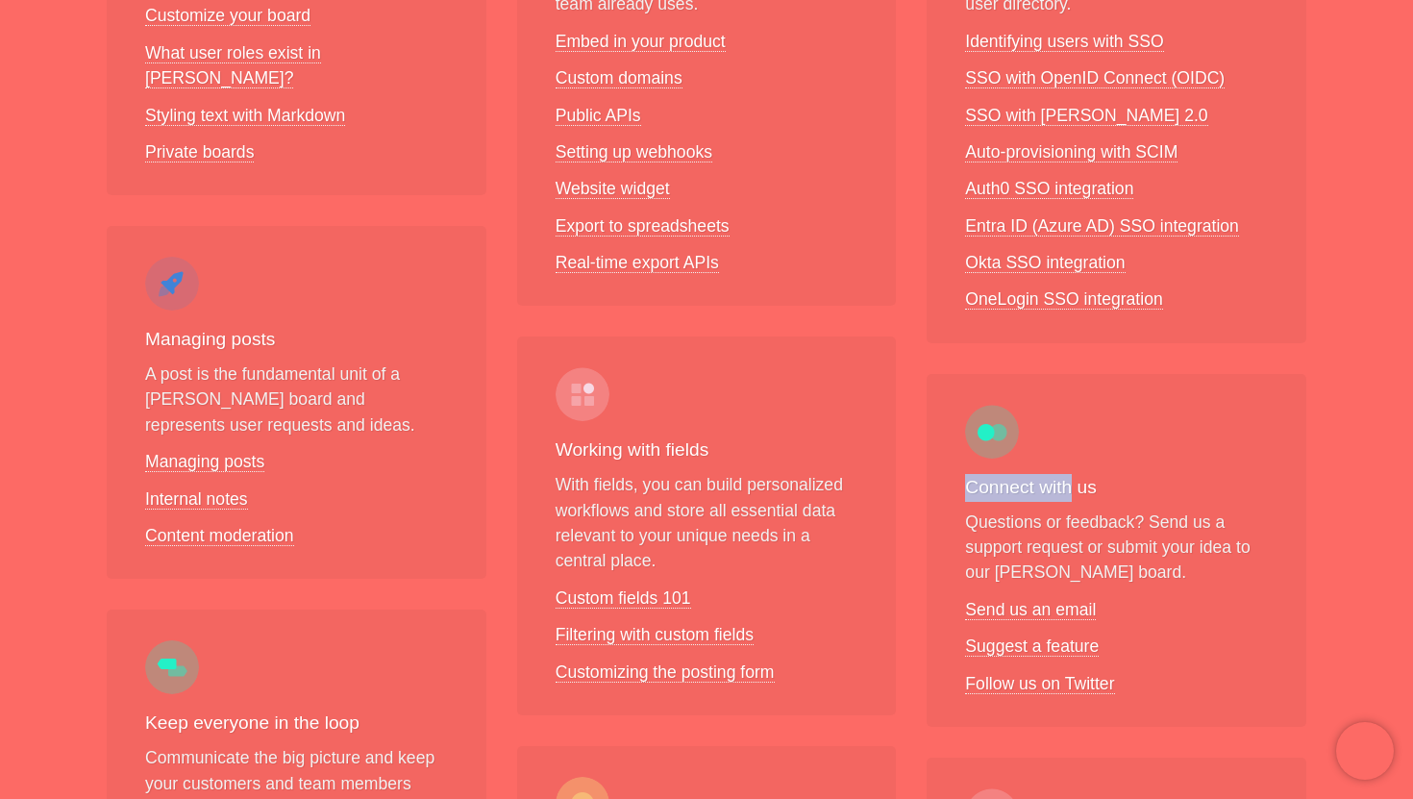
drag, startPoint x: 970, startPoint y: 466, endPoint x: 1131, endPoint y: 465, distance: 161.5
click at [1131, 465] on div "Connect with us Questions or feedback? Send us a support request or submit your…" at bounding box center [1117, 550] width 380 height 353
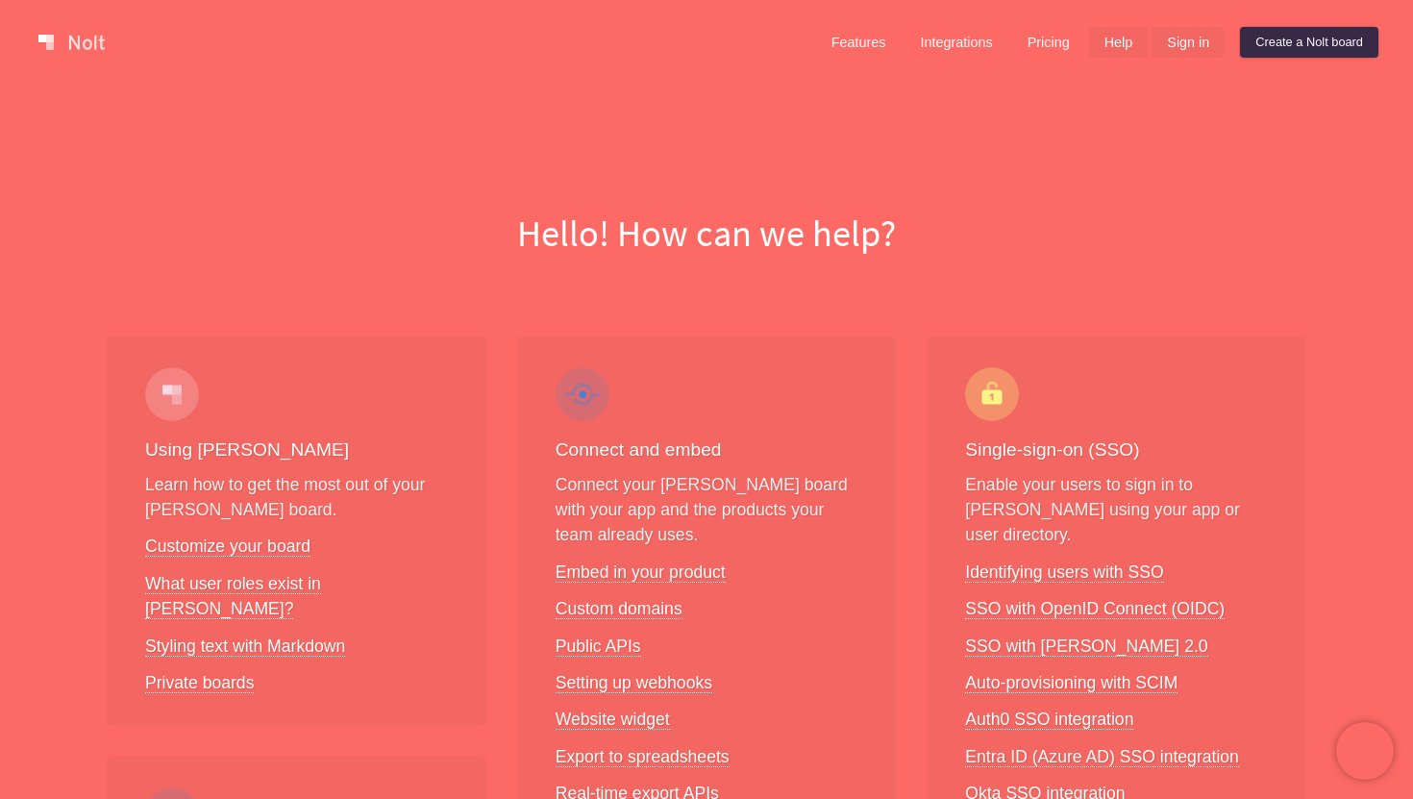
click at [1198, 39] on link "Sign in" at bounding box center [1188, 42] width 73 height 31
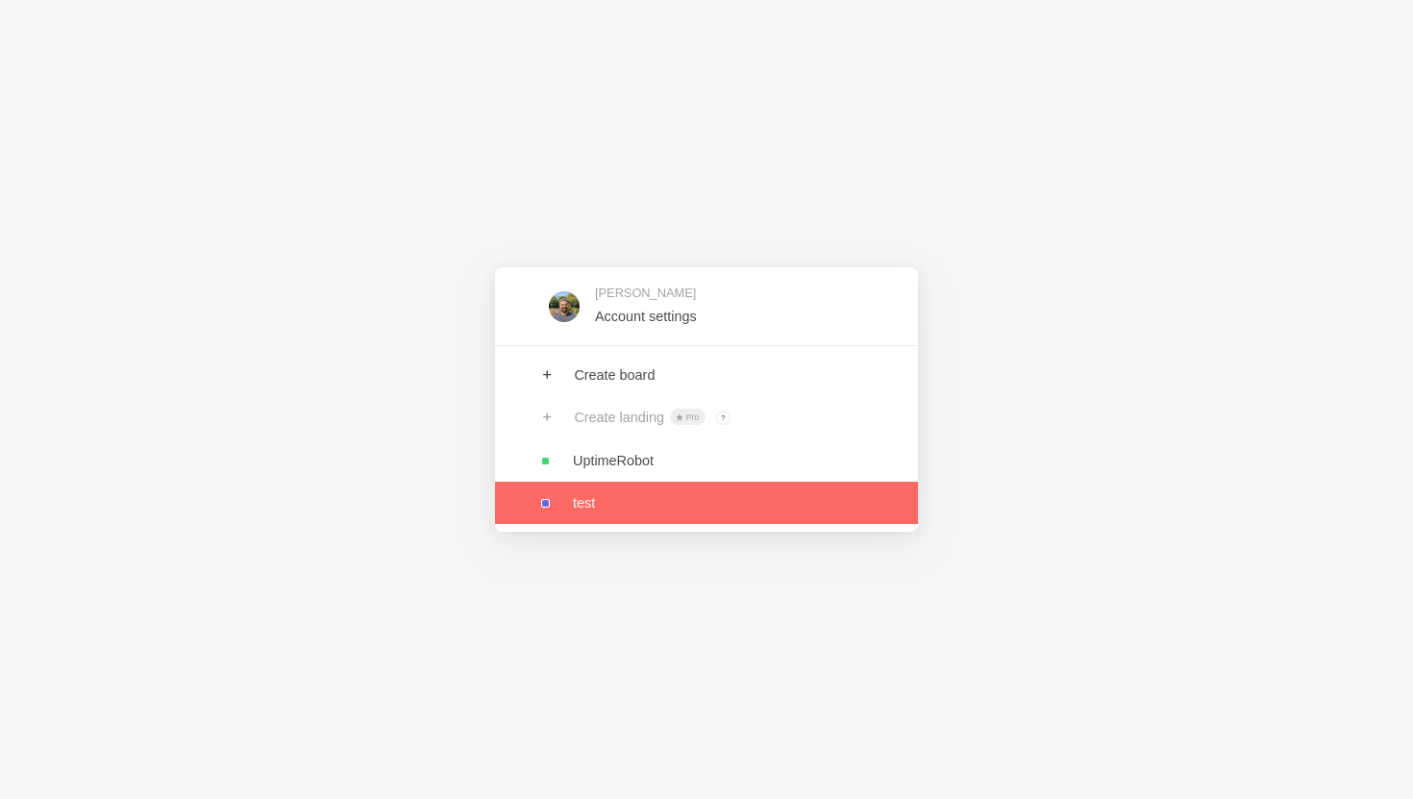
click at [636, 498] on link at bounding box center [706, 503] width 423 height 42
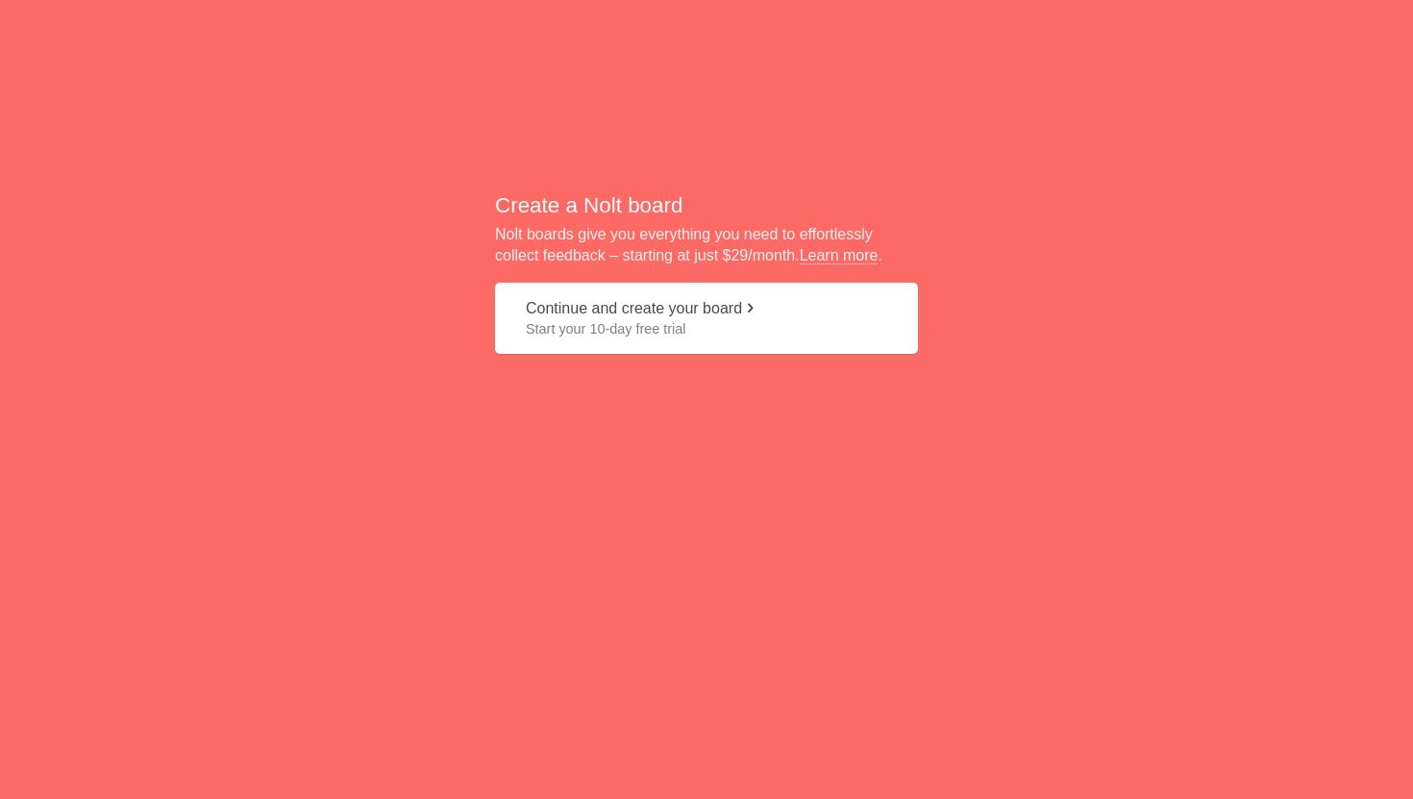
click at [634, 338] on button "Continue and create your board Start your 10-day free trial" at bounding box center [706, 319] width 423 height 72
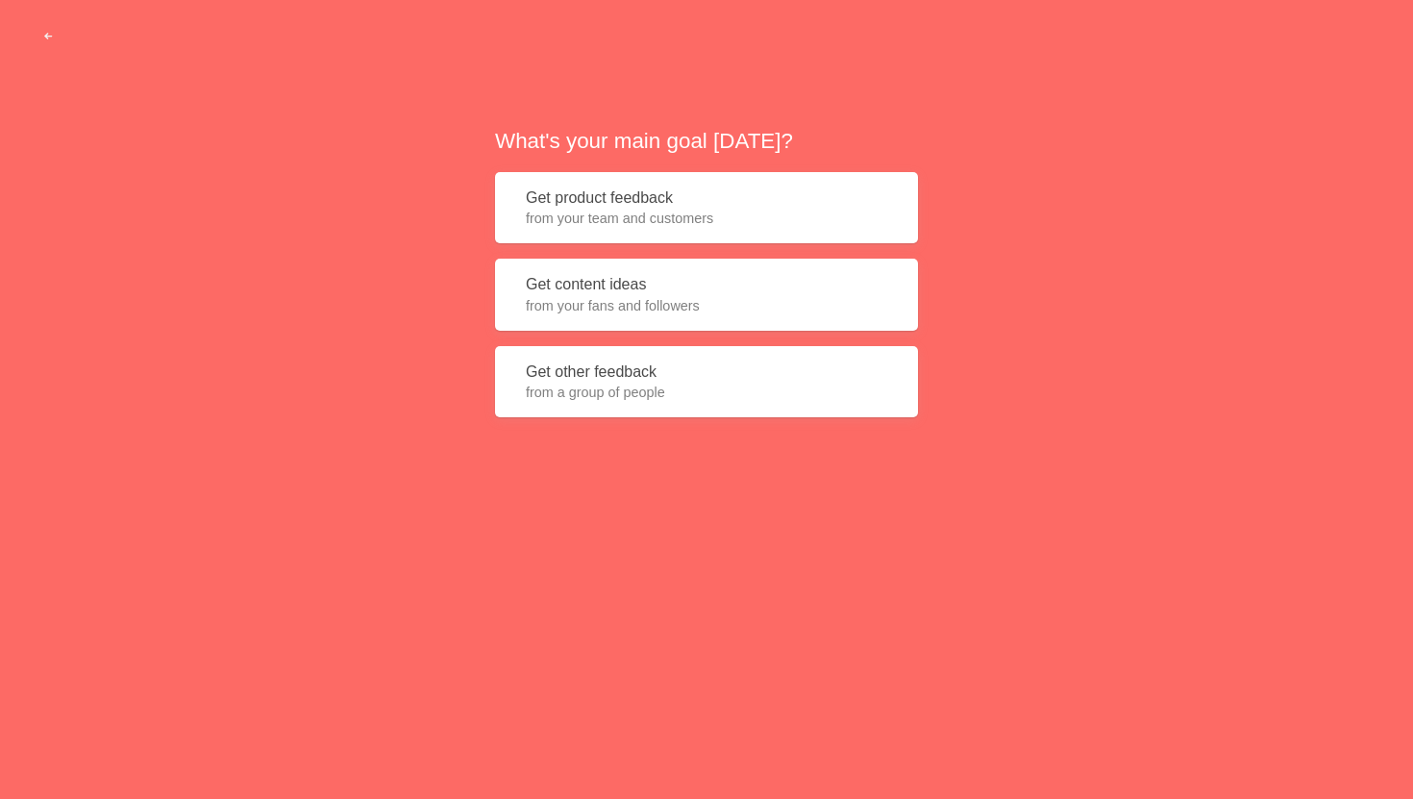
click at [626, 293] on button "Get content ideas from your fans and followers" at bounding box center [706, 295] width 423 height 72
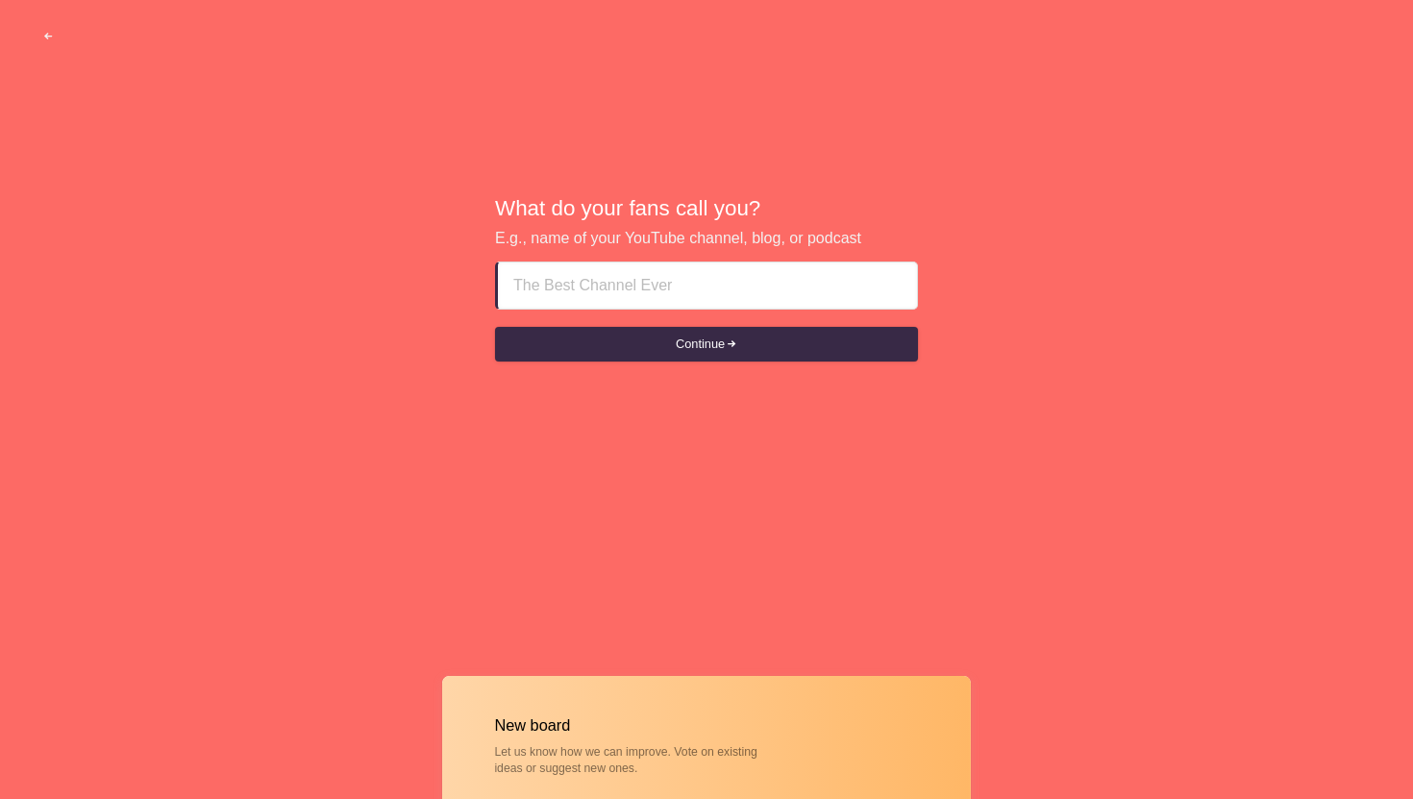
click at [626, 293] on input at bounding box center [707, 285] width 388 height 46
type input "test idea"
click at [495, 327] on button "Continue" at bounding box center [706, 344] width 423 height 35
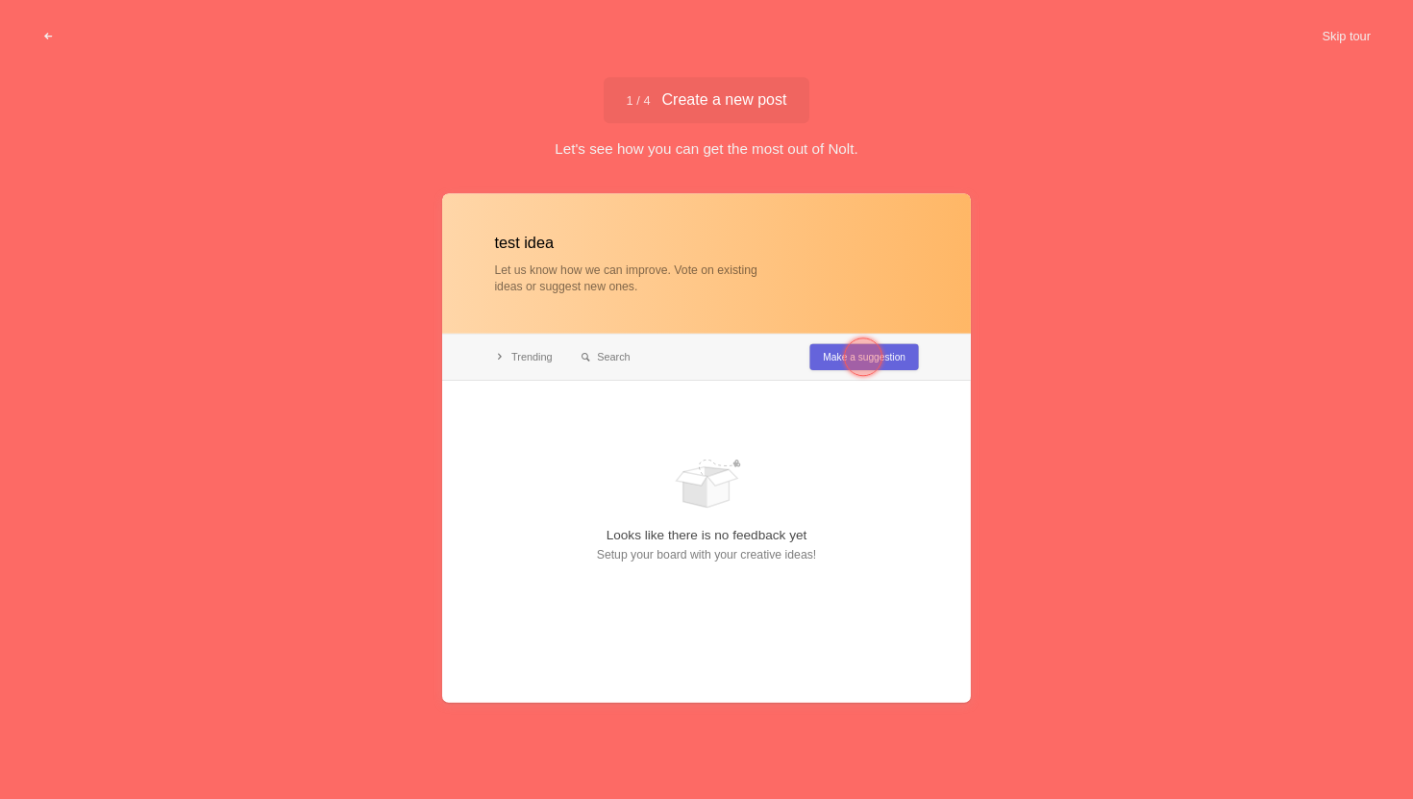
click at [890, 362] on div at bounding box center [863, 356] width 69 height 69
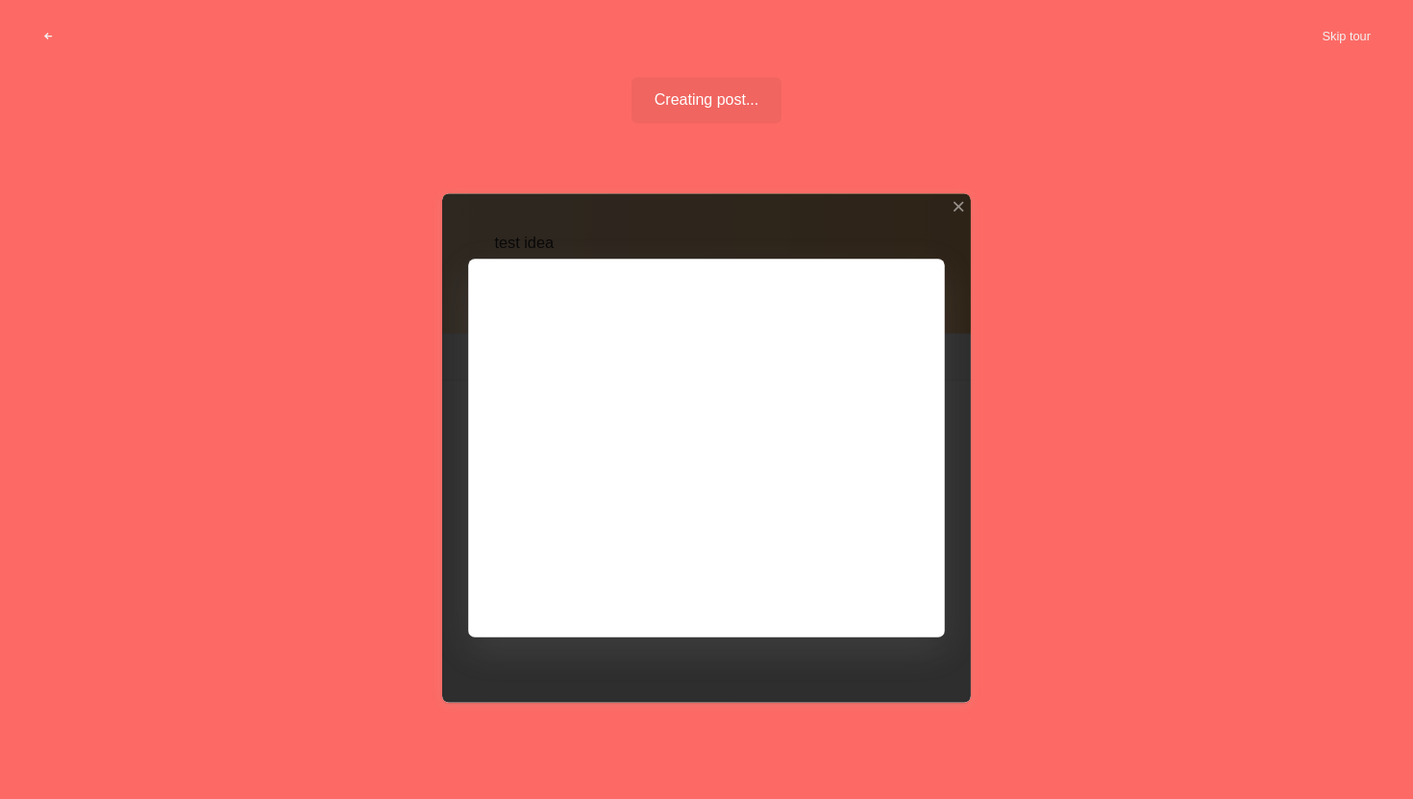
click at [856, 597] on div at bounding box center [706, 447] width 529 height 509
click at [882, 574] on div at bounding box center [706, 447] width 529 height 509
click at [958, 204] on div at bounding box center [958, 206] width 13 height 13
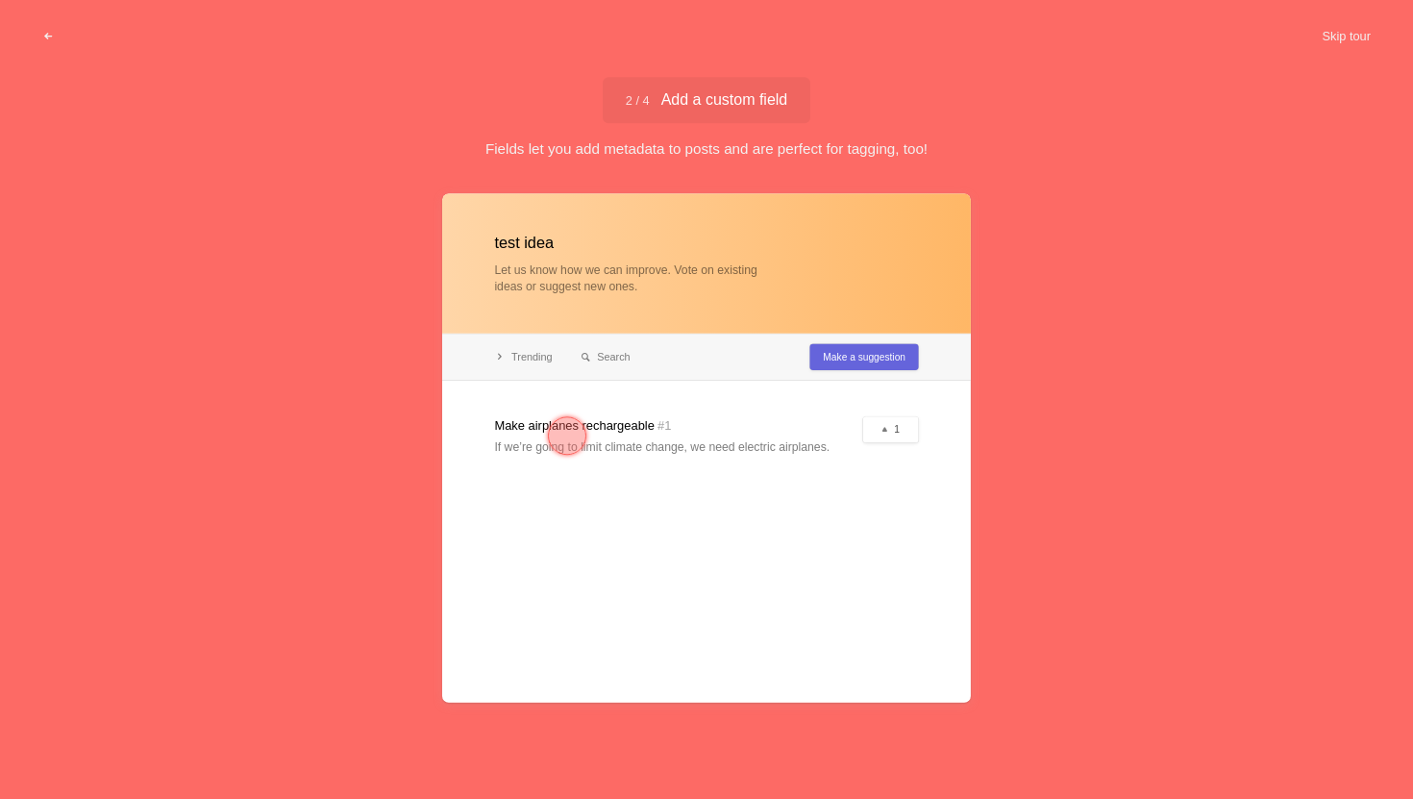
click at [581, 434] on div at bounding box center [567, 435] width 38 height 38
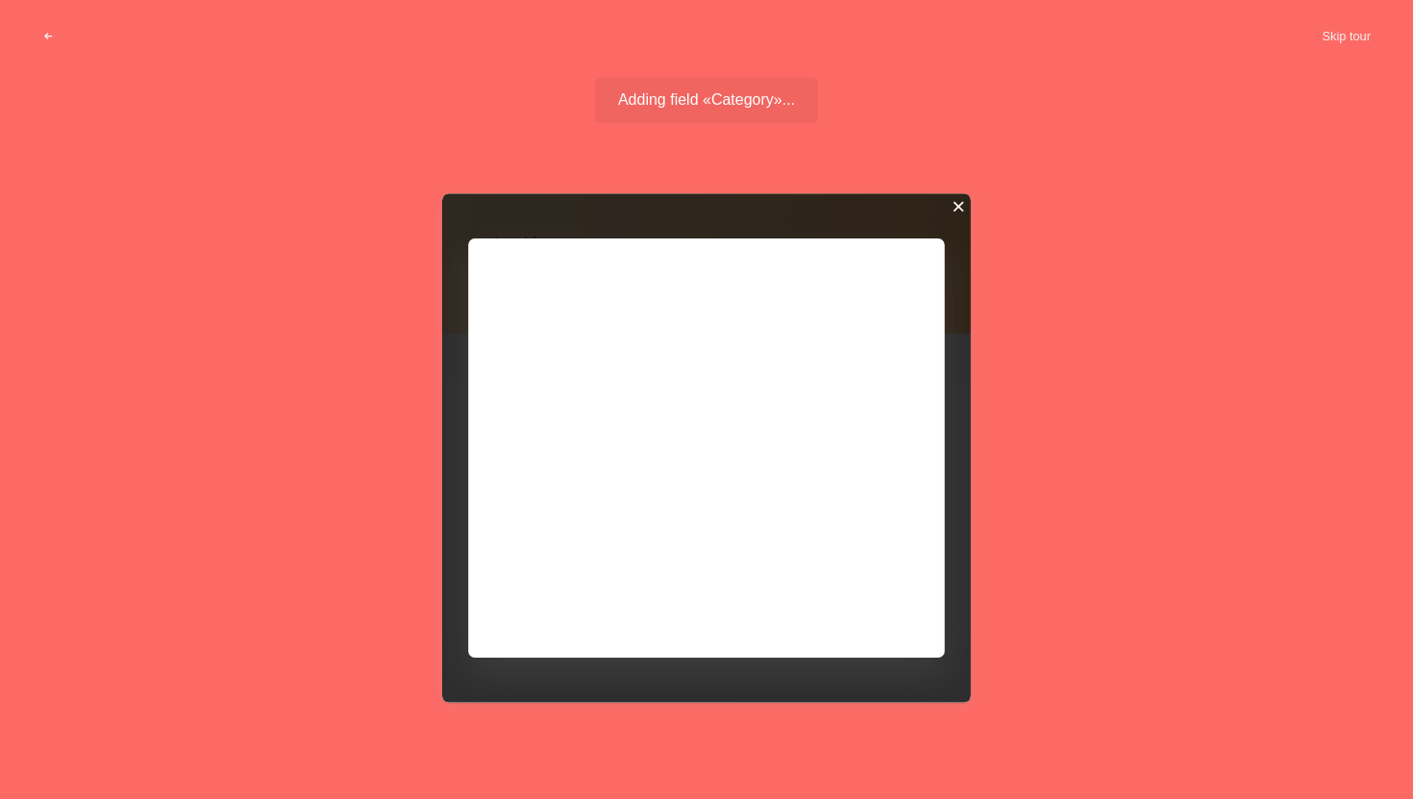
click at [962, 207] on div at bounding box center [958, 206] width 13 height 13
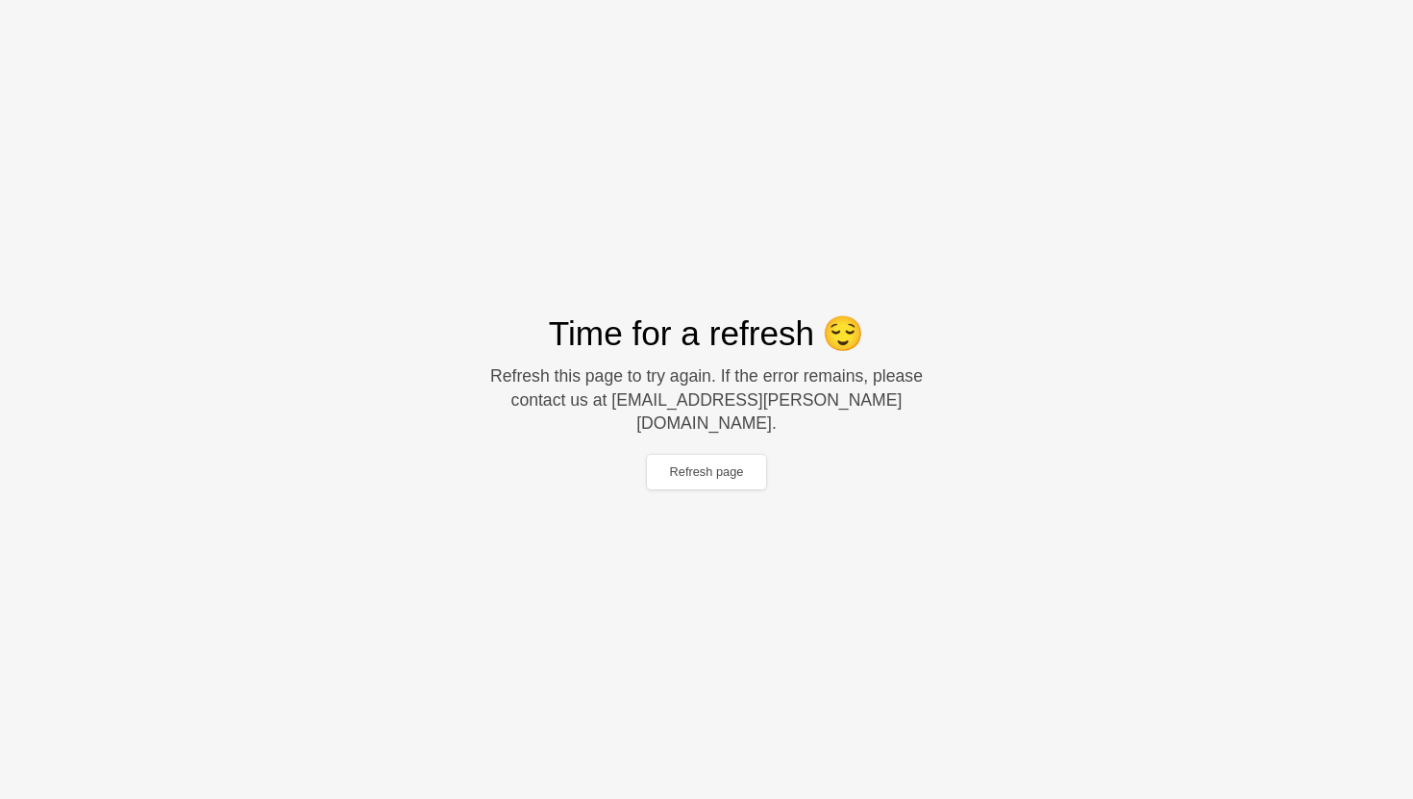
click at [614, 357] on span "Time for a refresh" at bounding box center [681, 333] width 265 height 47
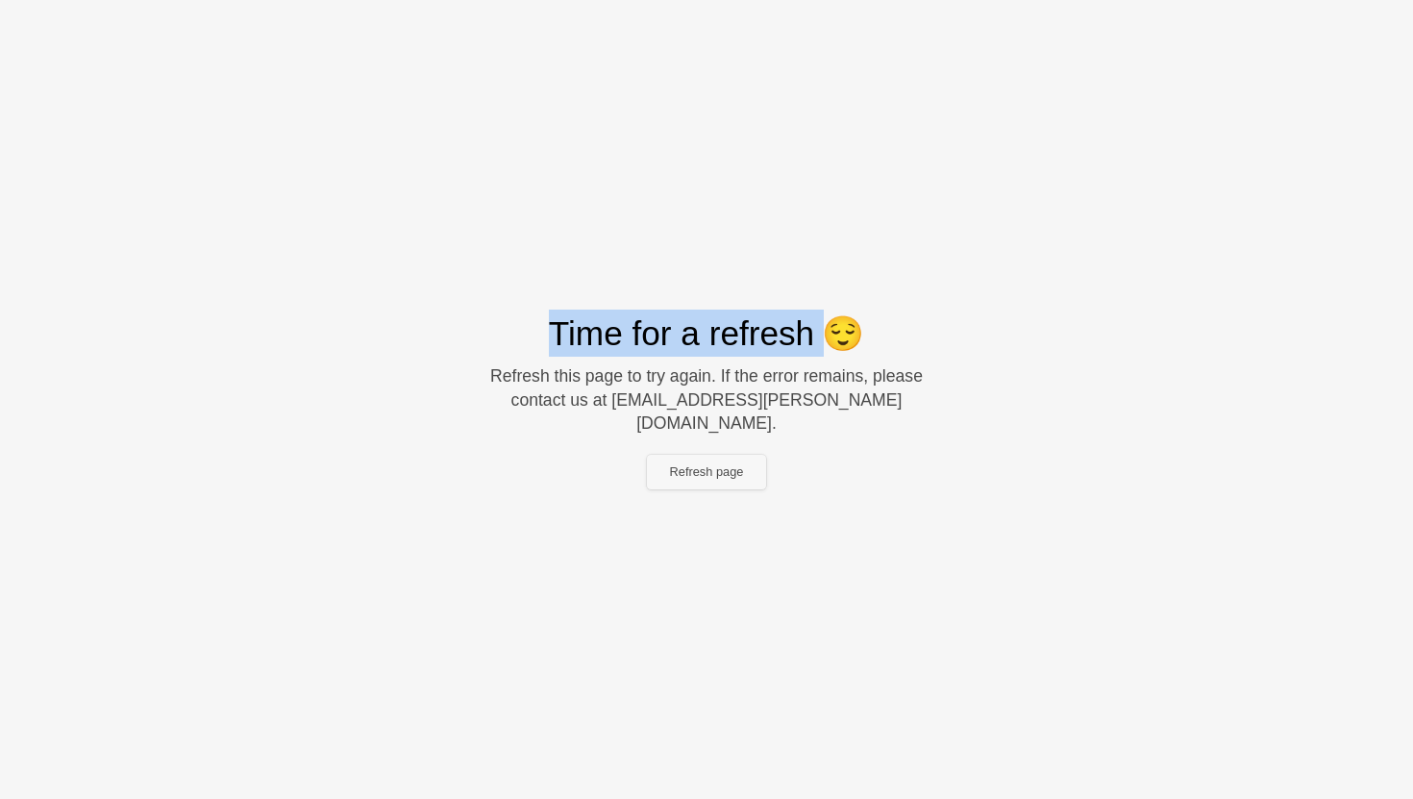
click at [690, 460] on button "Refresh page" at bounding box center [707, 472] width 120 height 35
